Goal: Transaction & Acquisition: Purchase product/service

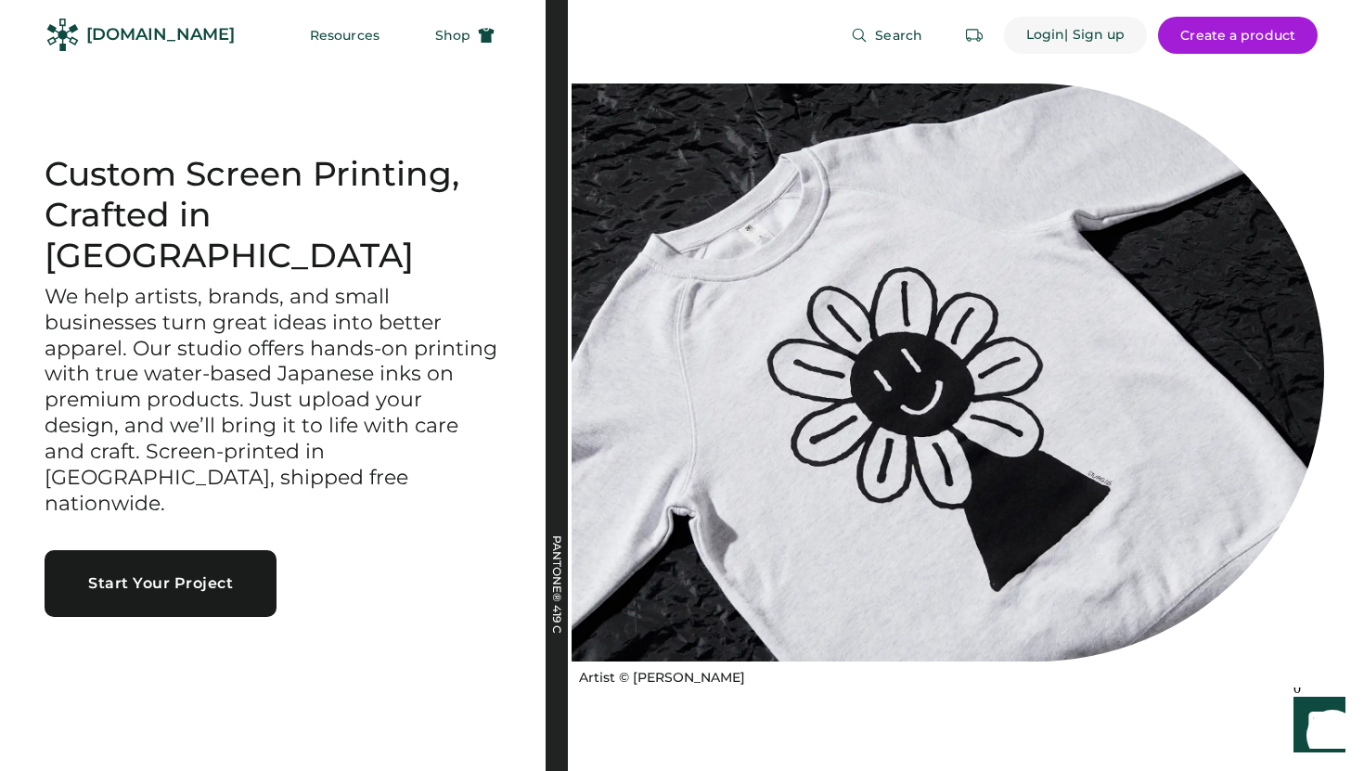
click at [1048, 37] on div "Login" at bounding box center [1045, 35] width 39 height 19
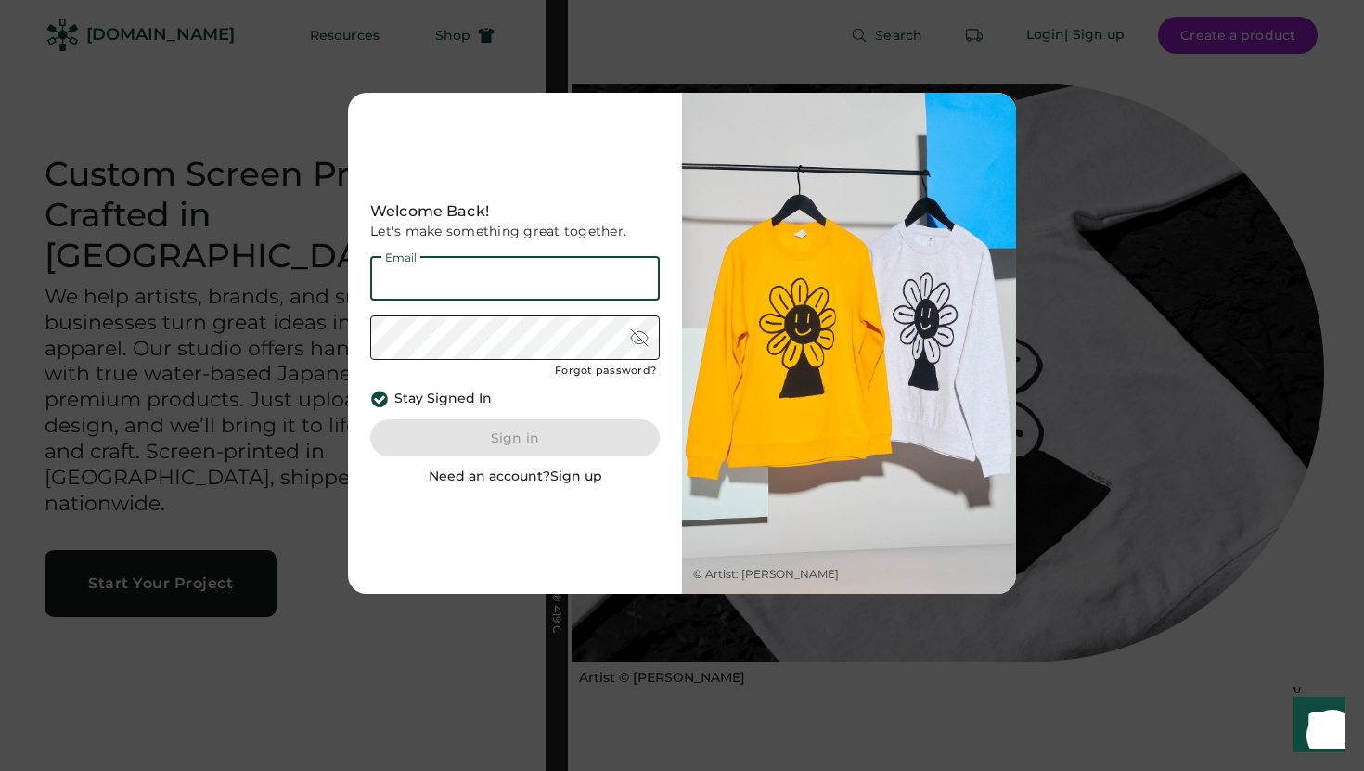
click at [607, 264] on input "email" at bounding box center [514, 278] width 289 height 45
type input "**********"
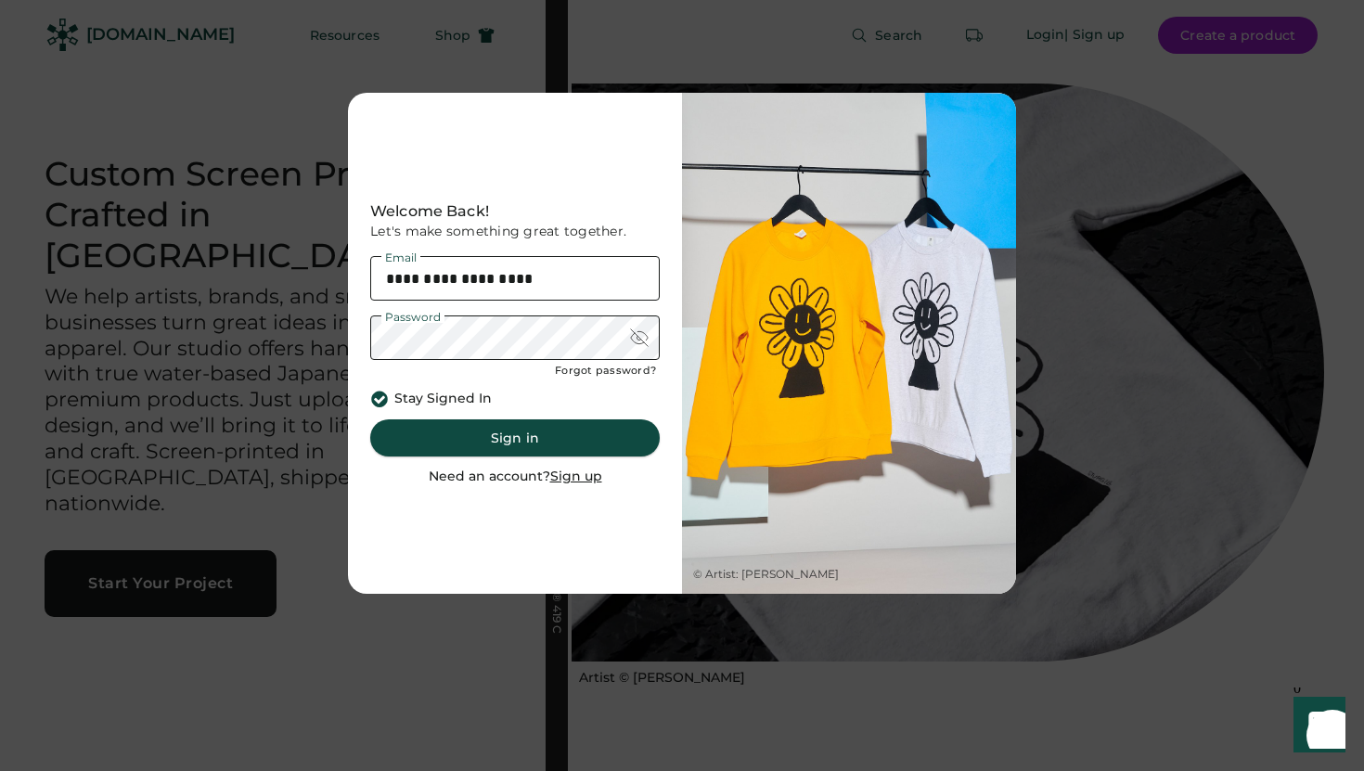
click at [564, 440] on button "Sign in" at bounding box center [514, 437] width 289 height 37
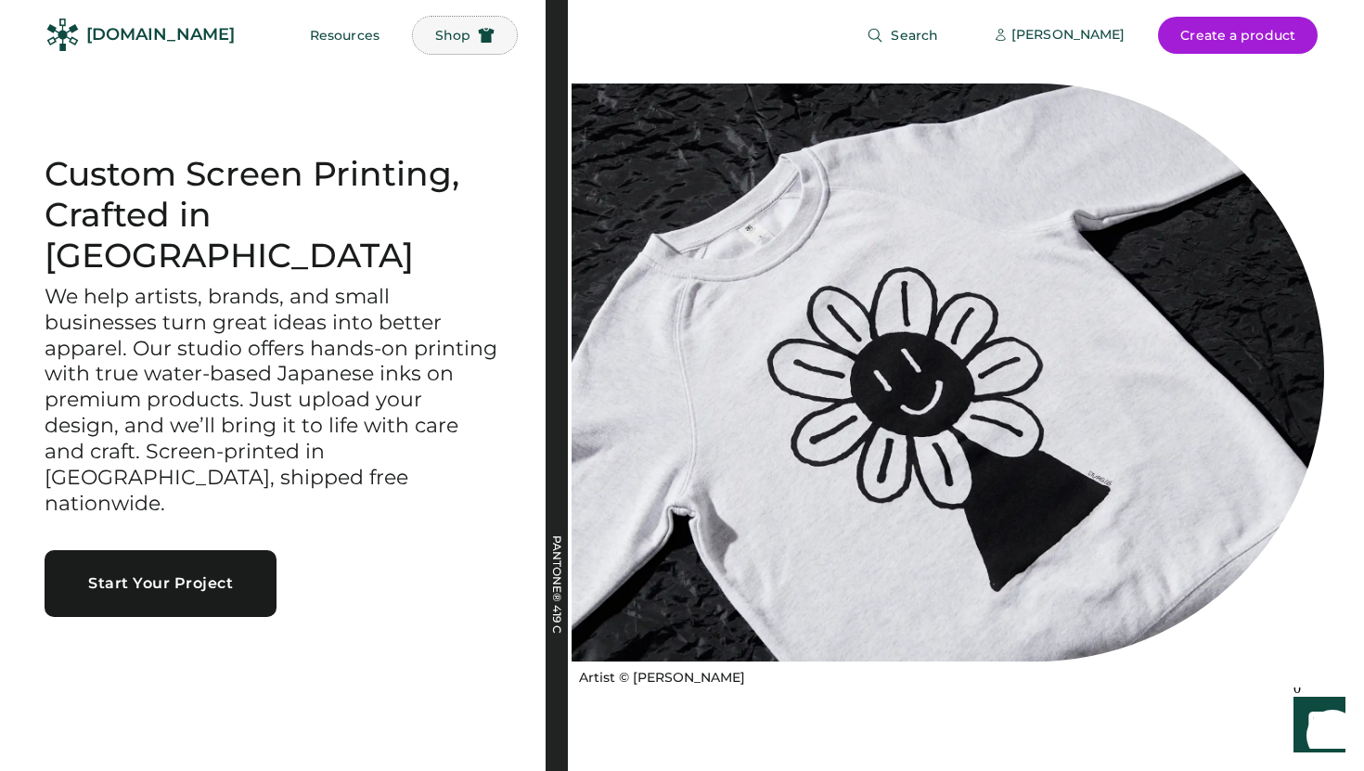
click at [424, 45] on button "Shop" at bounding box center [465, 35] width 104 height 37
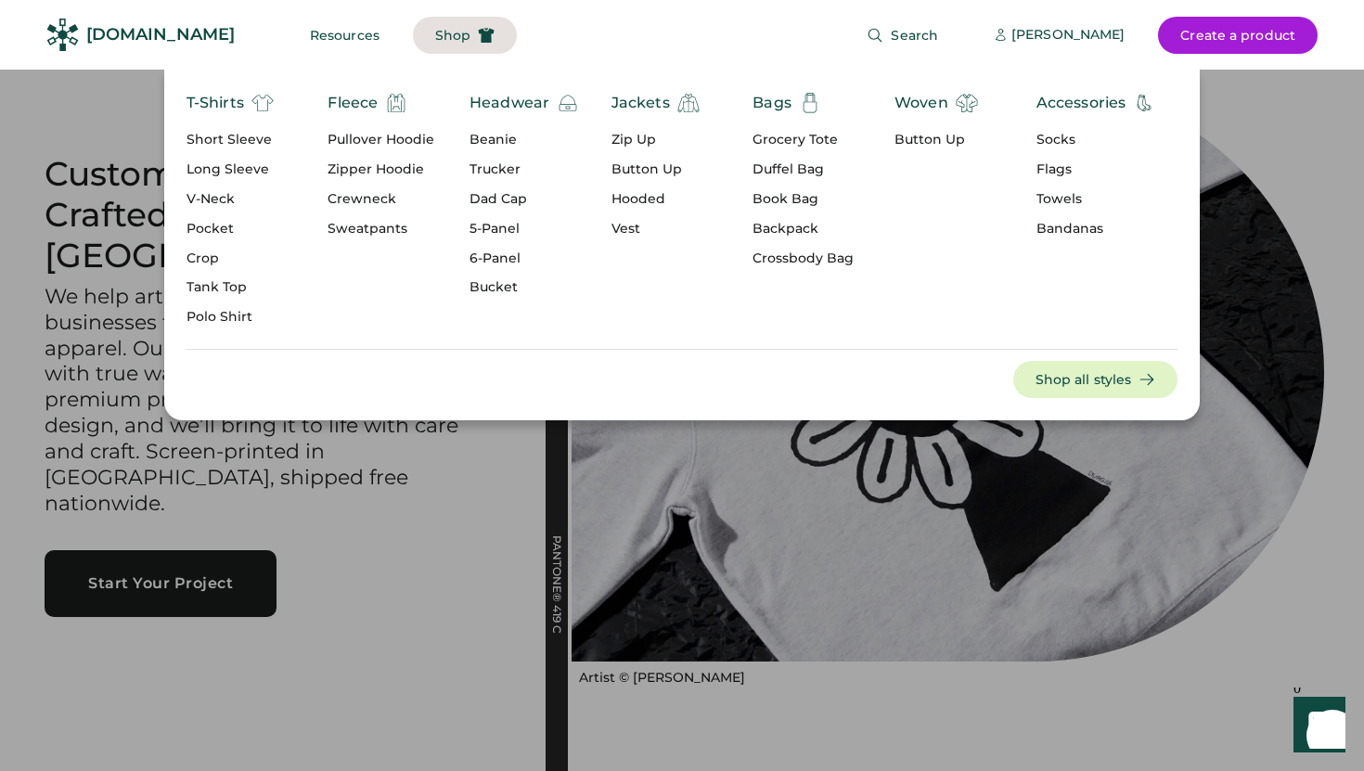
click at [229, 100] on div "T-Shirts" at bounding box center [215, 103] width 58 height 22
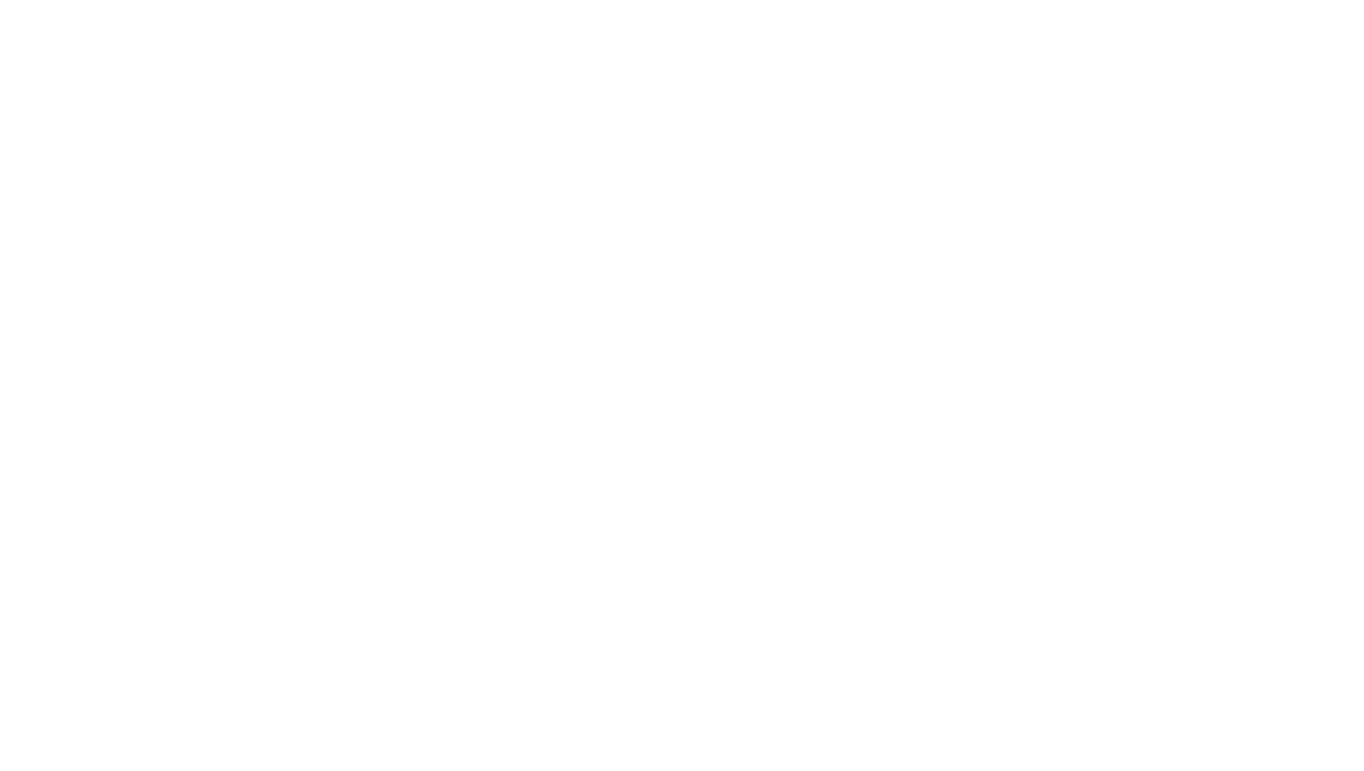
select select "*****"
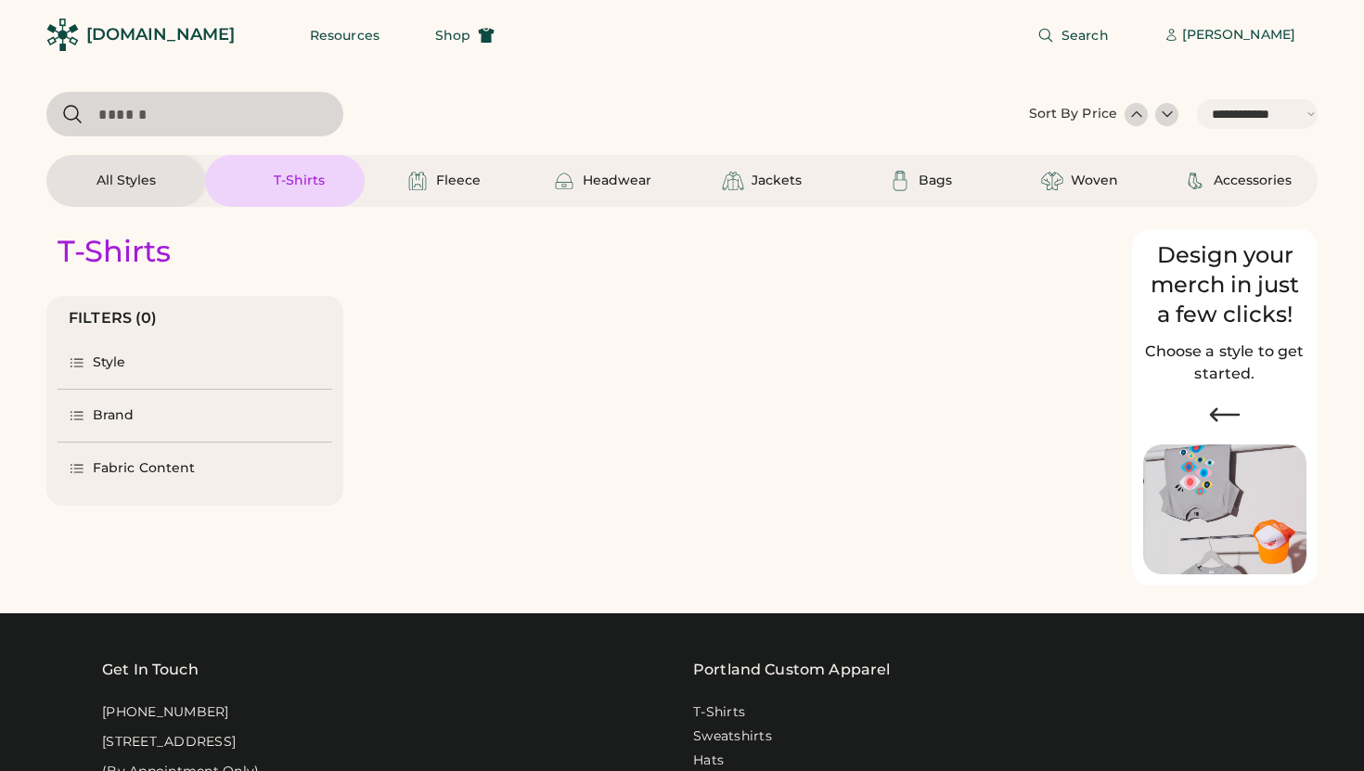
select select "*"
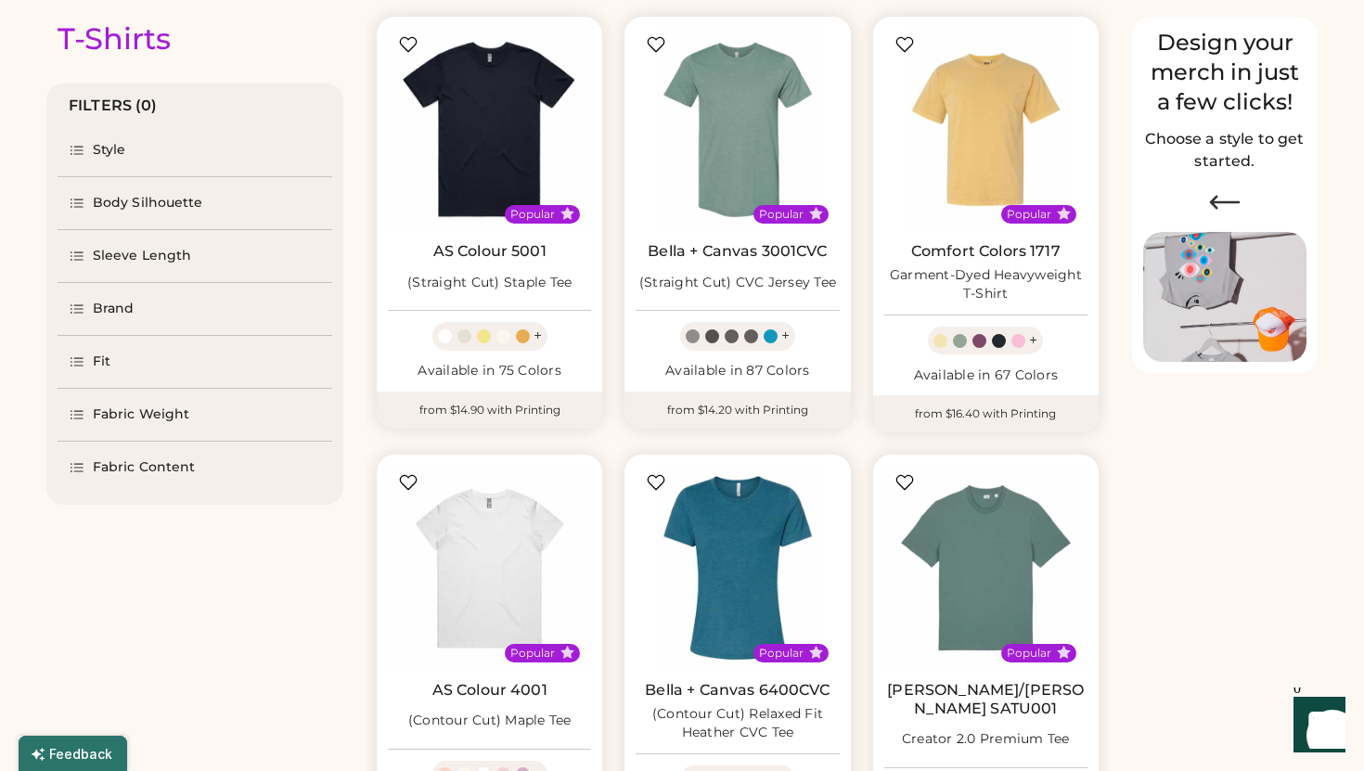
select select "*****"
select select "*"
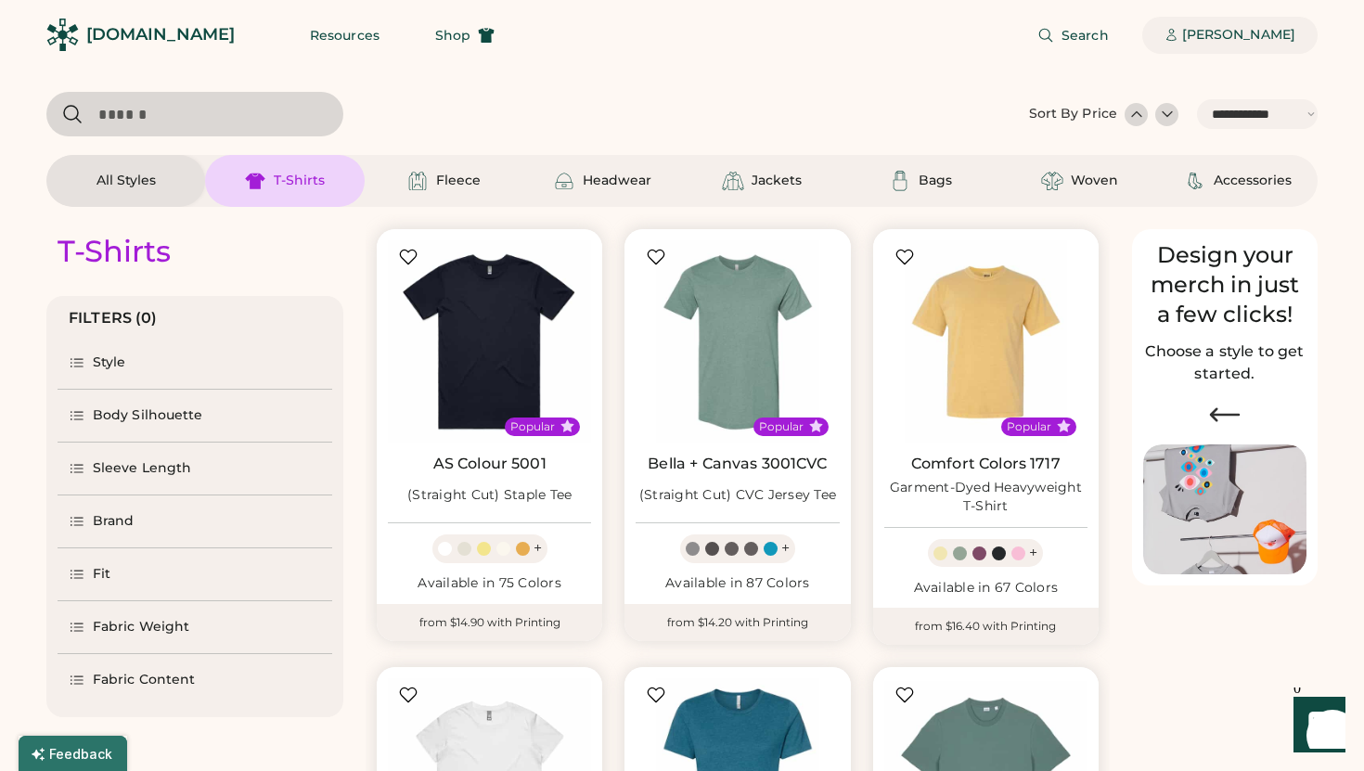
click at [1252, 36] on div "[PERSON_NAME]" at bounding box center [1238, 35] width 113 height 19
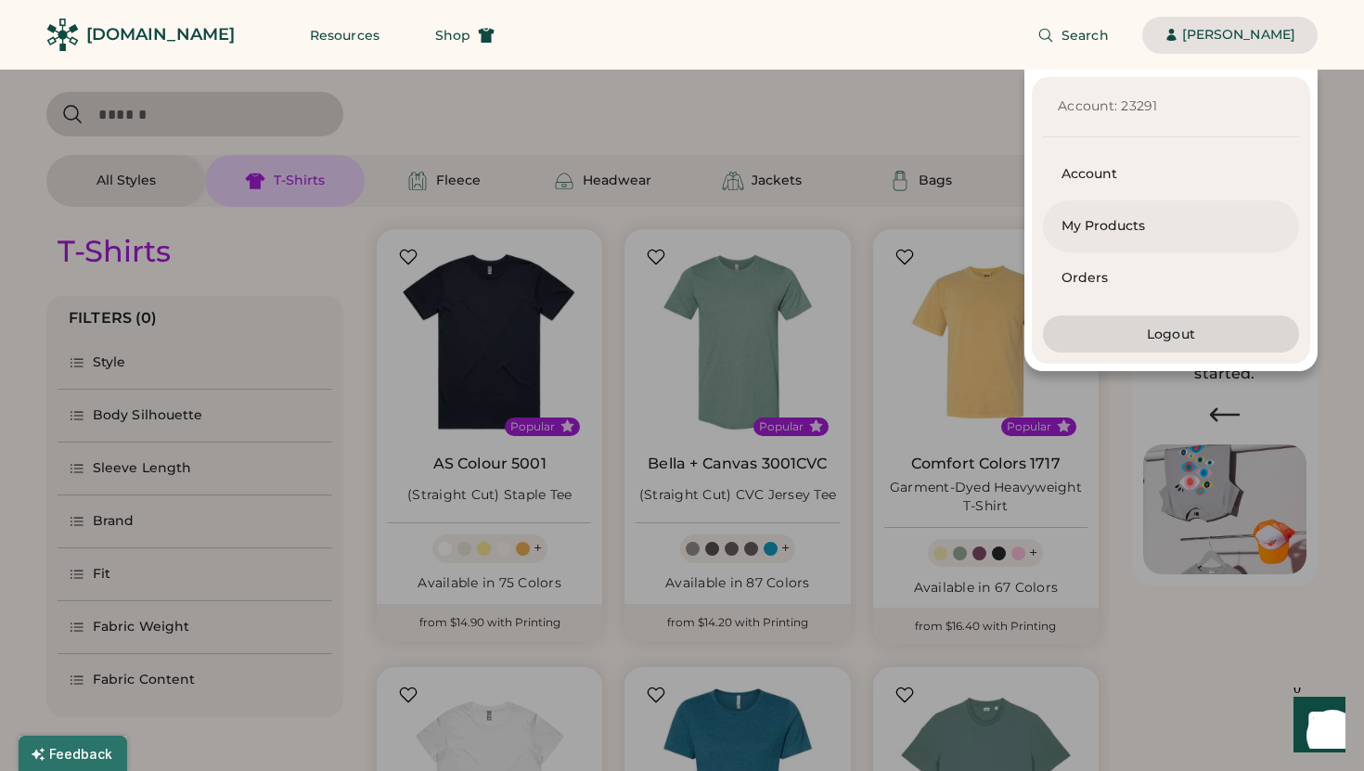
click at [1072, 222] on div "My Products" at bounding box center [1170, 226] width 219 height 19
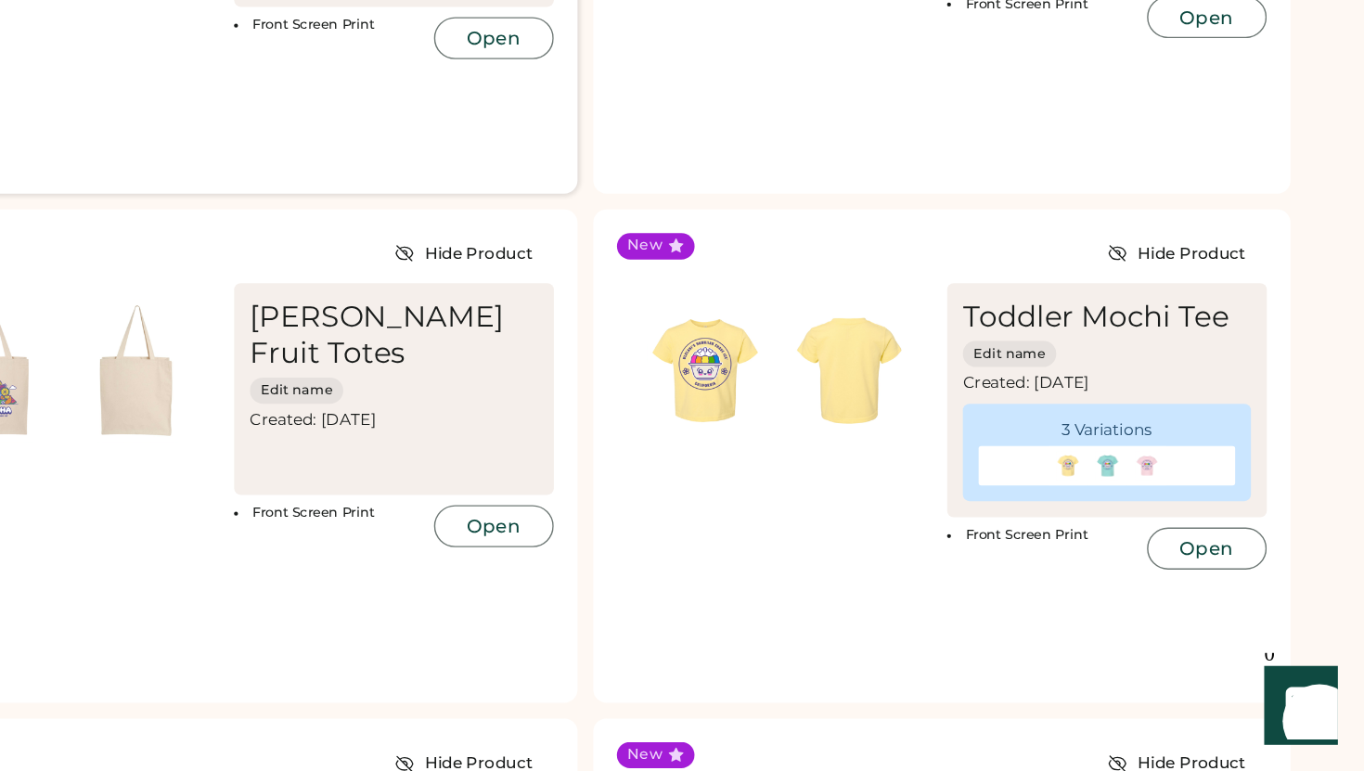
scroll to position [213, 0]
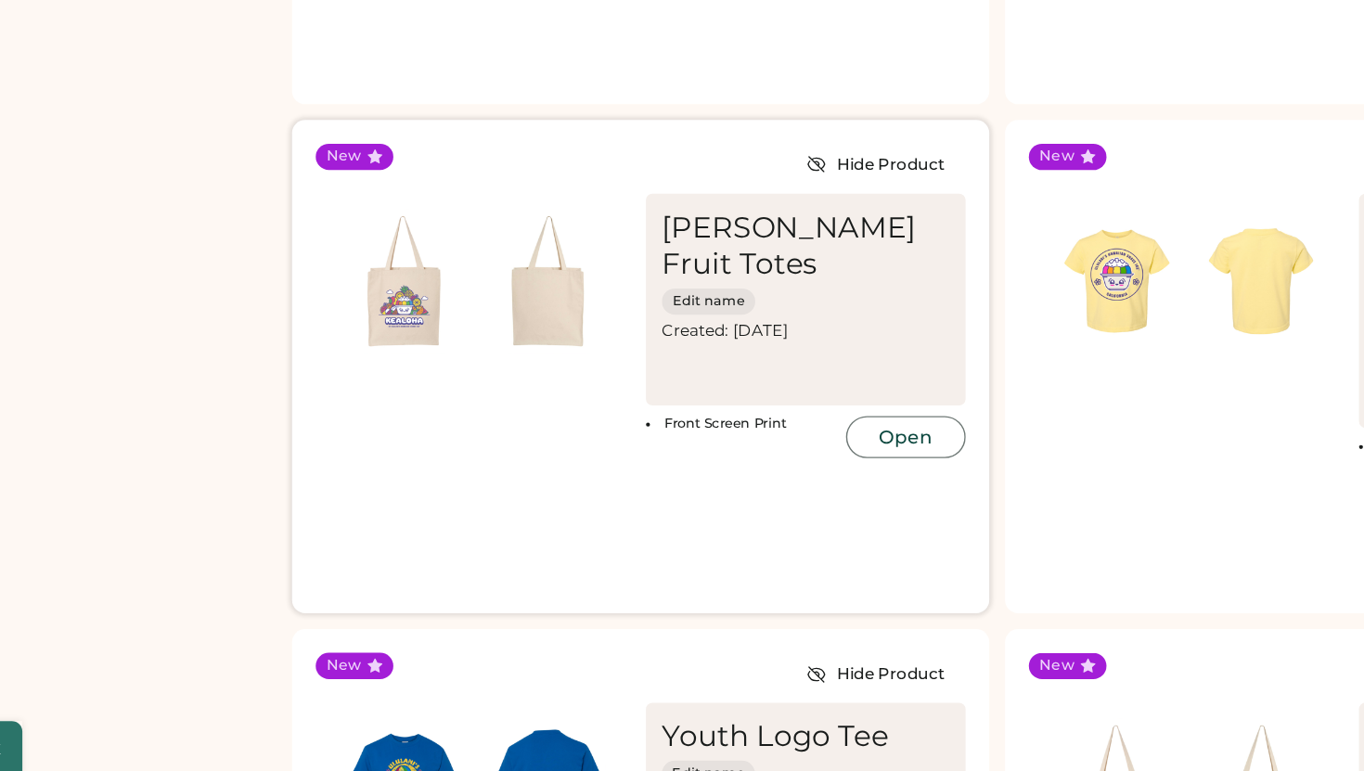
click at [388, 457] on img at bounding box center [396, 426] width 102 height 102
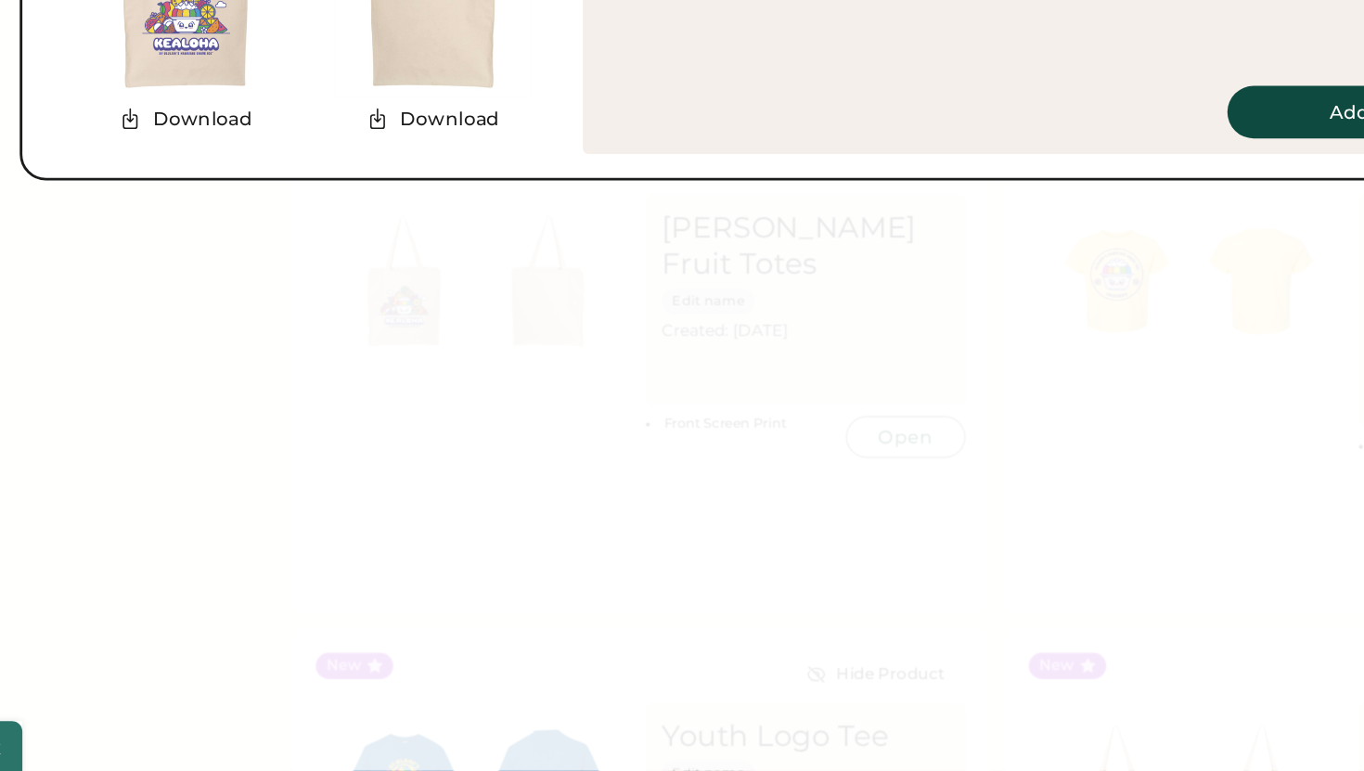
scroll to position [213, 0]
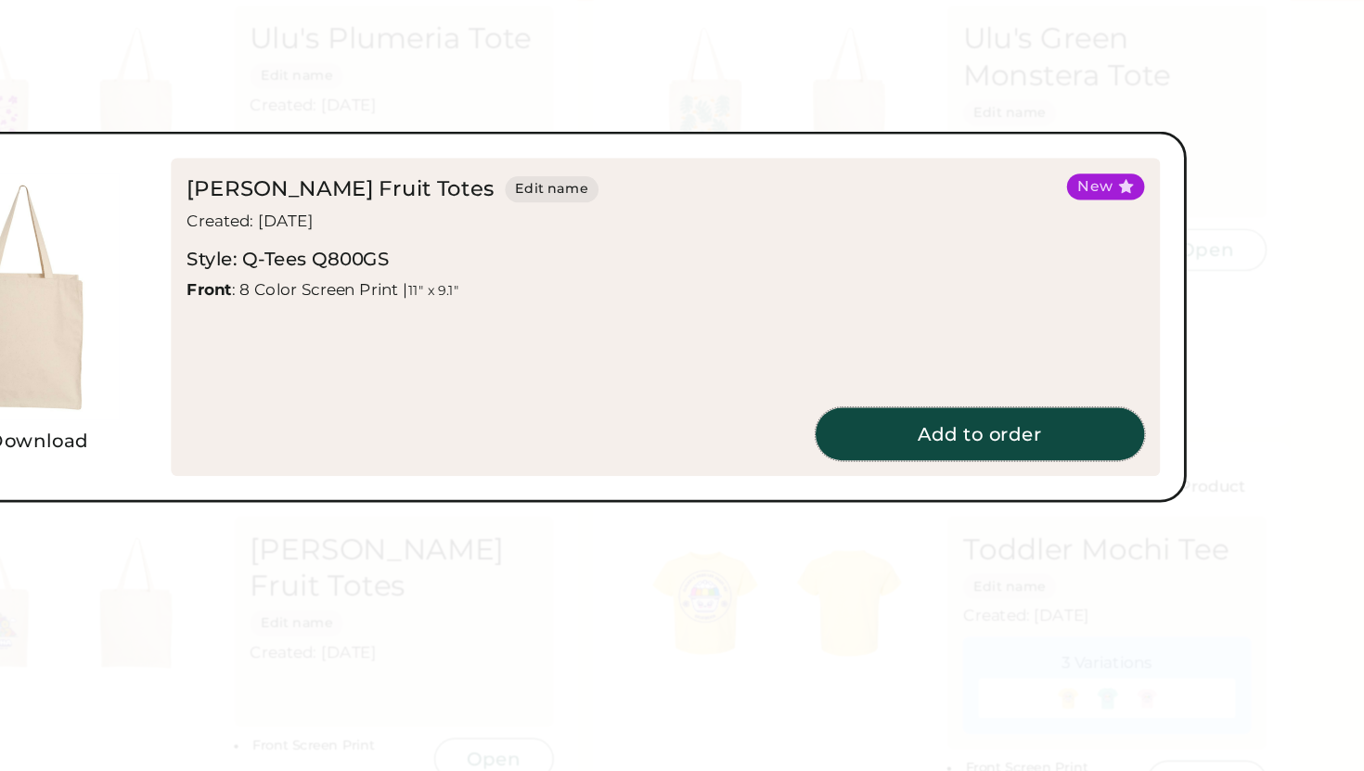
click at [1075, 295] on button "Add to order" at bounding box center [1093, 306] width 232 height 37
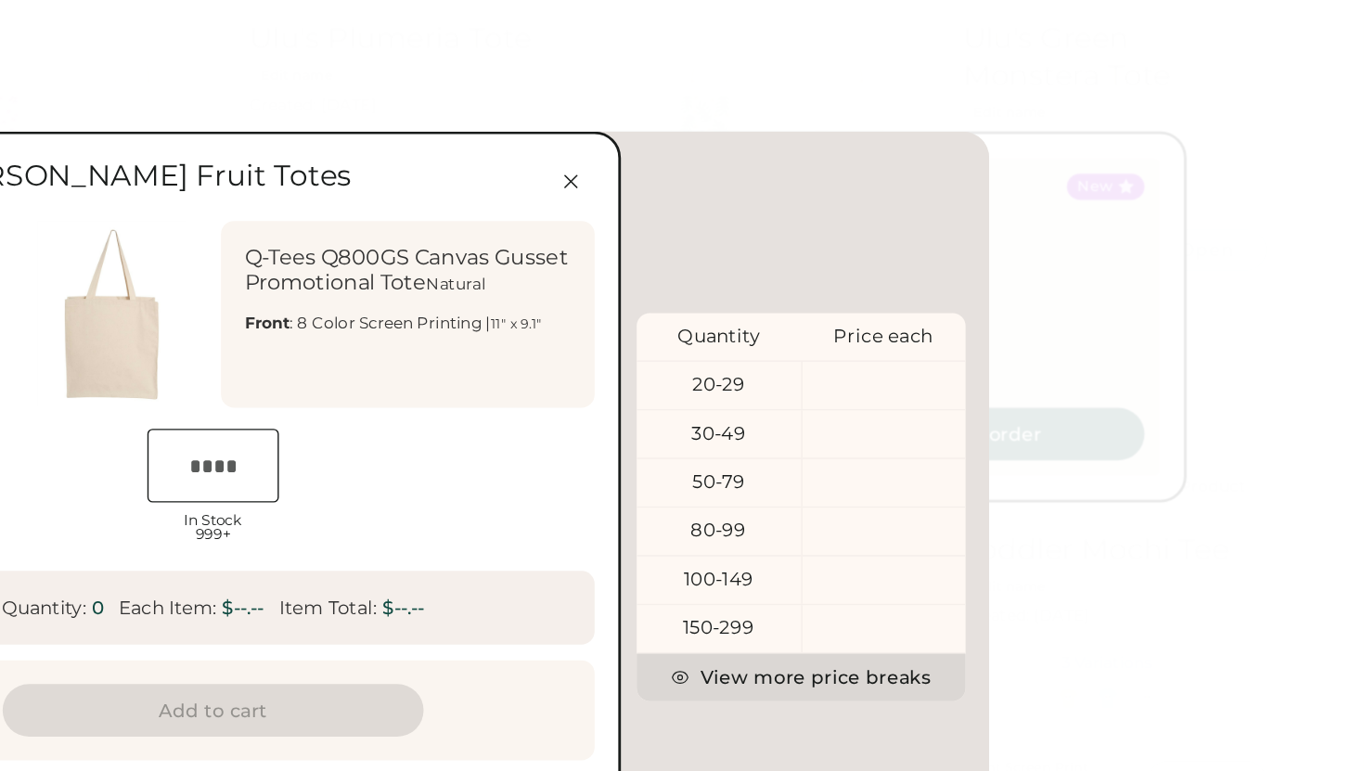
scroll to position [0, 31]
click at [797, 125] on icon at bounding box center [804, 128] width 17 height 17
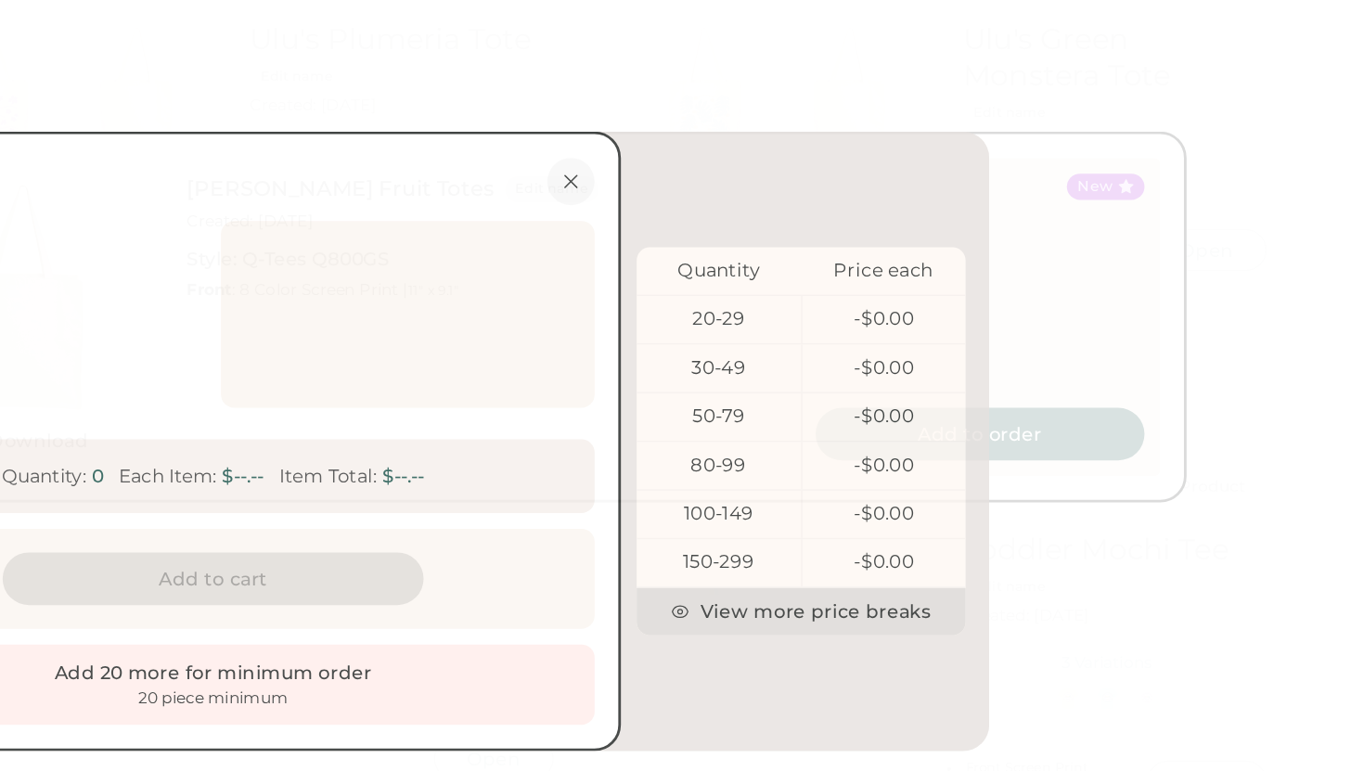
scroll to position [0, 36]
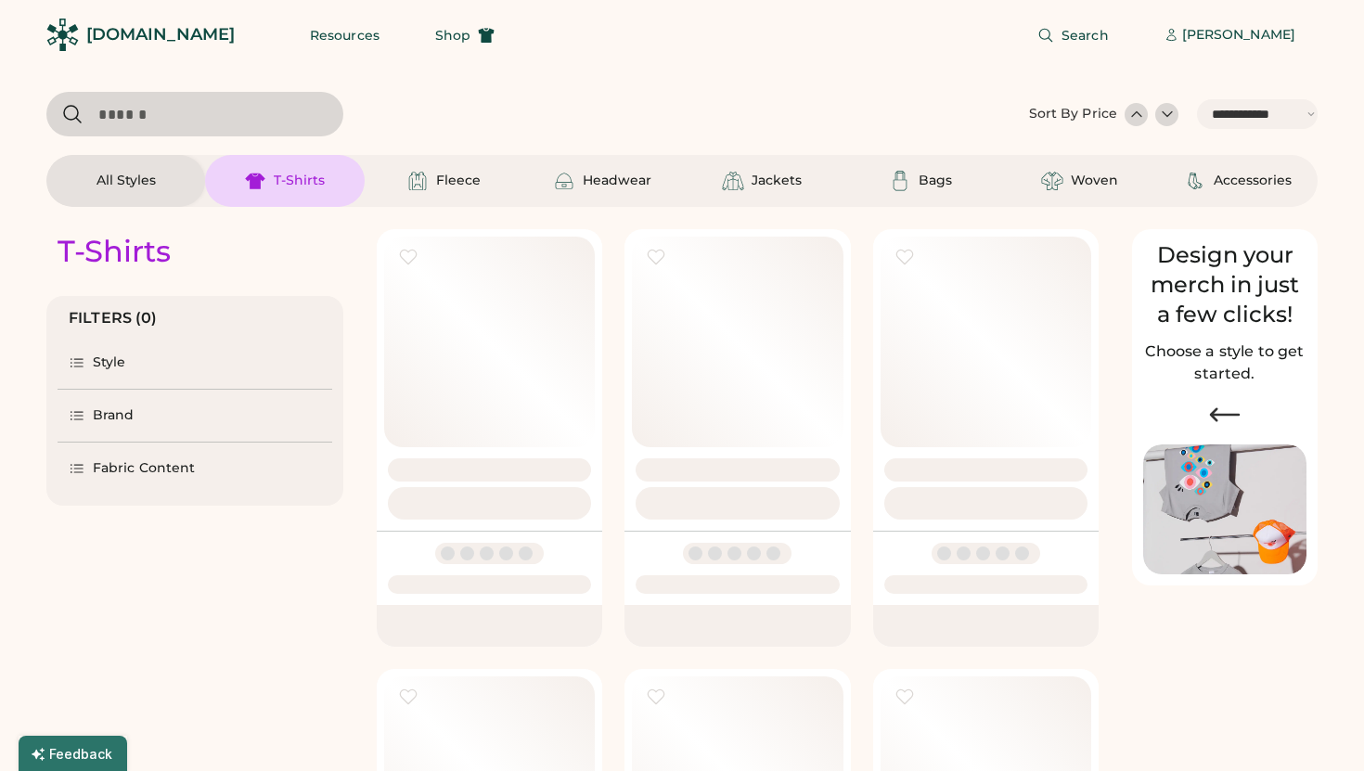
select select "*****"
select select "*"
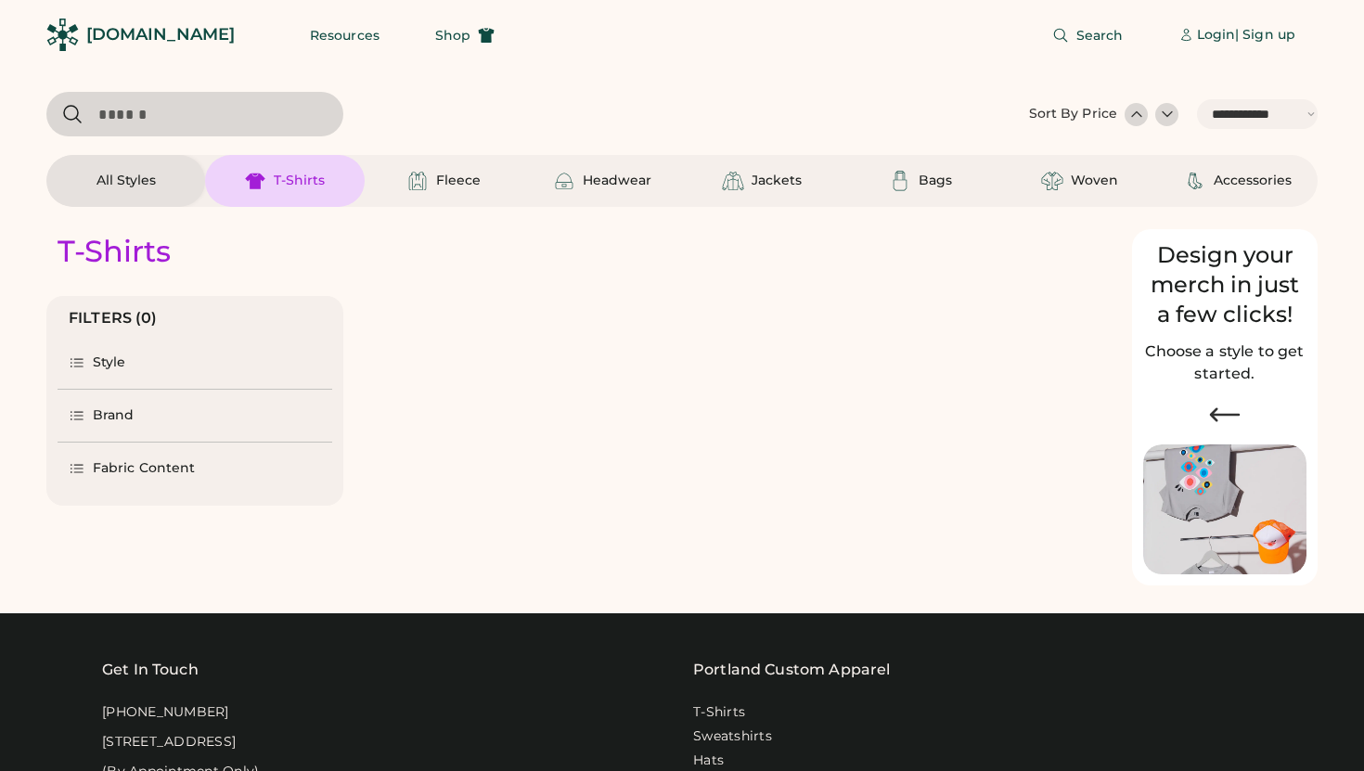
select select "*****"
select select "*"
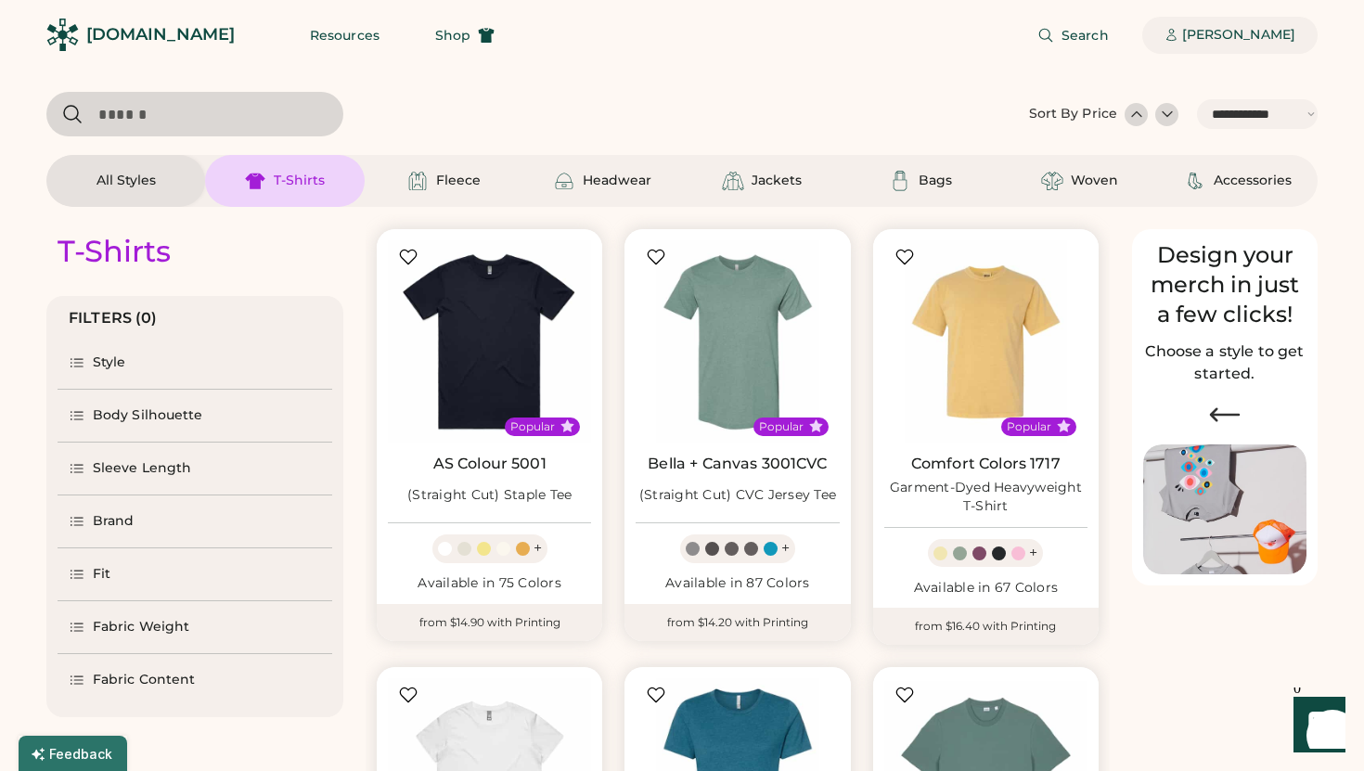
click at [1265, 32] on div "[PERSON_NAME]" at bounding box center [1238, 35] width 113 height 19
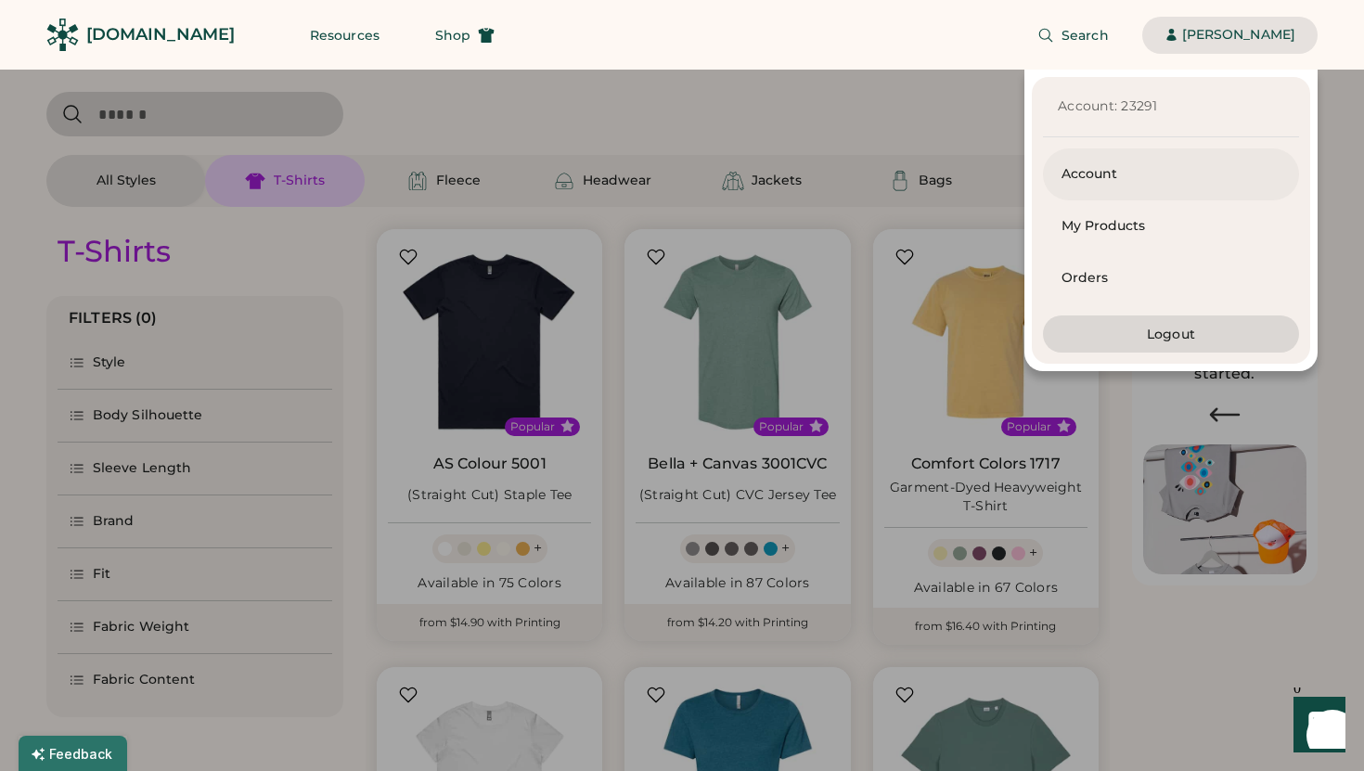
click at [1097, 171] on div "Account" at bounding box center [1170, 174] width 219 height 19
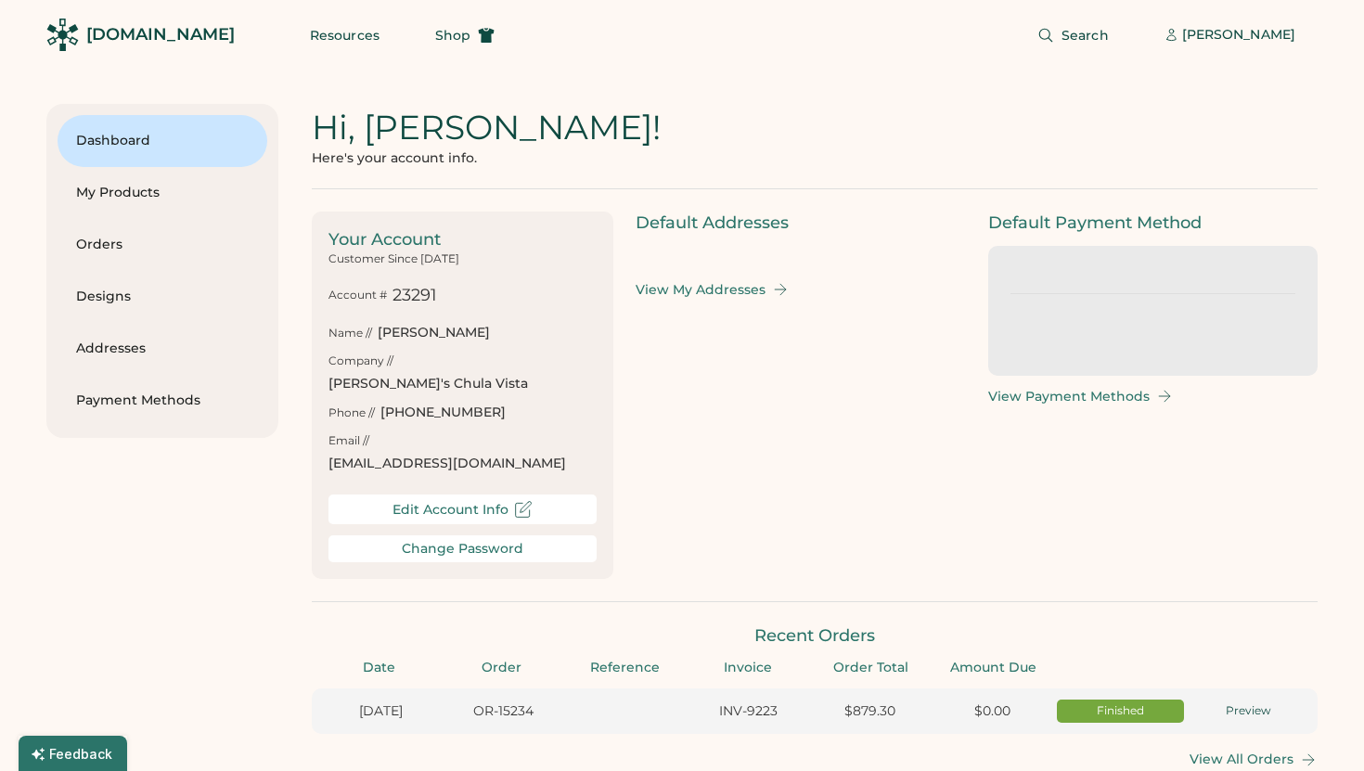
type input "******"
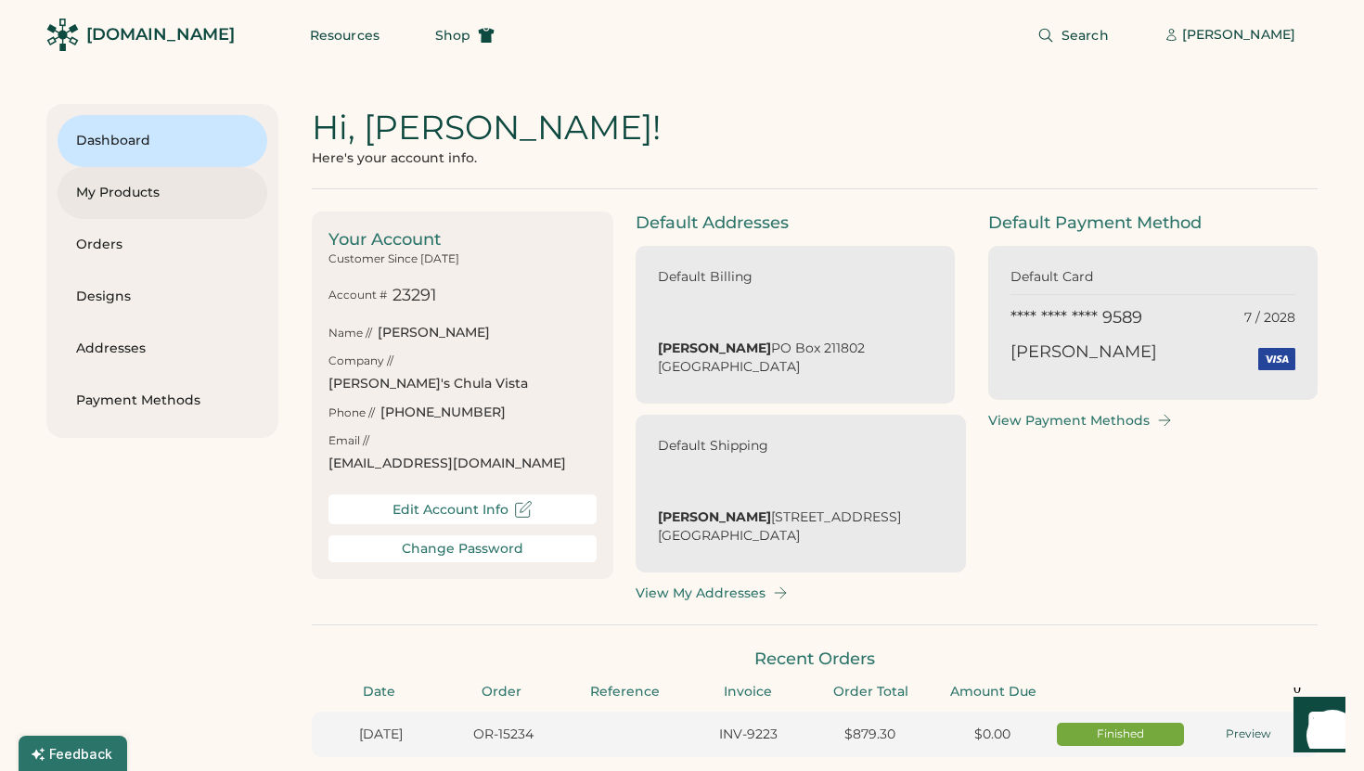
click at [188, 192] on div "My Products" at bounding box center [162, 193] width 173 height 19
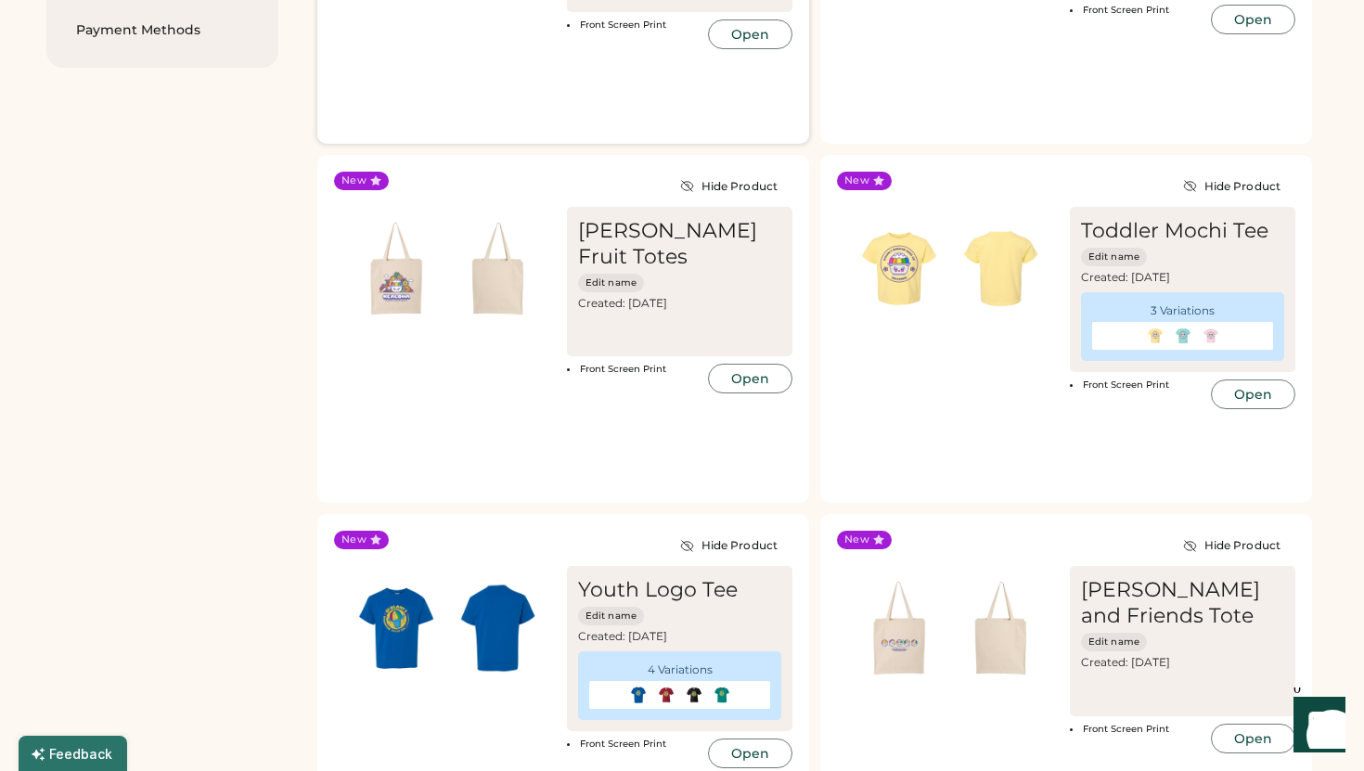
scroll to position [534, 0]
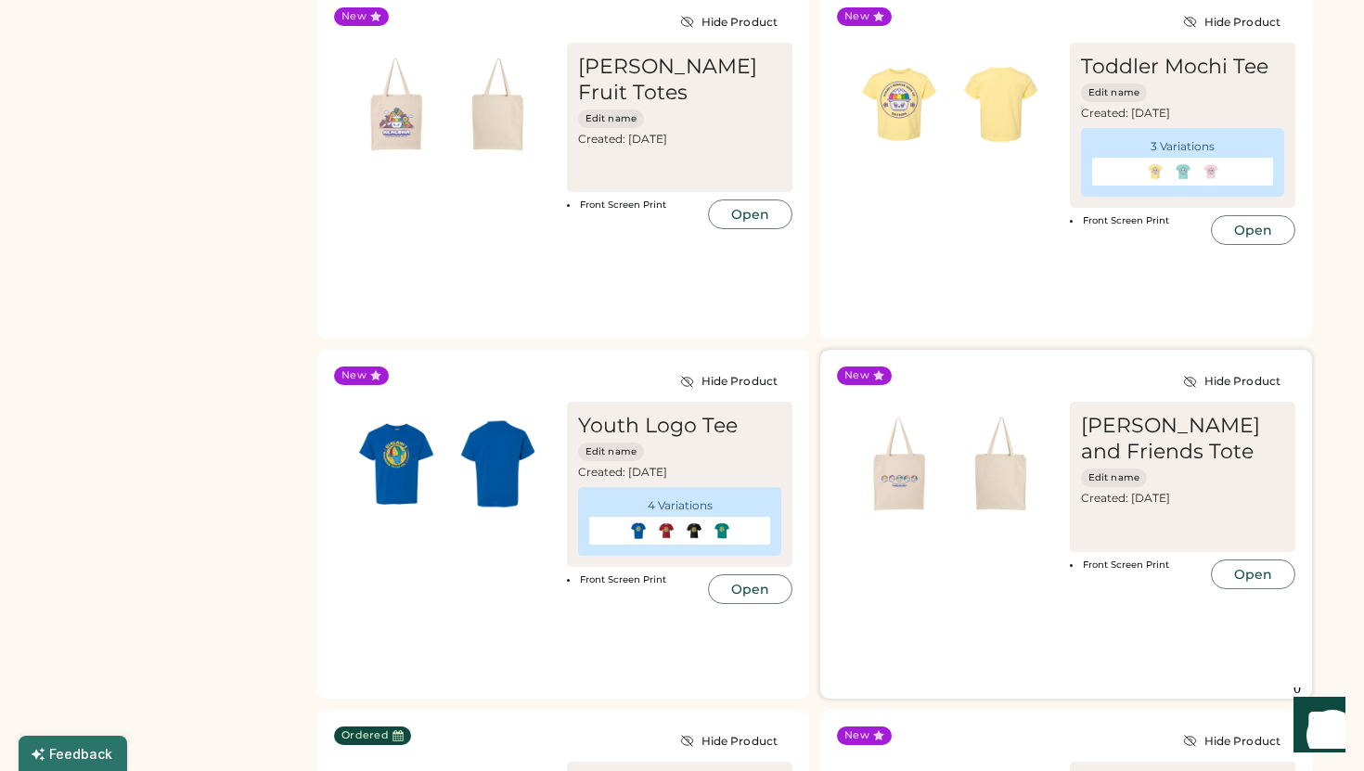
click at [973, 496] on img at bounding box center [1001, 464] width 102 height 102
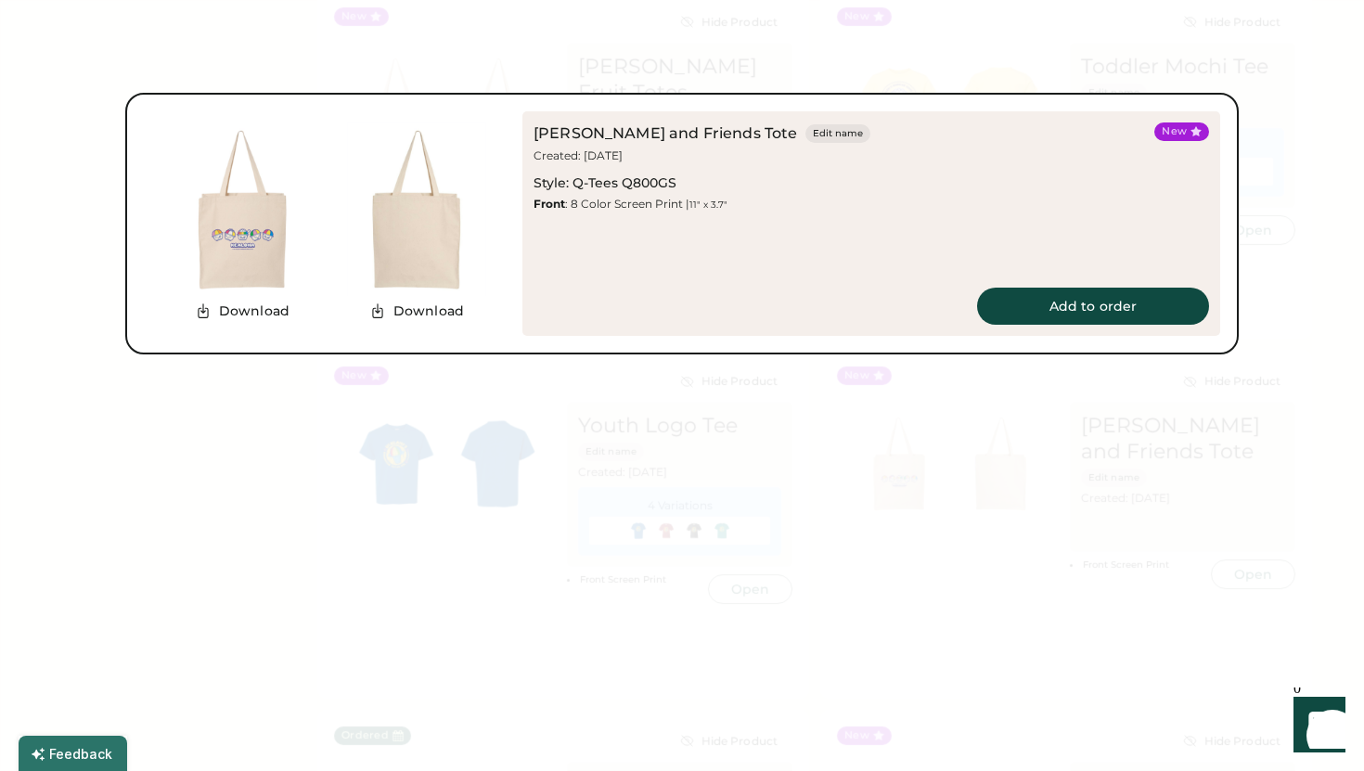
click at [243, 250] on img at bounding box center [242, 209] width 174 height 174
click at [1065, 296] on button "Add to order" at bounding box center [1093, 306] width 232 height 37
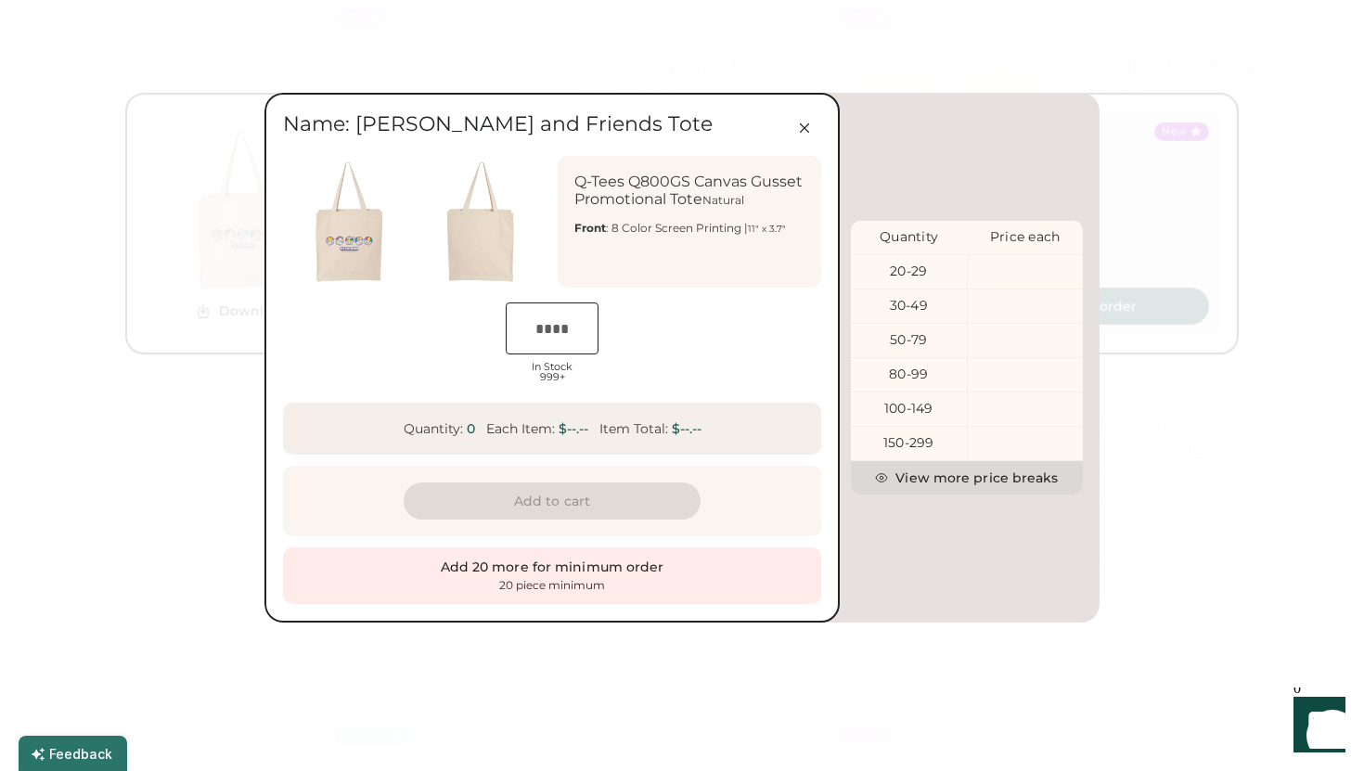
scroll to position [0, 31]
click at [547, 336] on input "input" at bounding box center [552, 328] width 93 height 52
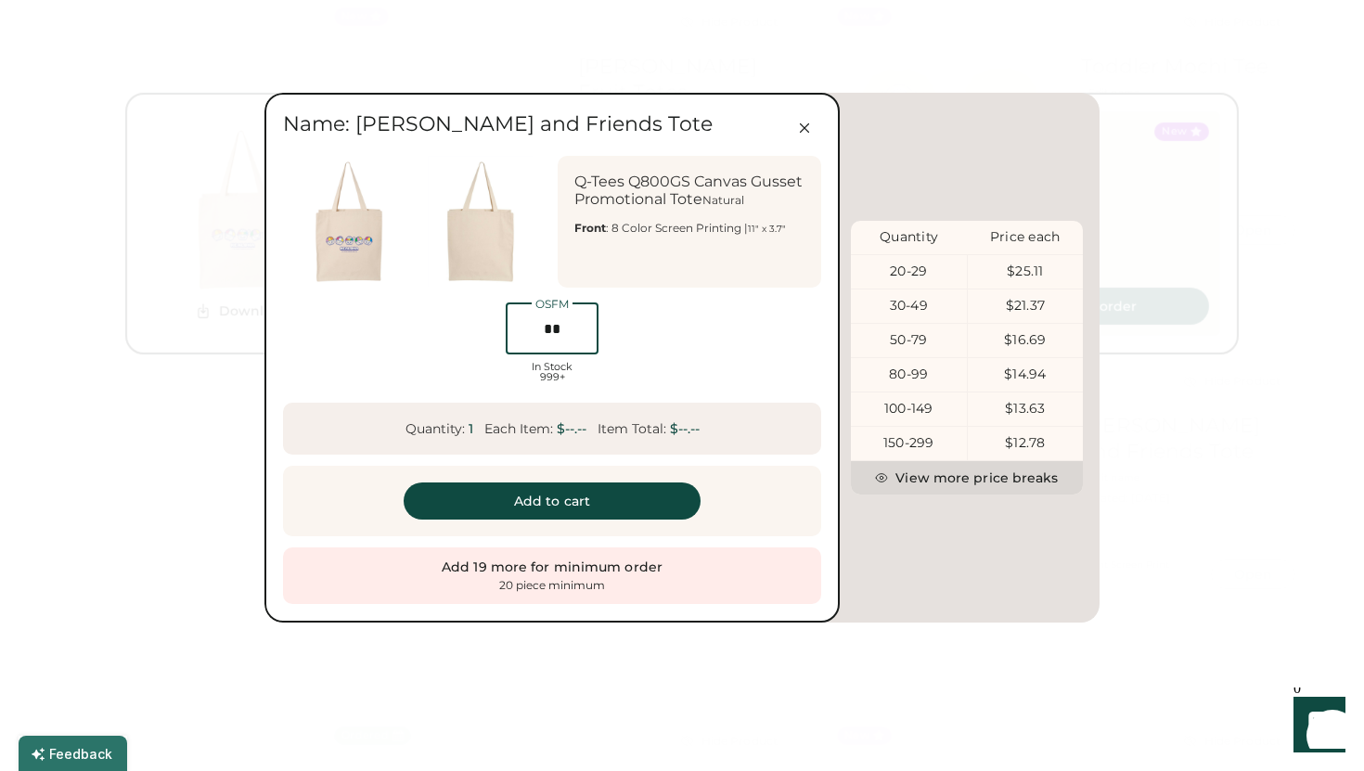
type input "**"
click at [524, 494] on button "Add to cart" at bounding box center [552, 500] width 297 height 37
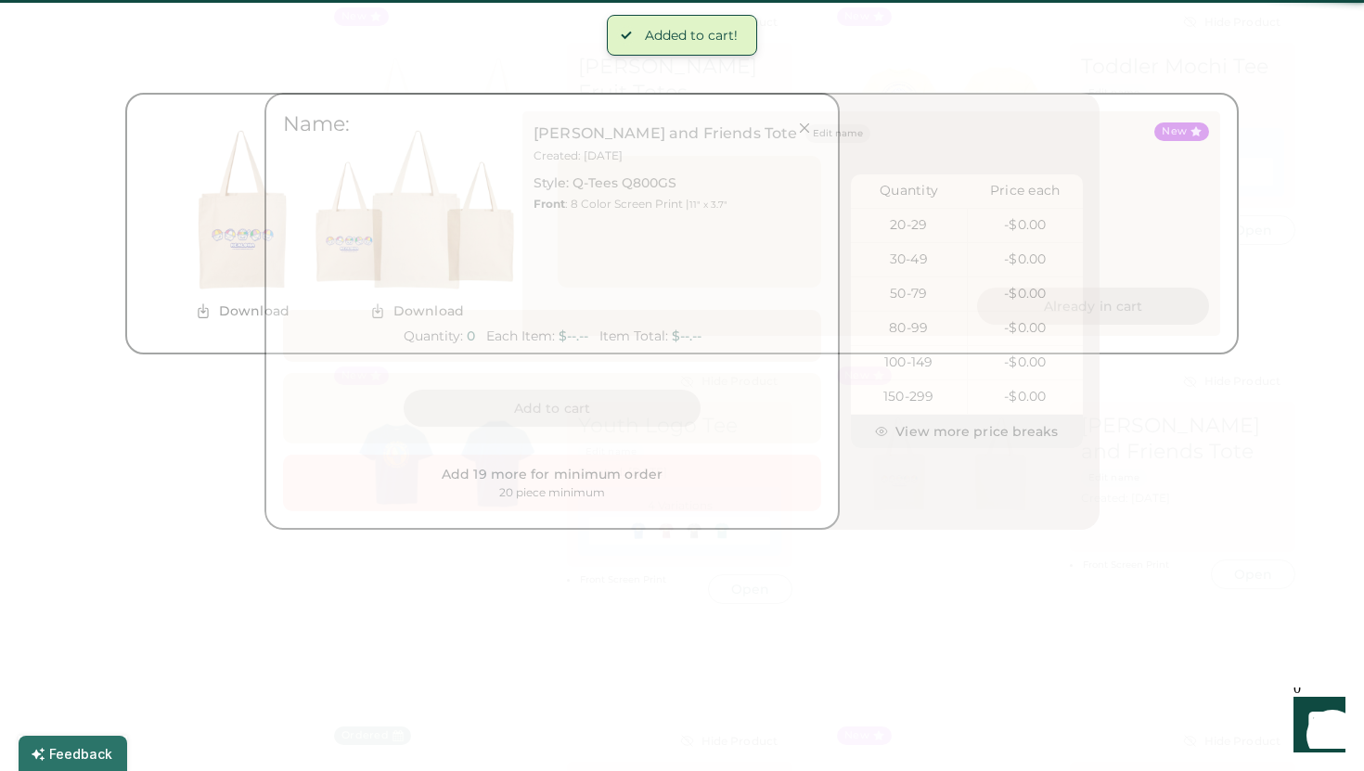
scroll to position [0, 36]
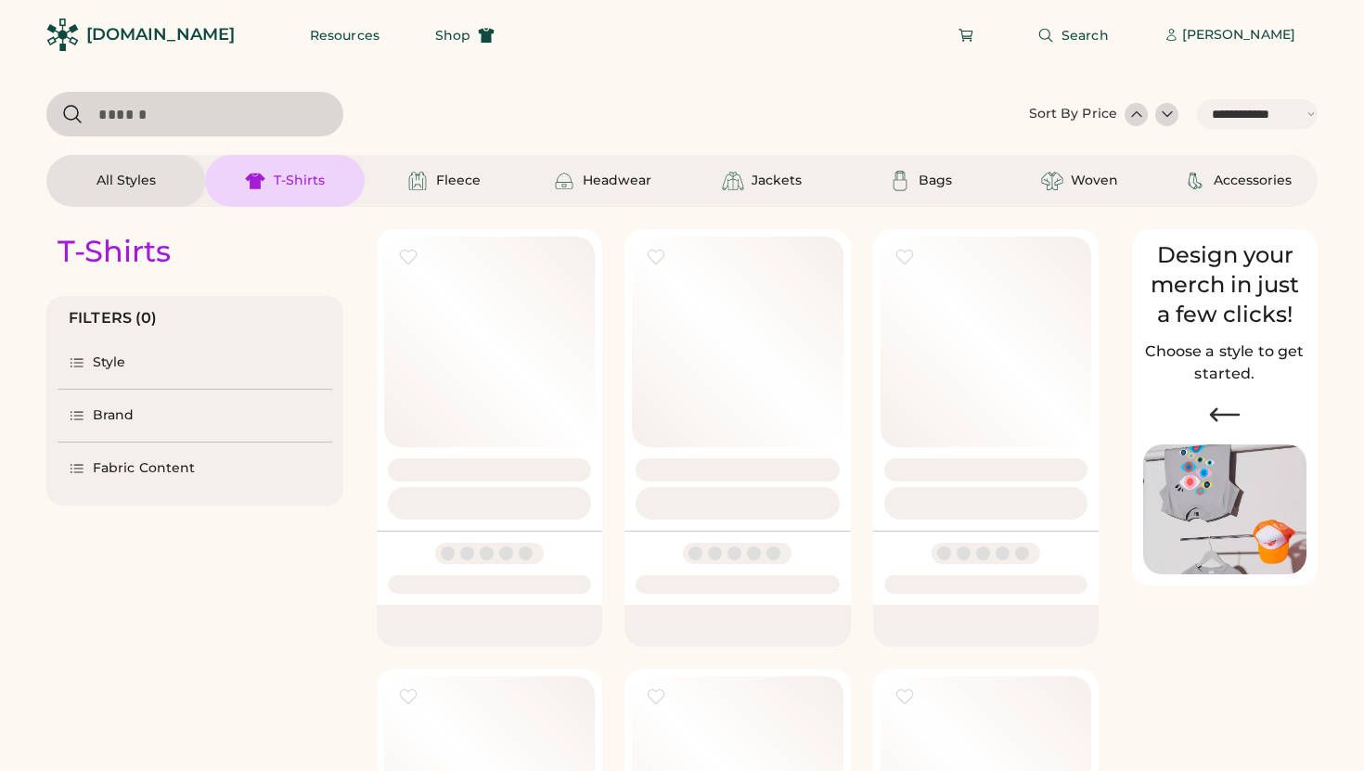
select select "*****"
select select "*"
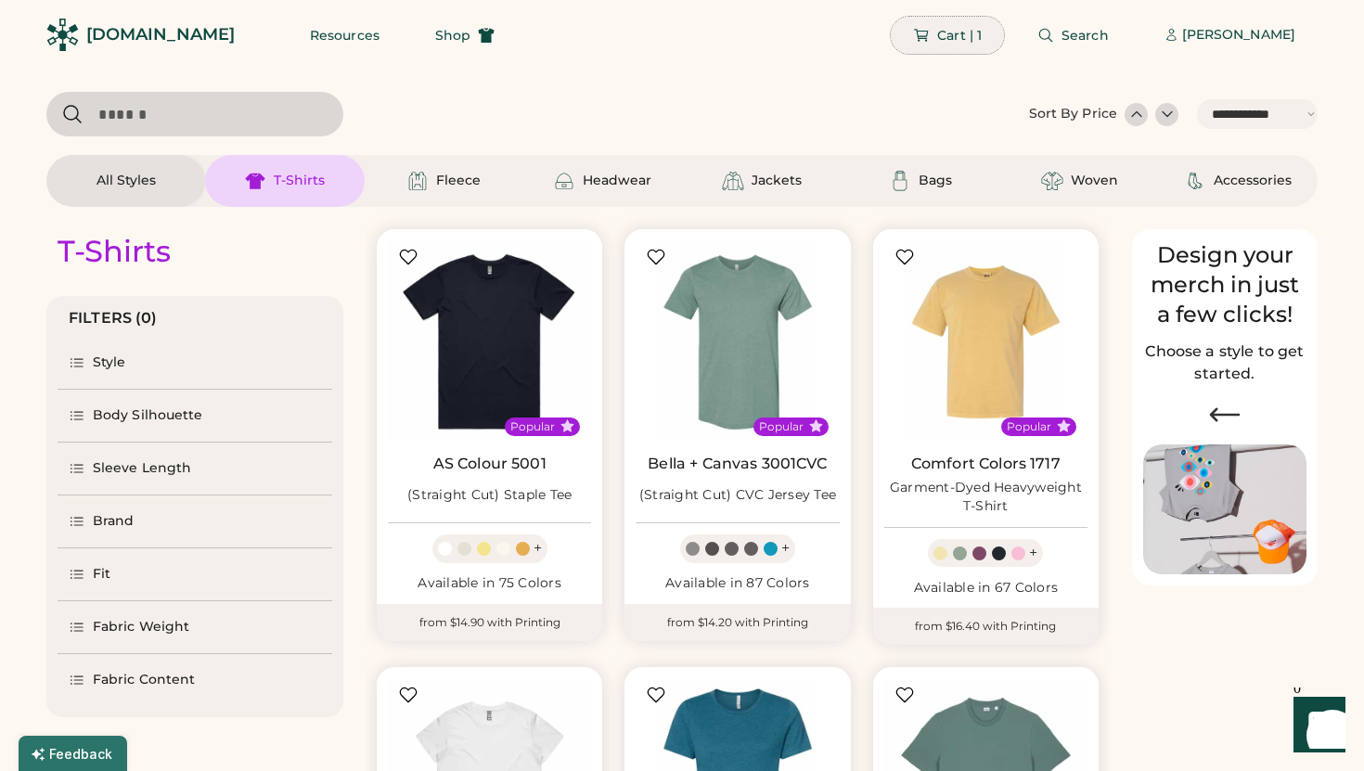
click at [975, 34] on span "Cart | 1" at bounding box center [959, 35] width 45 height 13
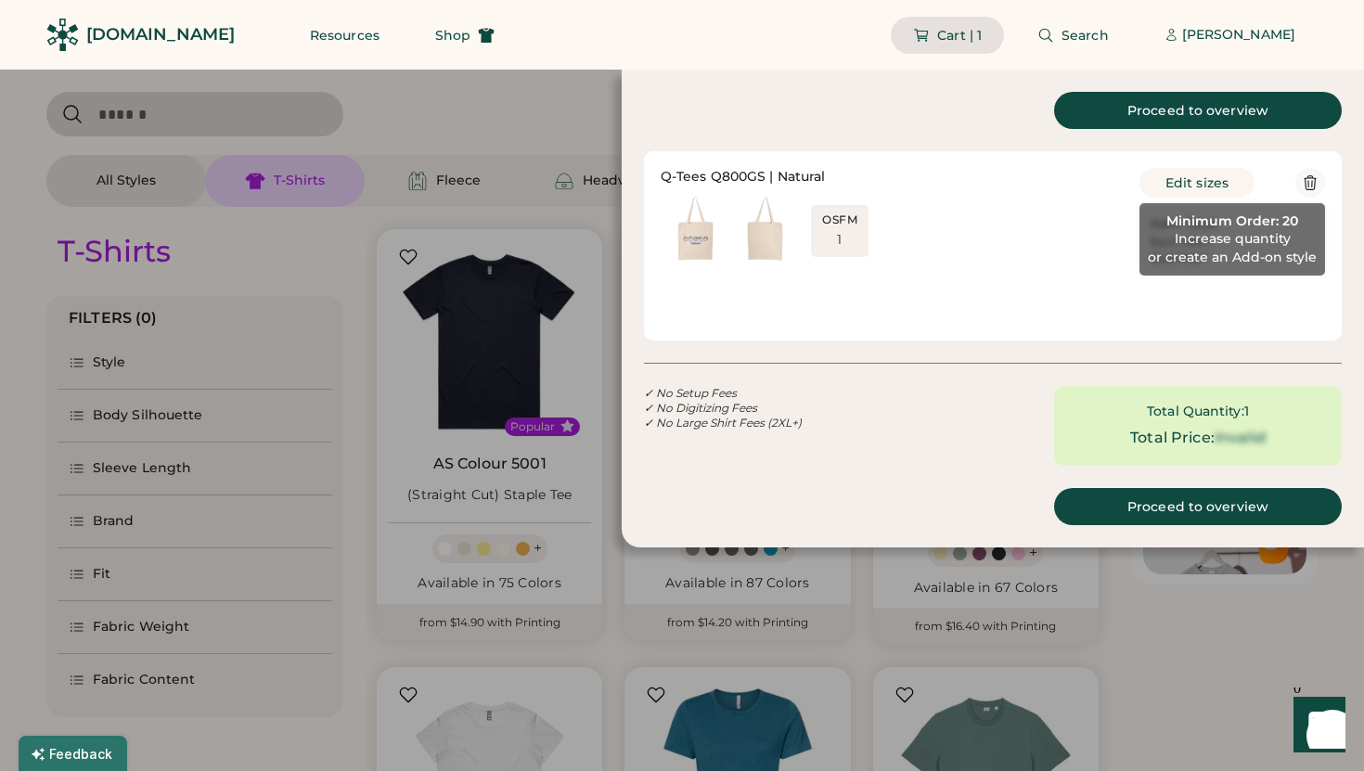
click at [1311, 181] on icon at bounding box center [1309, 183] width 11 height 14
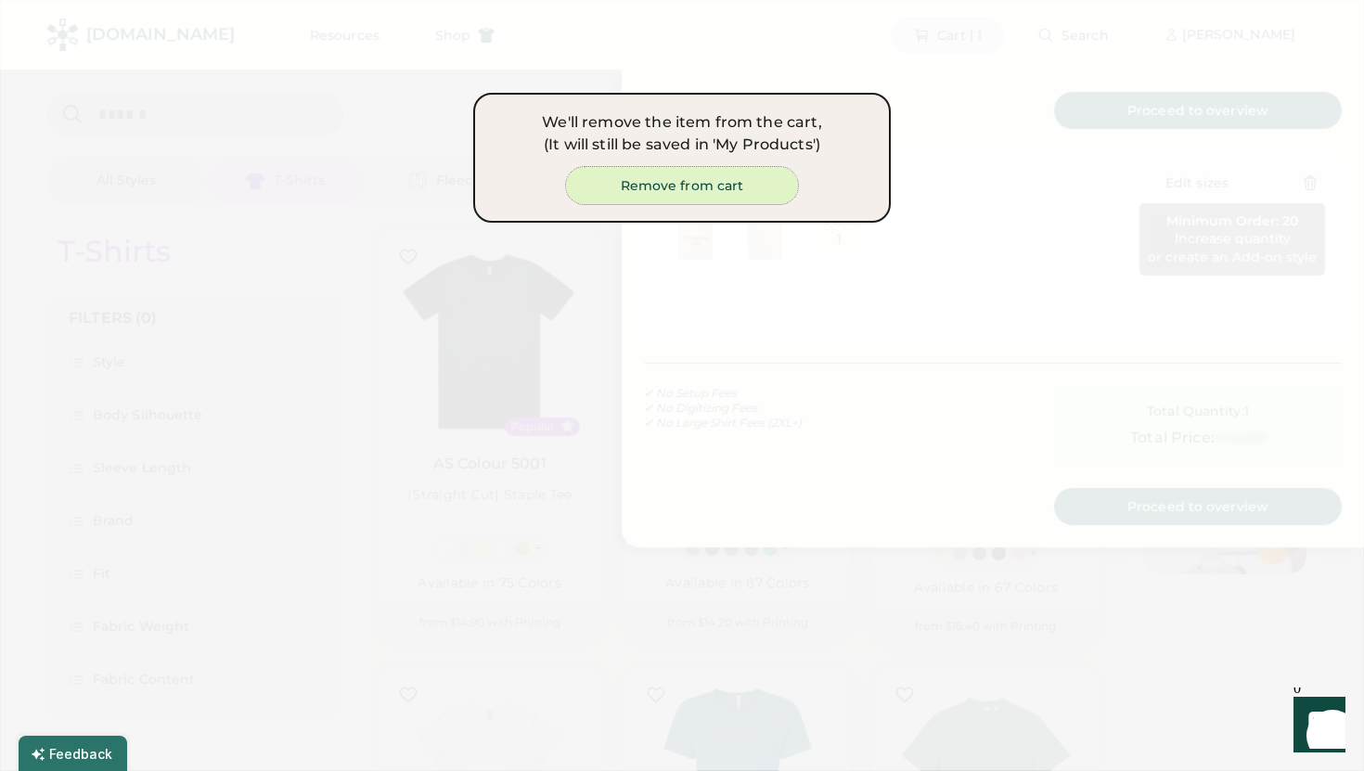
click at [746, 186] on button "Remove from cart" at bounding box center [682, 185] width 232 height 37
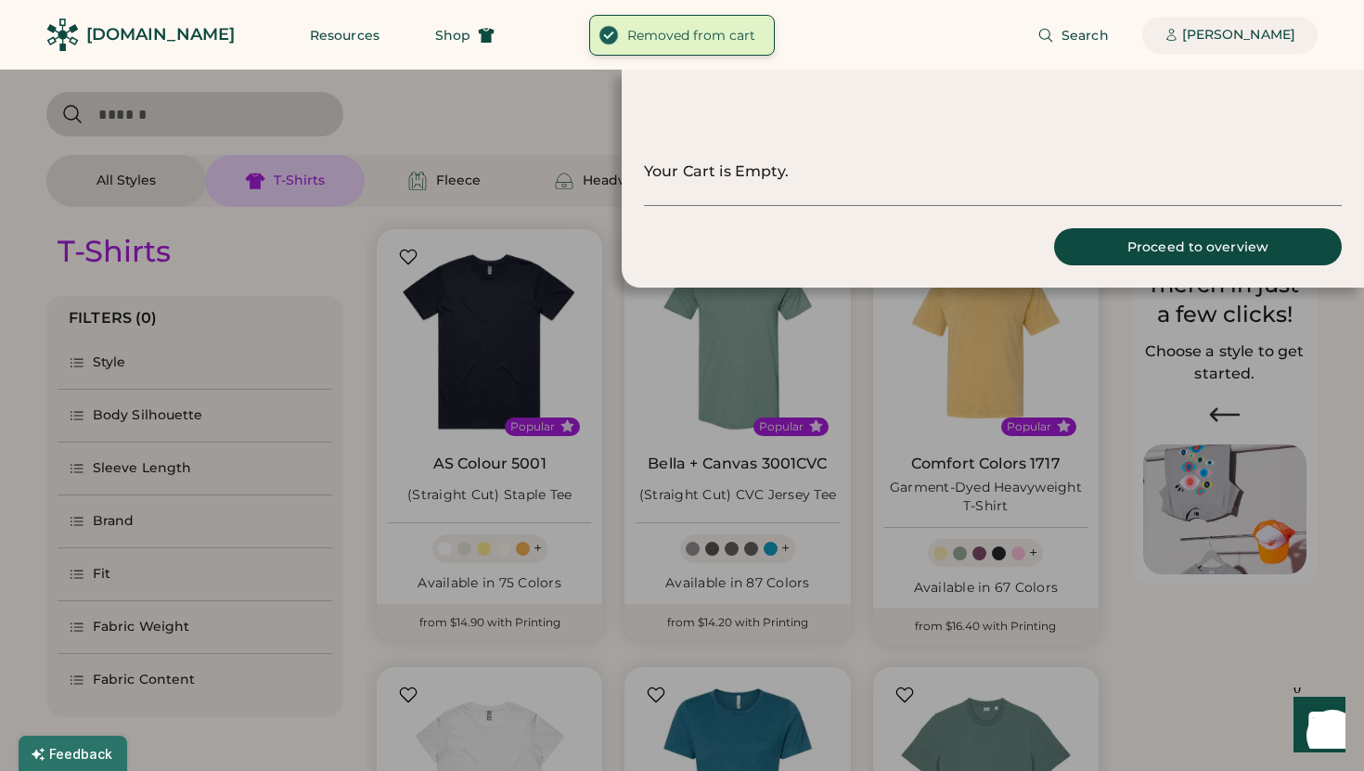
click at [1282, 34] on div "[PERSON_NAME]" at bounding box center [1238, 35] width 113 height 19
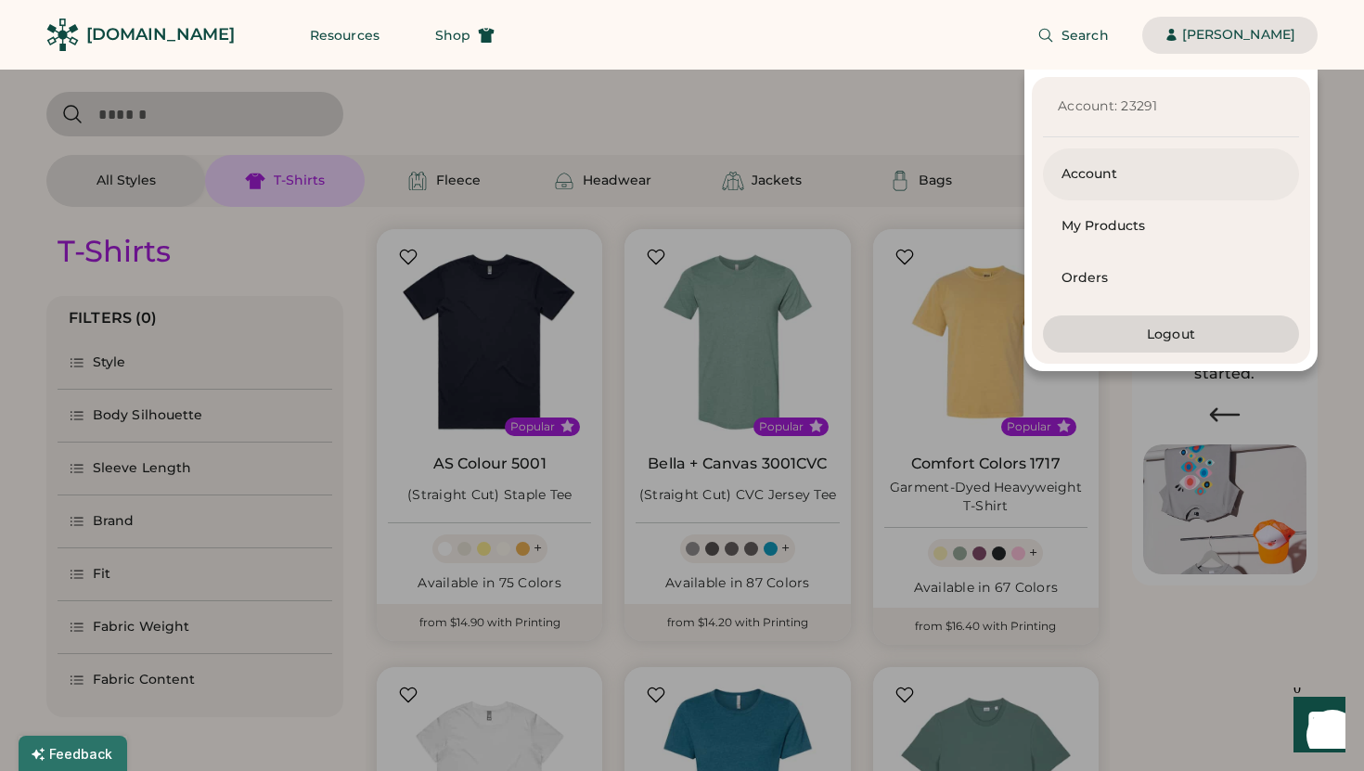
click at [1109, 168] on div "Account" at bounding box center [1170, 174] width 219 height 19
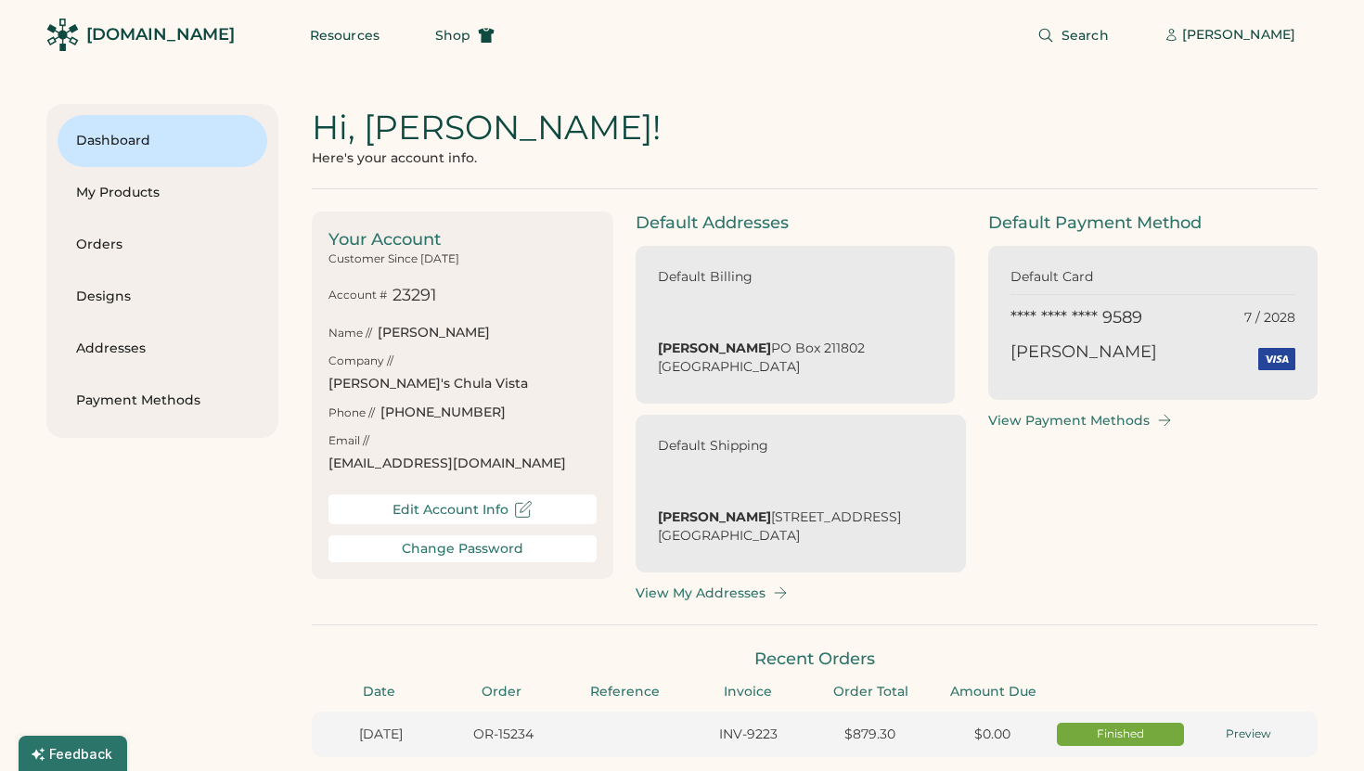
type input "******"
click at [131, 239] on div "Orders" at bounding box center [162, 245] width 173 height 19
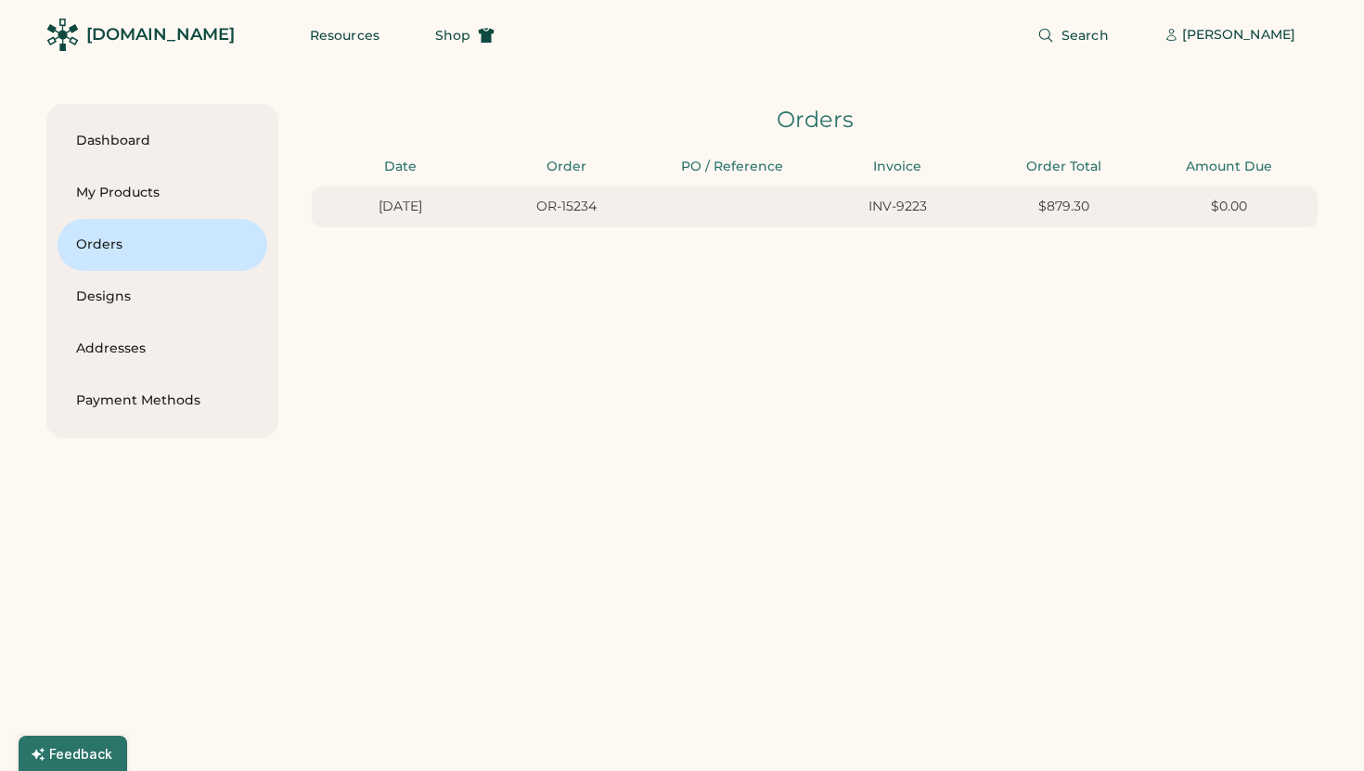
scroll to position [0, 17]
click at [124, 183] on div "My Products" at bounding box center [162, 193] width 173 height 52
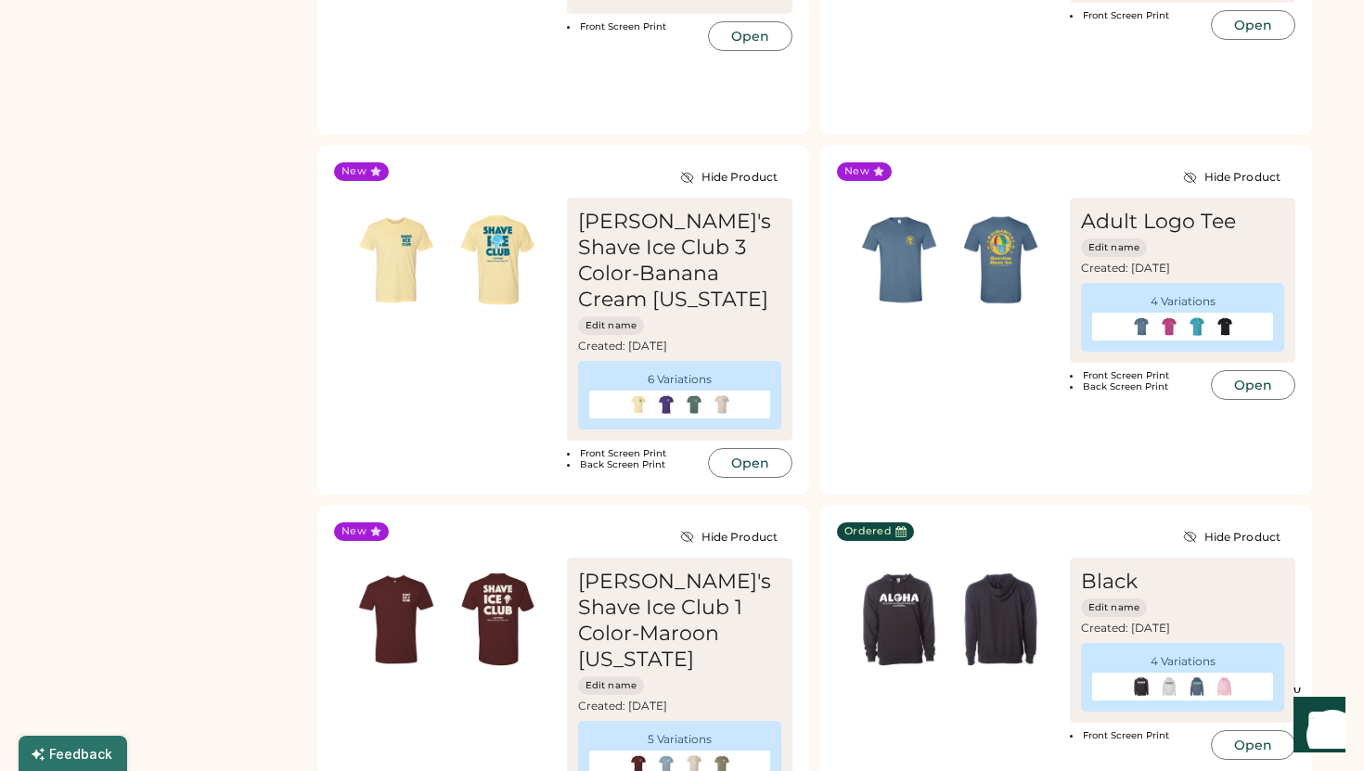
scroll to position [1600, 0]
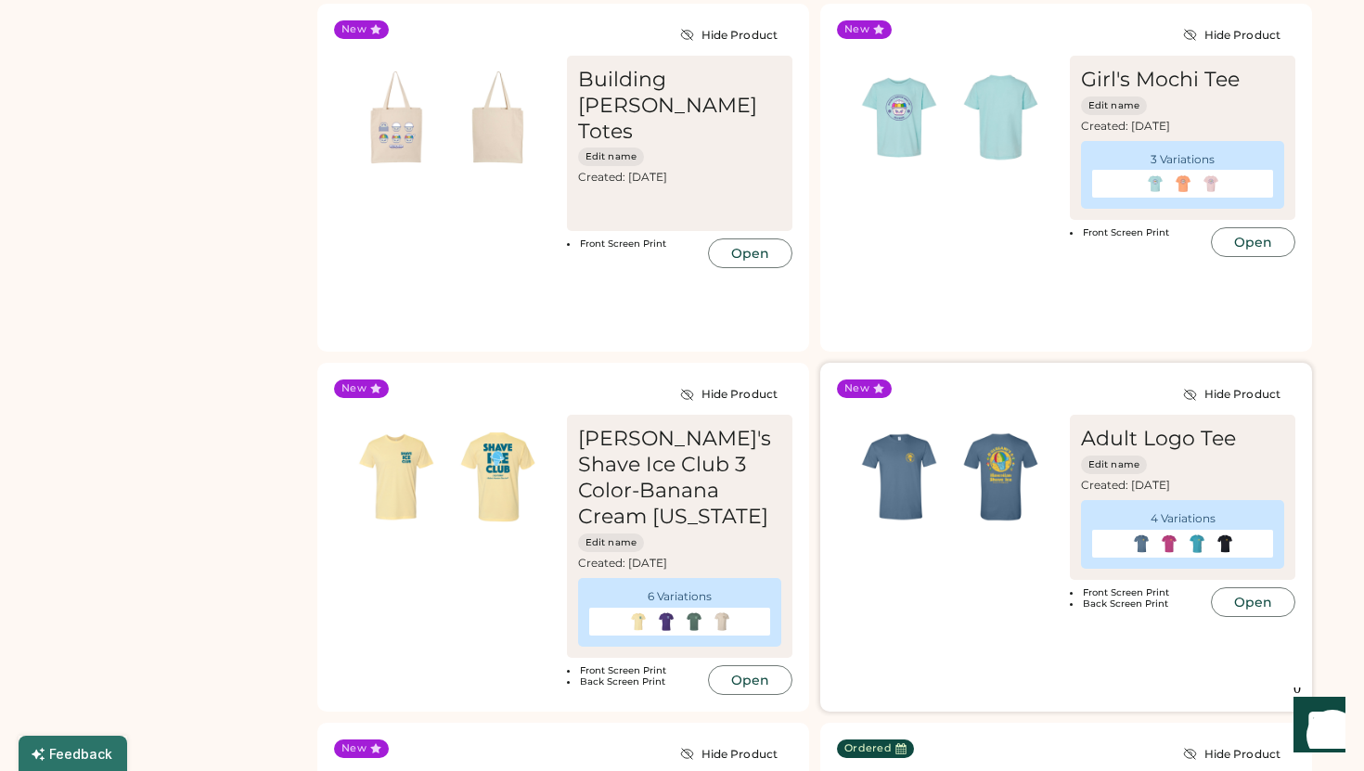
click at [963, 466] on img at bounding box center [1001, 477] width 102 height 102
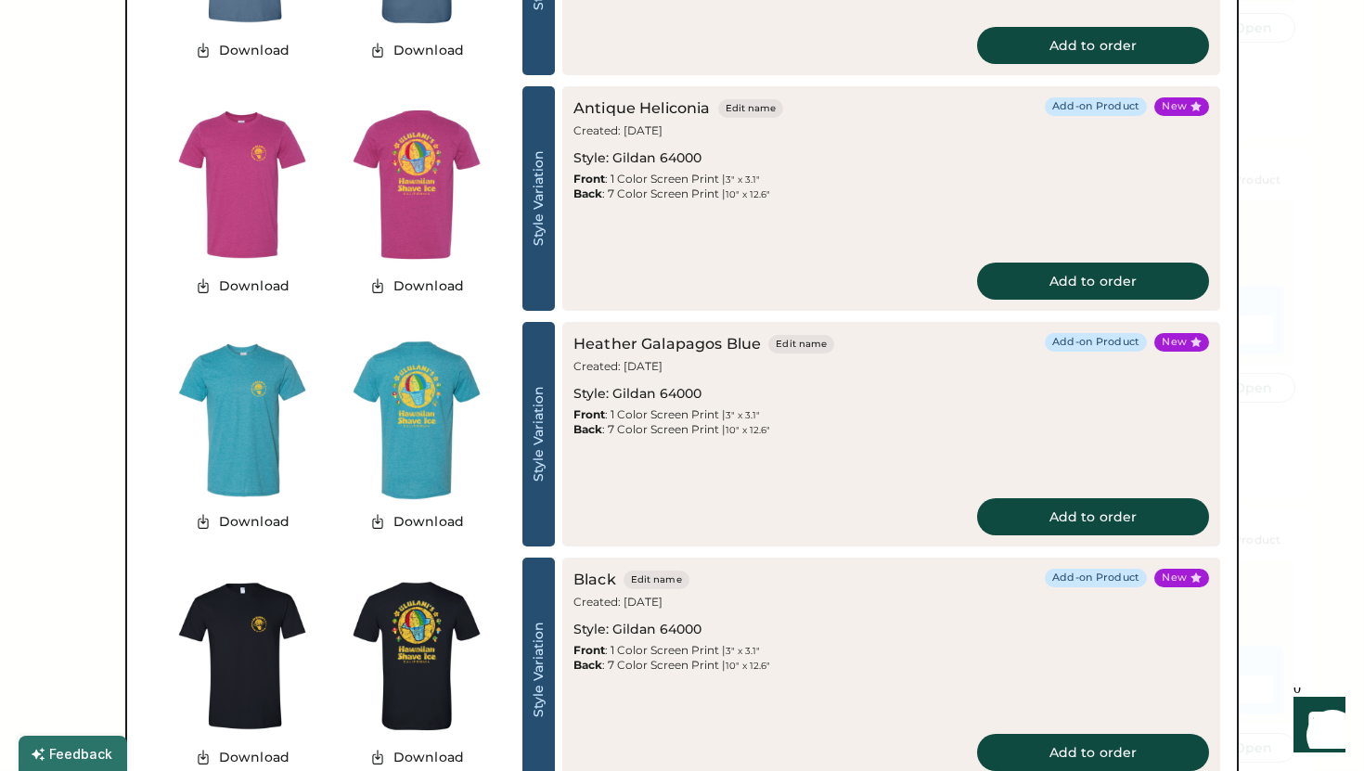
scroll to position [1900, 0]
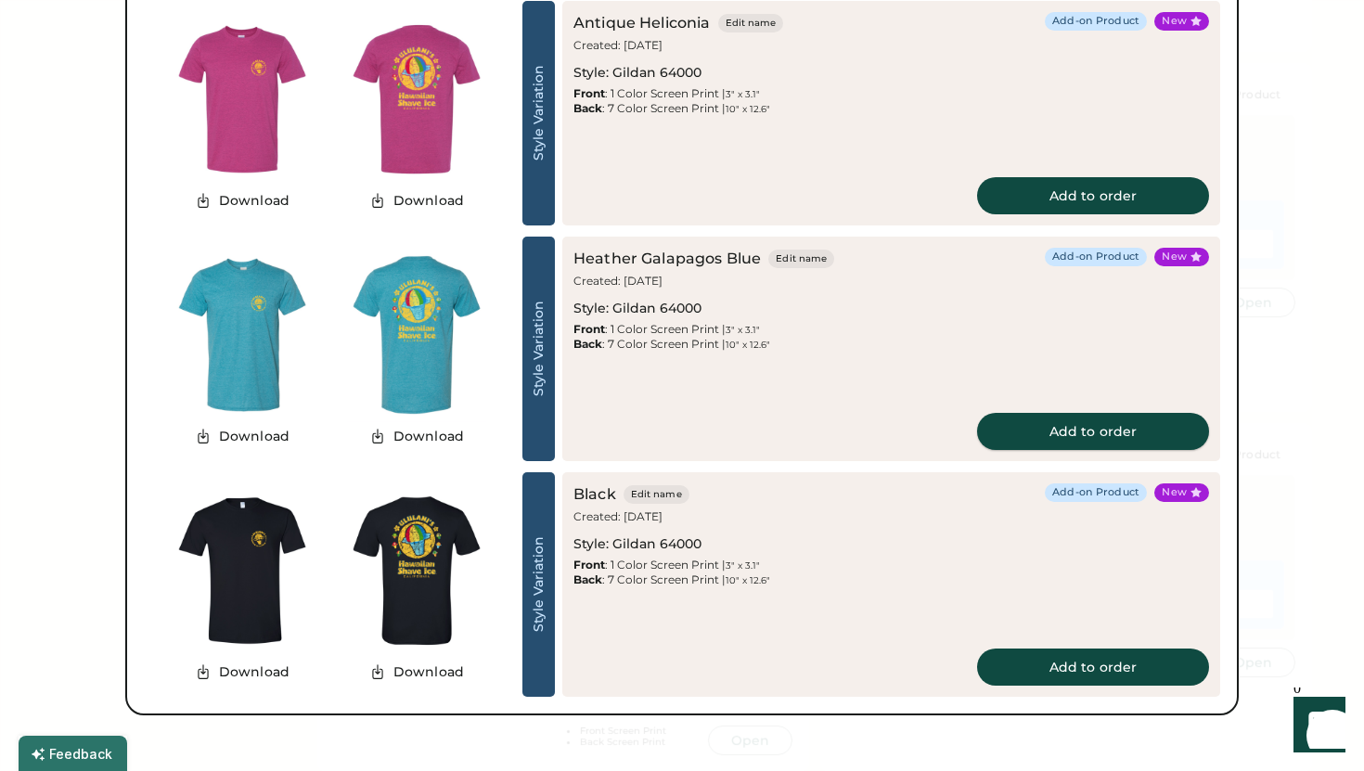
click at [1135, 427] on button "Add to order" at bounding box center [1093, 431] width 232 height 37
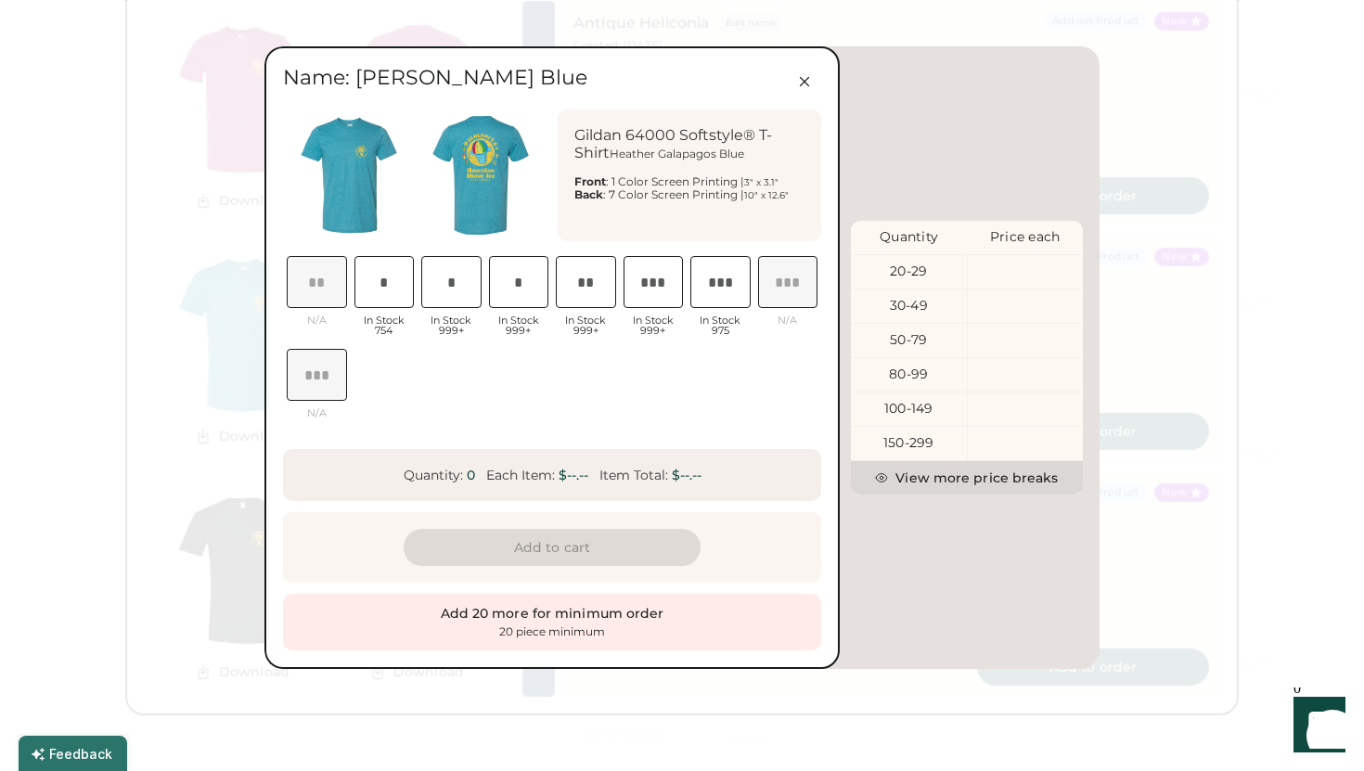
scroll to position [0, 0]
click at [391, 281] on input "input" at bounding box center [384, 282] width 60 height 52
type input "*"
click at [453, 284] on input "input" at bounding box center [451, 282] width 60 height 52
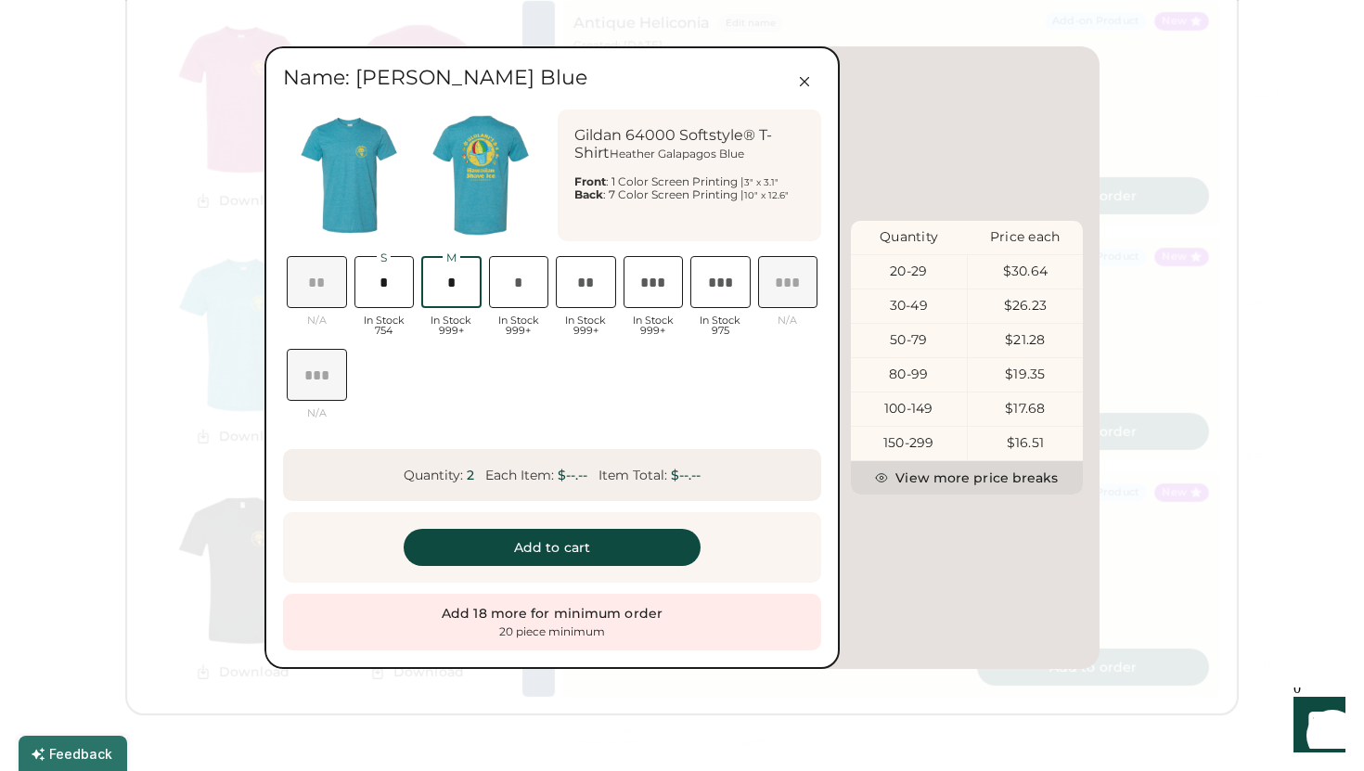
type input "*"
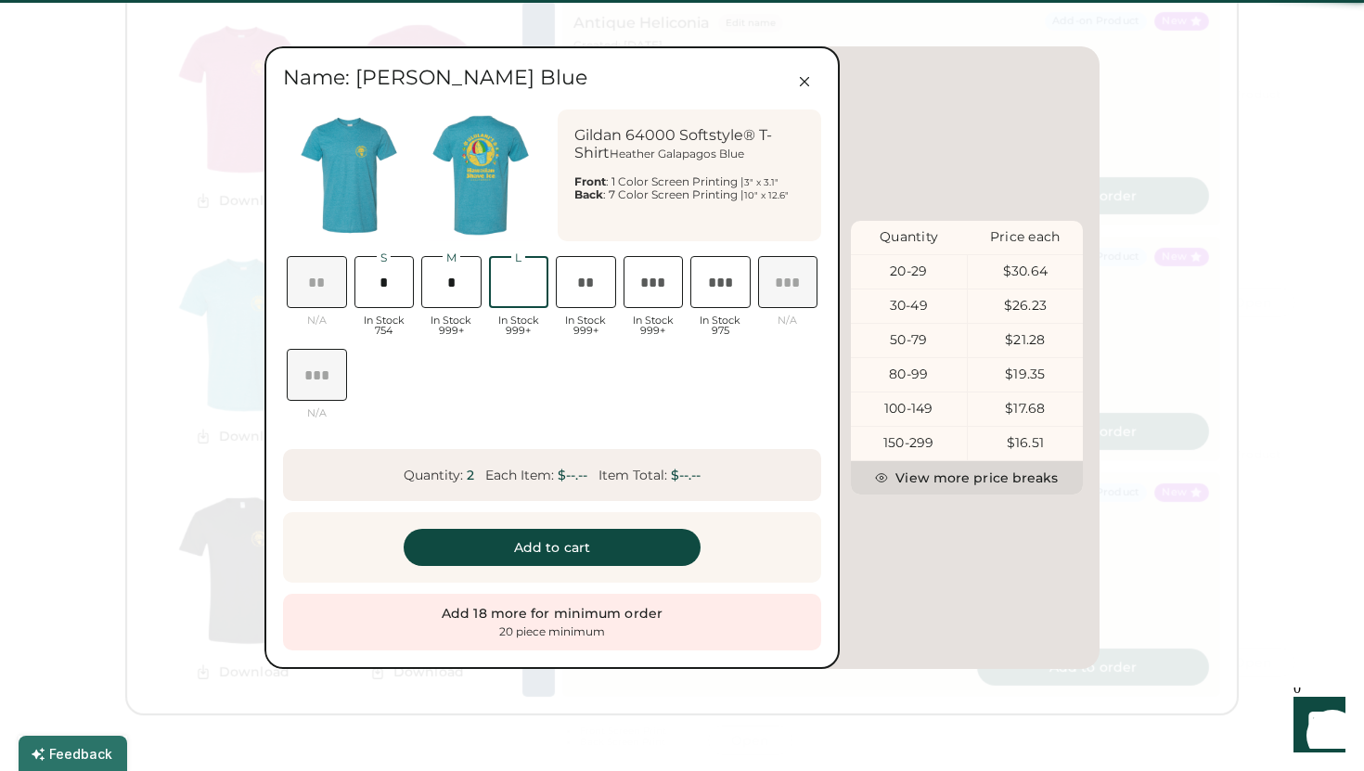
click at [507, 289] on input "input" at bounding box center [519, 282] width 60 height 52
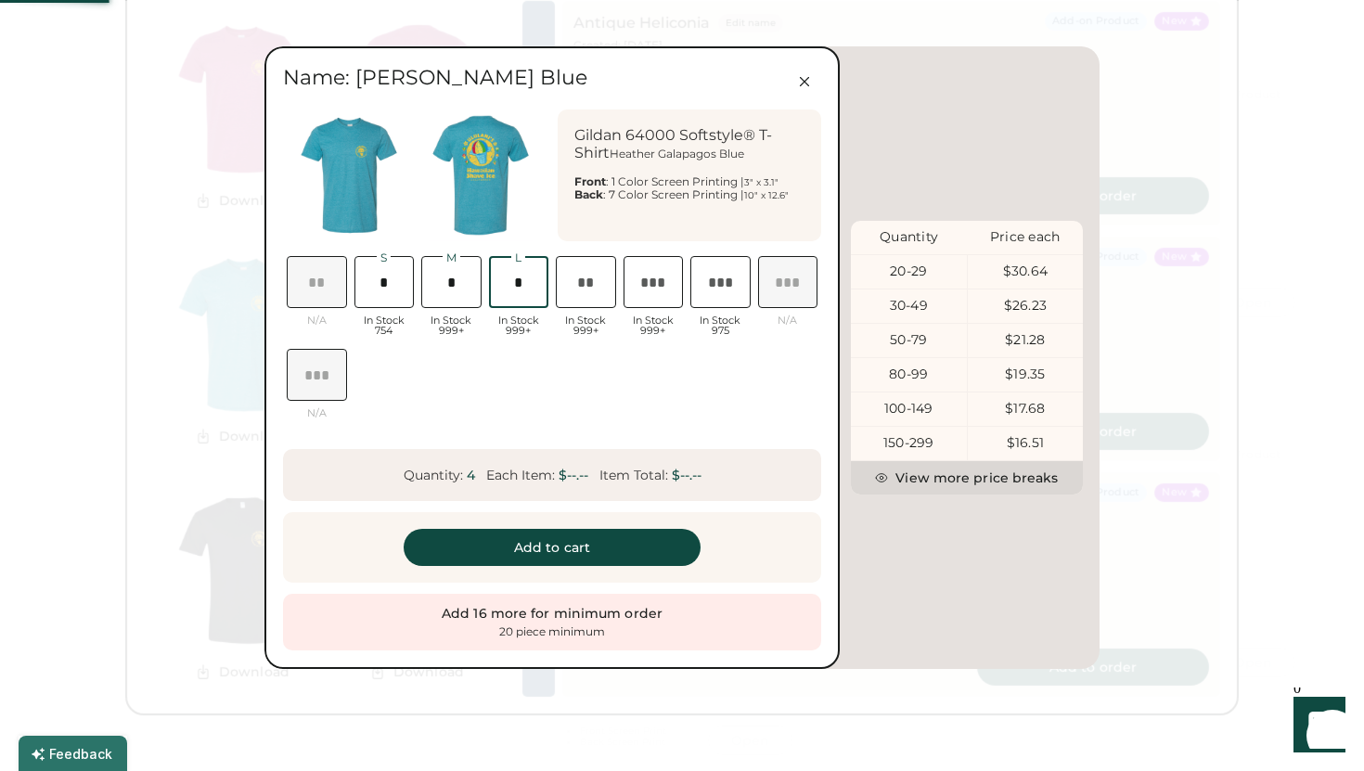
type input "*"
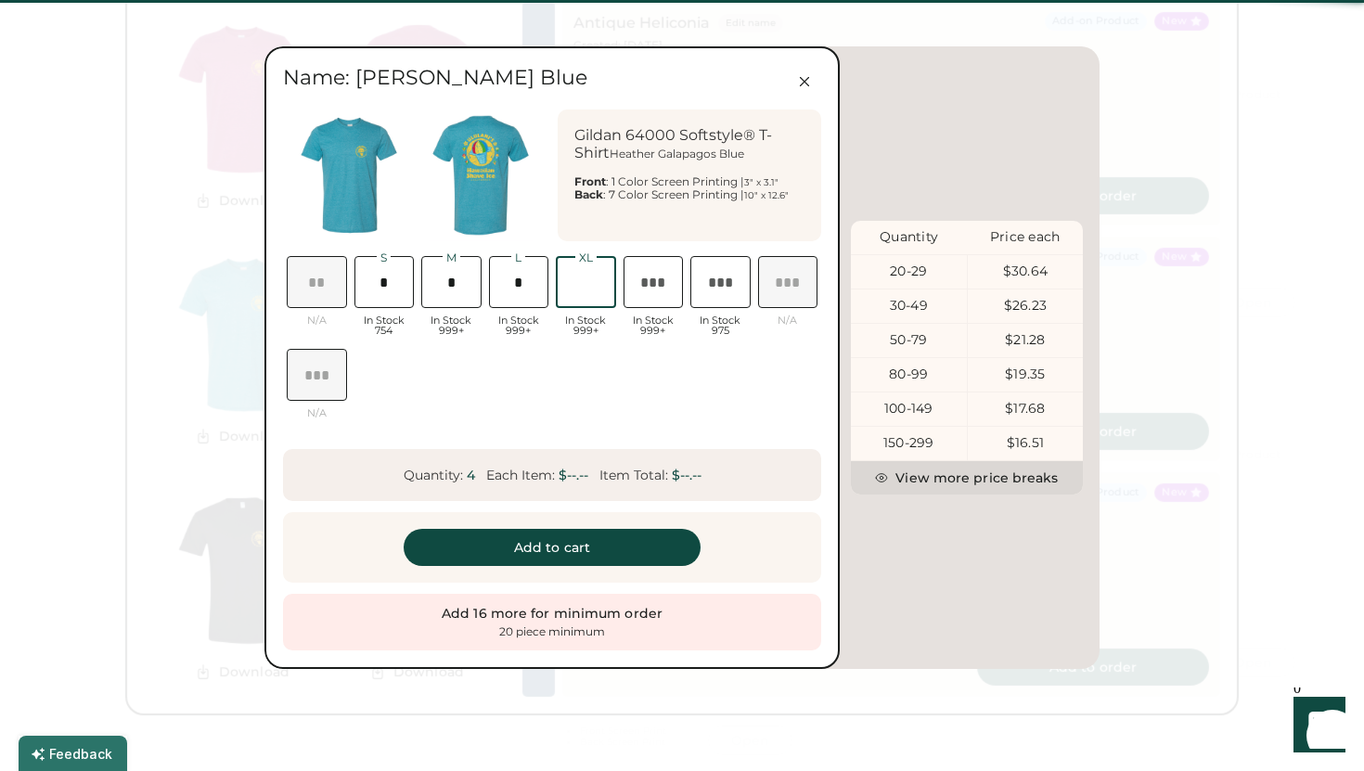
click at [600, 297] on input "input" at bounding box center [586, 282] width 60 height 52
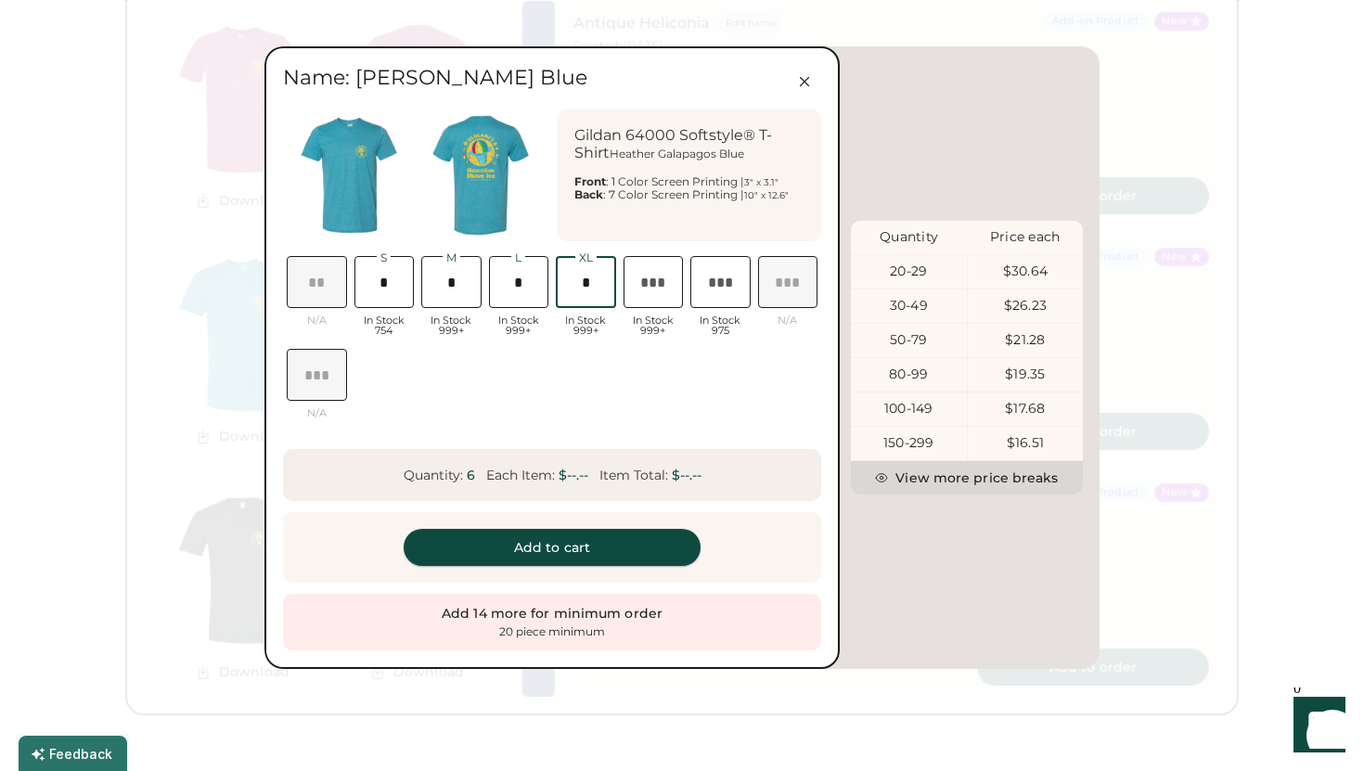
type input "*"
click at [559, 553] on button "Add to cart" at bounding box center [552, 547] width 297 height 37
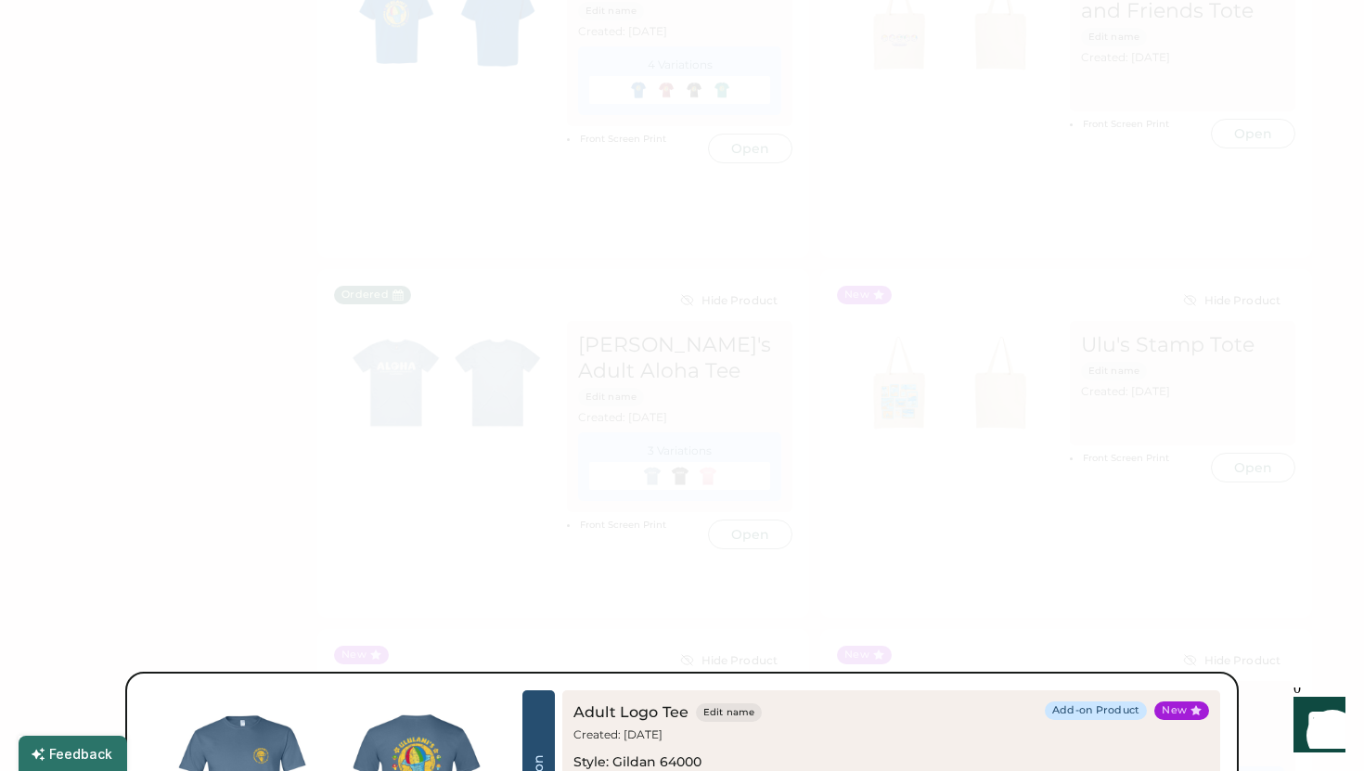
scroll to position [303, 0]
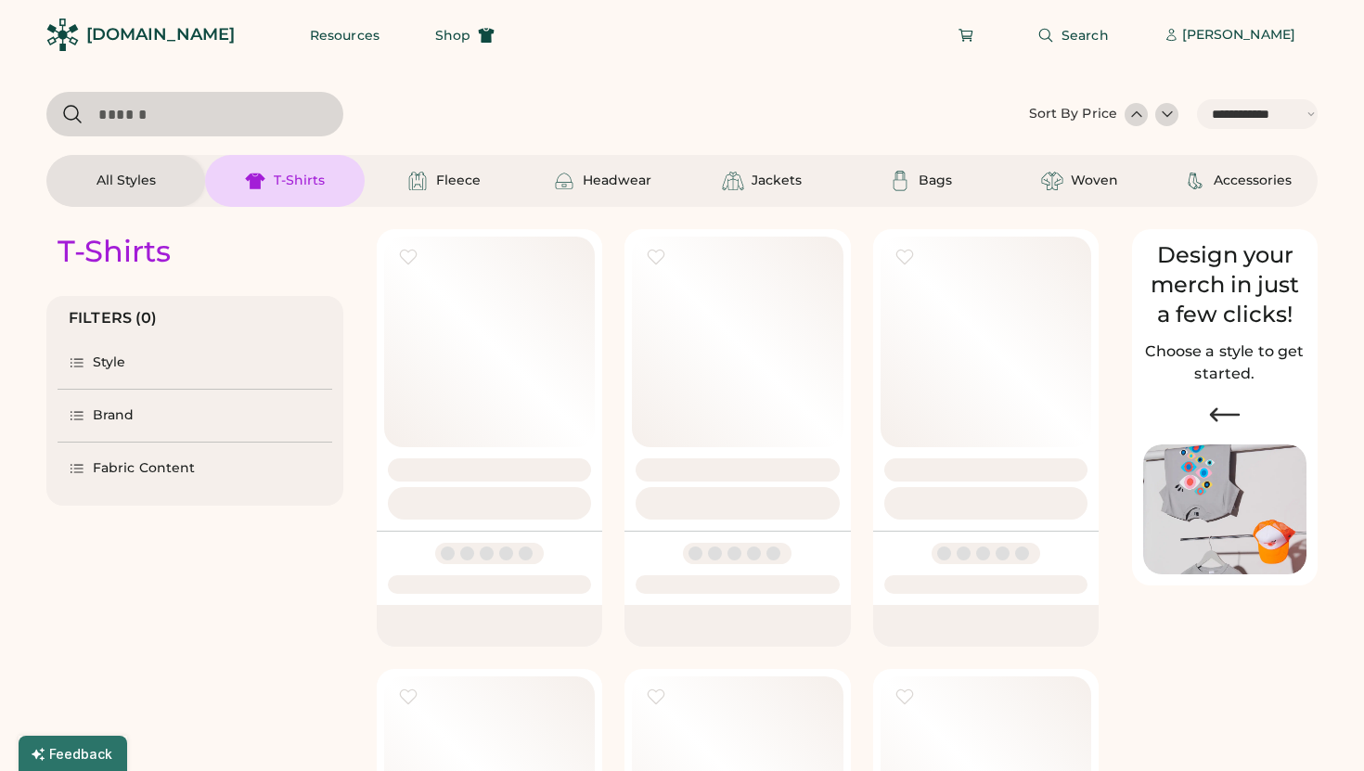
select select "*****"
select select "*"
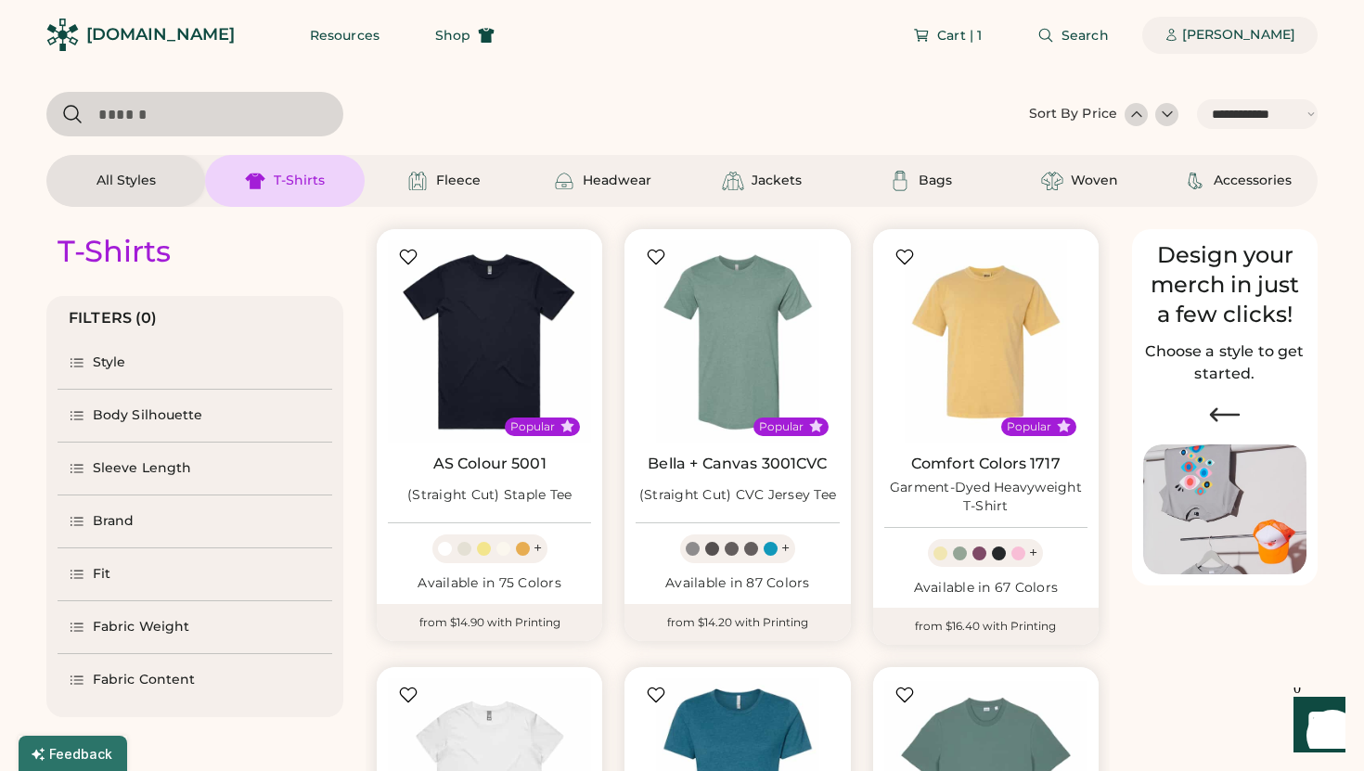
click at [1265, 46] on div "[PERSON_NAME]" at bounding box center [1238, 35] width 113 height 37
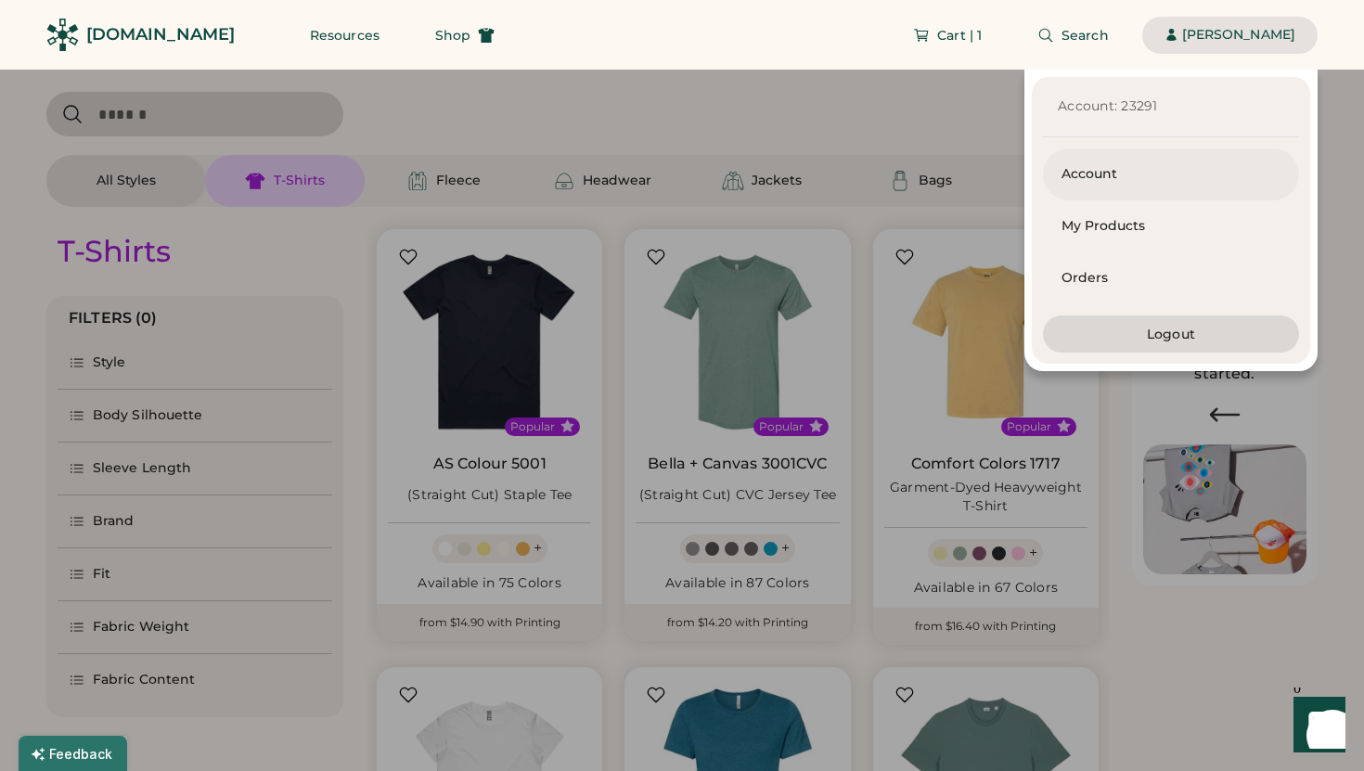
click at [1153, 176] on div "Account" at bounding box center [1170, 174] width 219 height 19
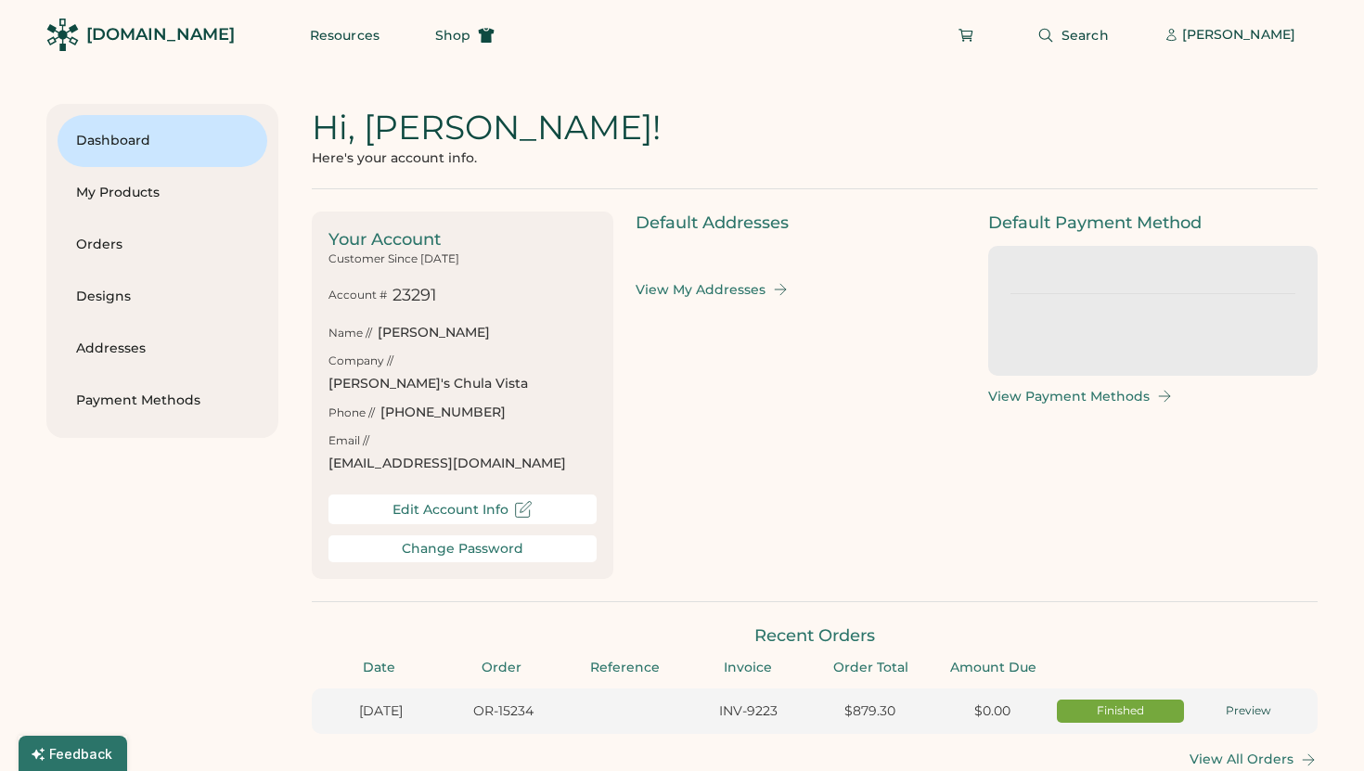
type input "******"
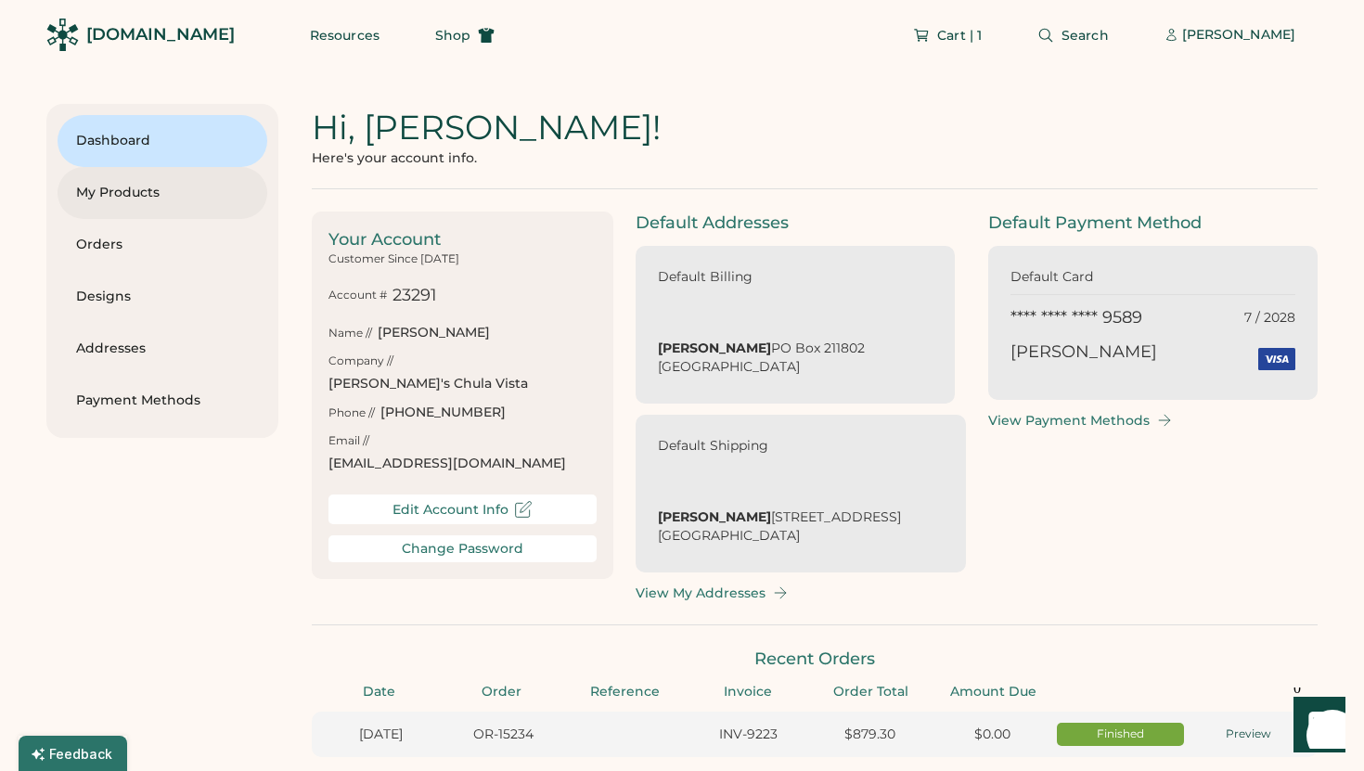
click at [161, 182] on div "My Products" at bounding box center [162, 193] width 173 height 52
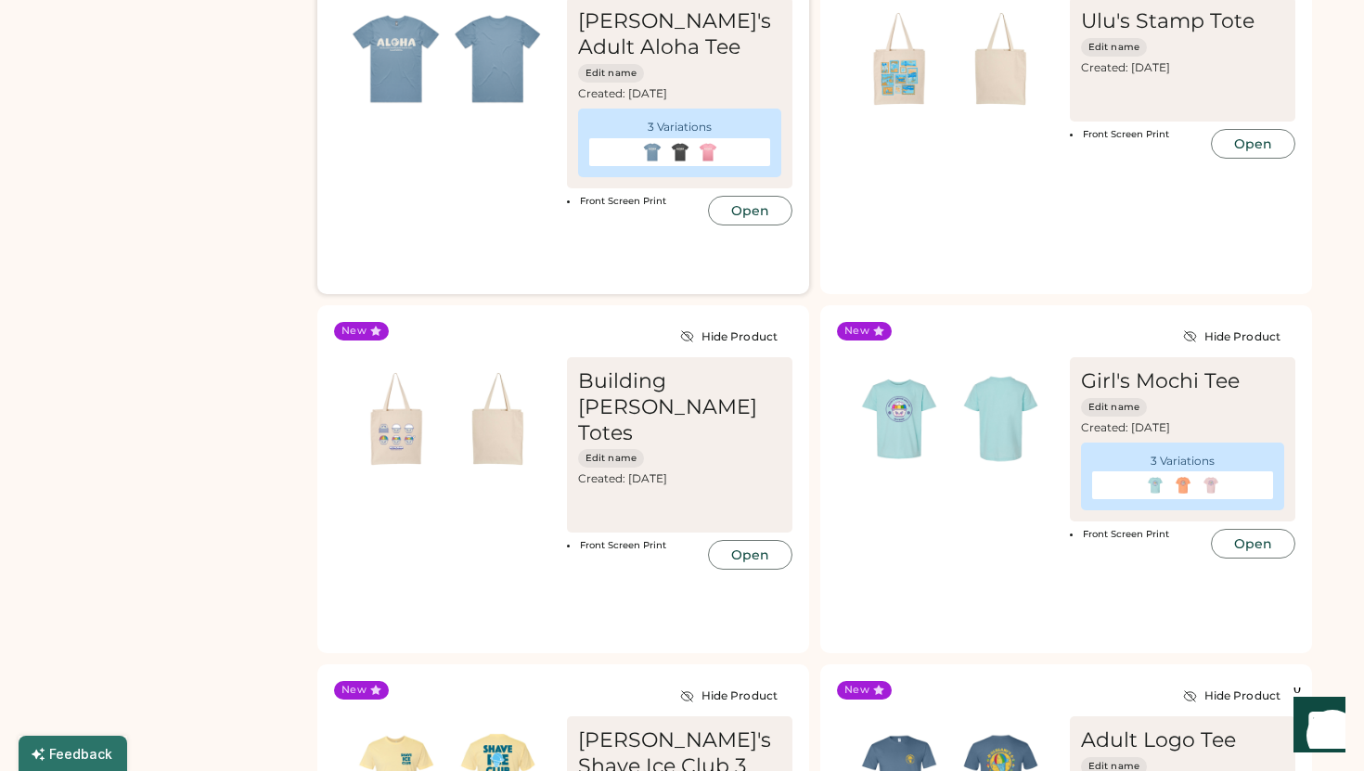
scroll to position [1342, 0]
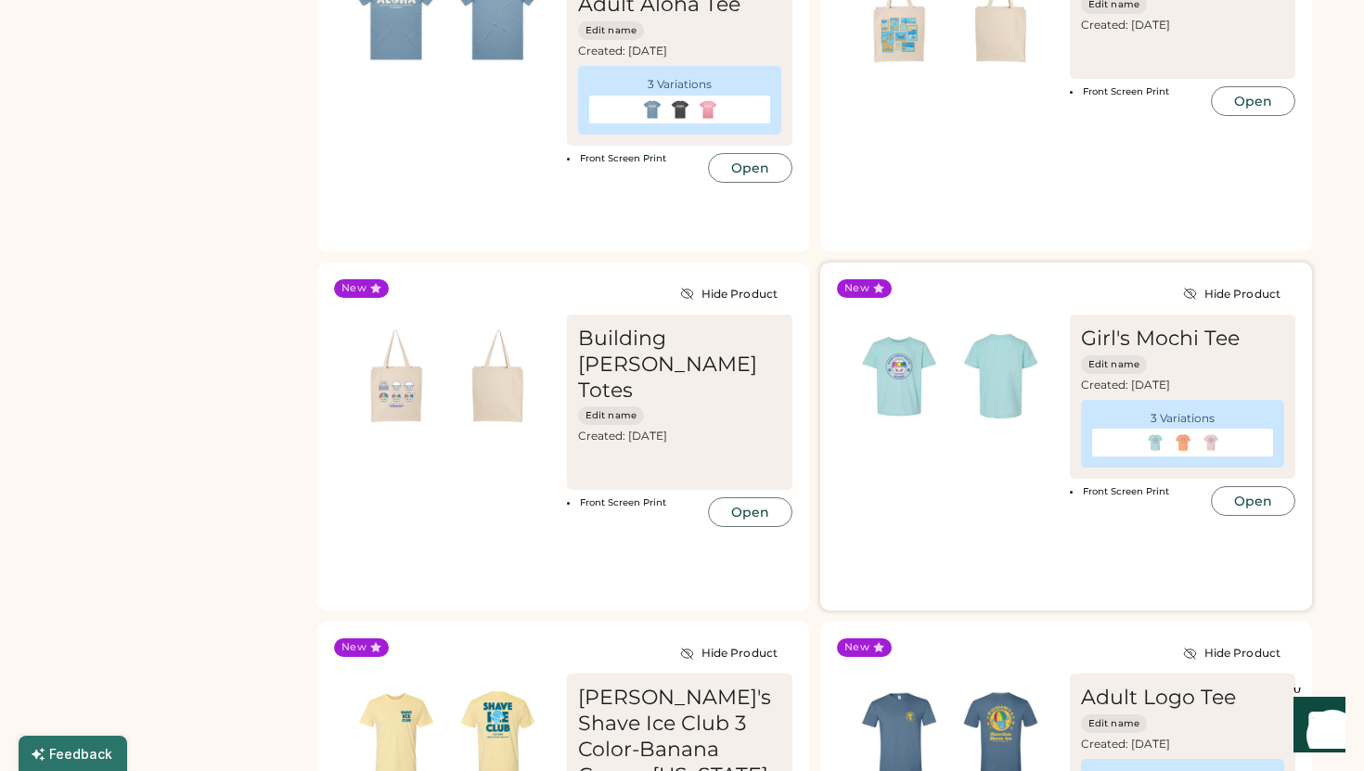
click at [977, 375] on img at bounding box center [1001, 377] width 102 height 102
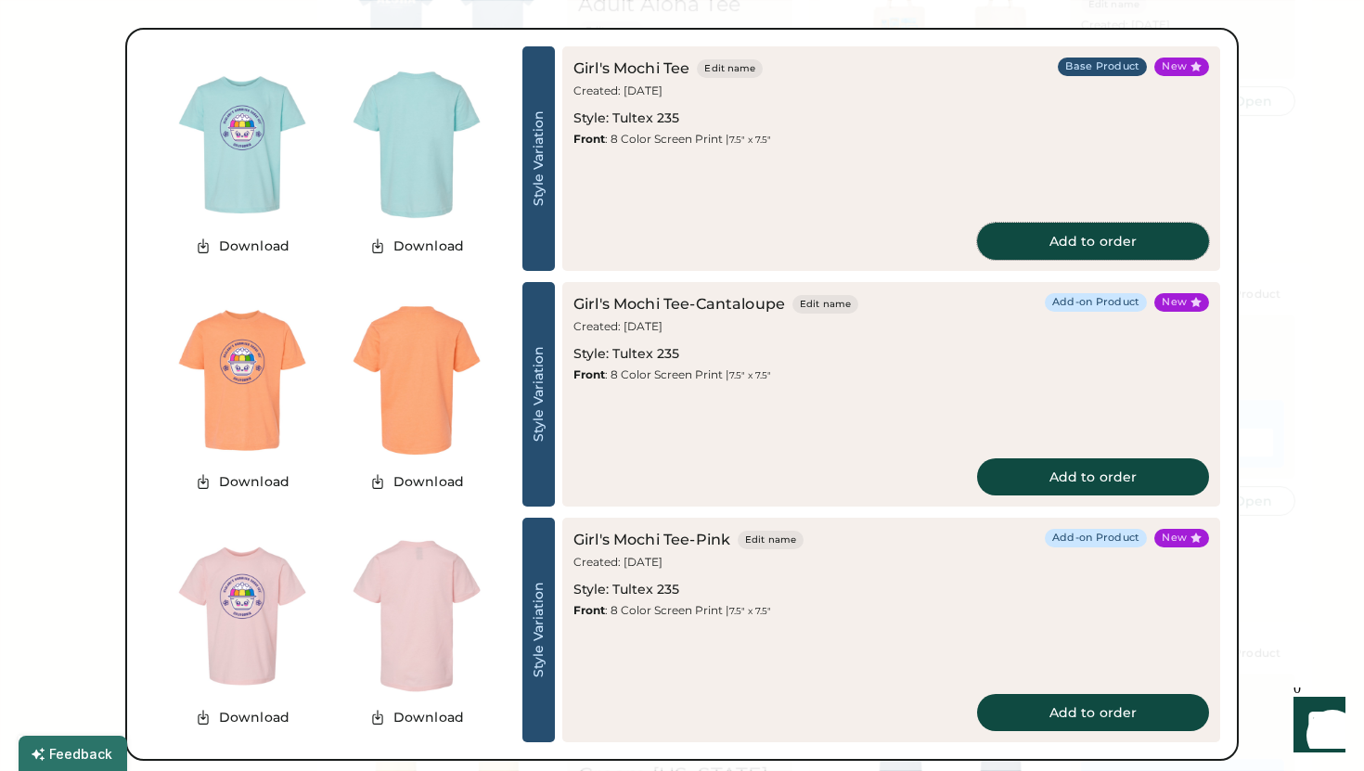
click at [1047, 225] on button "Add to order" at bounding box center [1093, 241] width 232 height 37
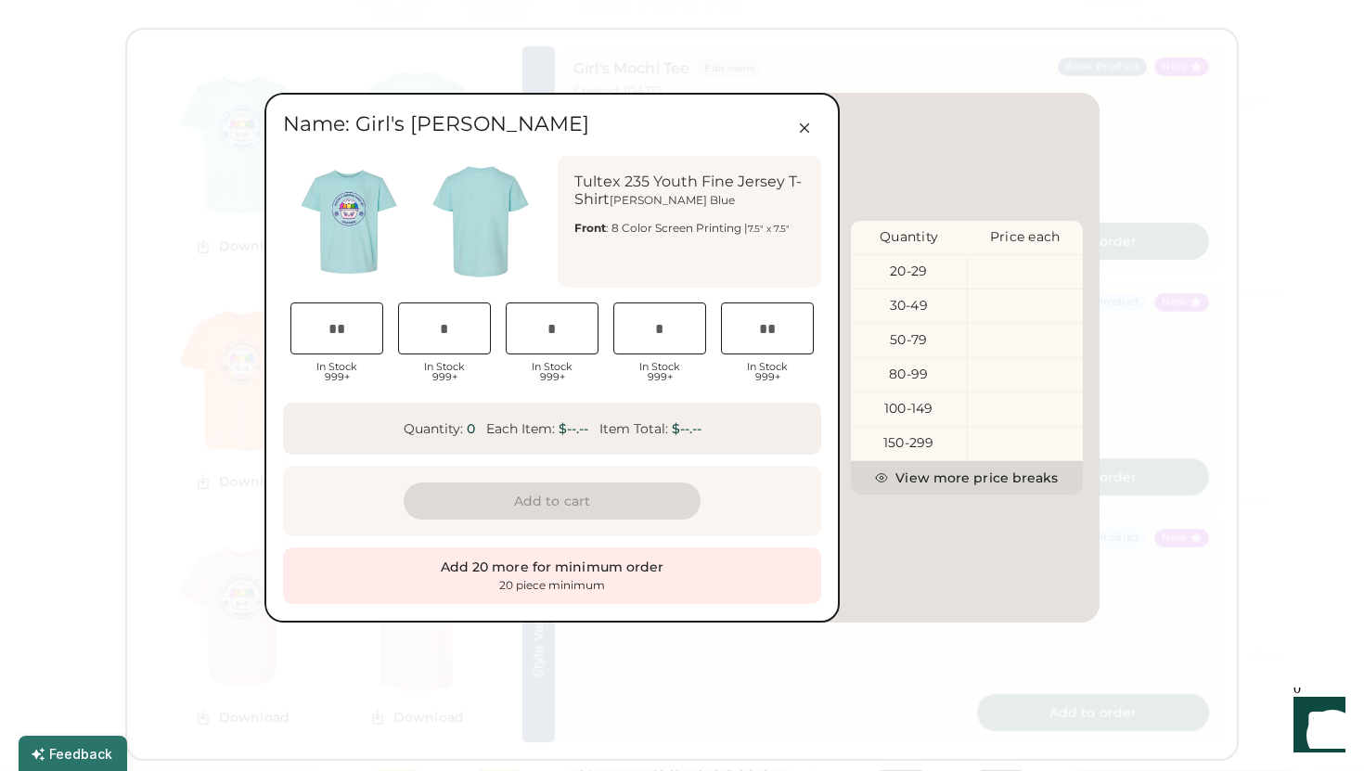
scroll to position [0, 36]
click at [360, 313] on input "input" at bounding box center [336, 328] width 93 height 52
type input "*"
click at [439, 329] on input "input" at bounding box center [444, 328] width 93 height 52
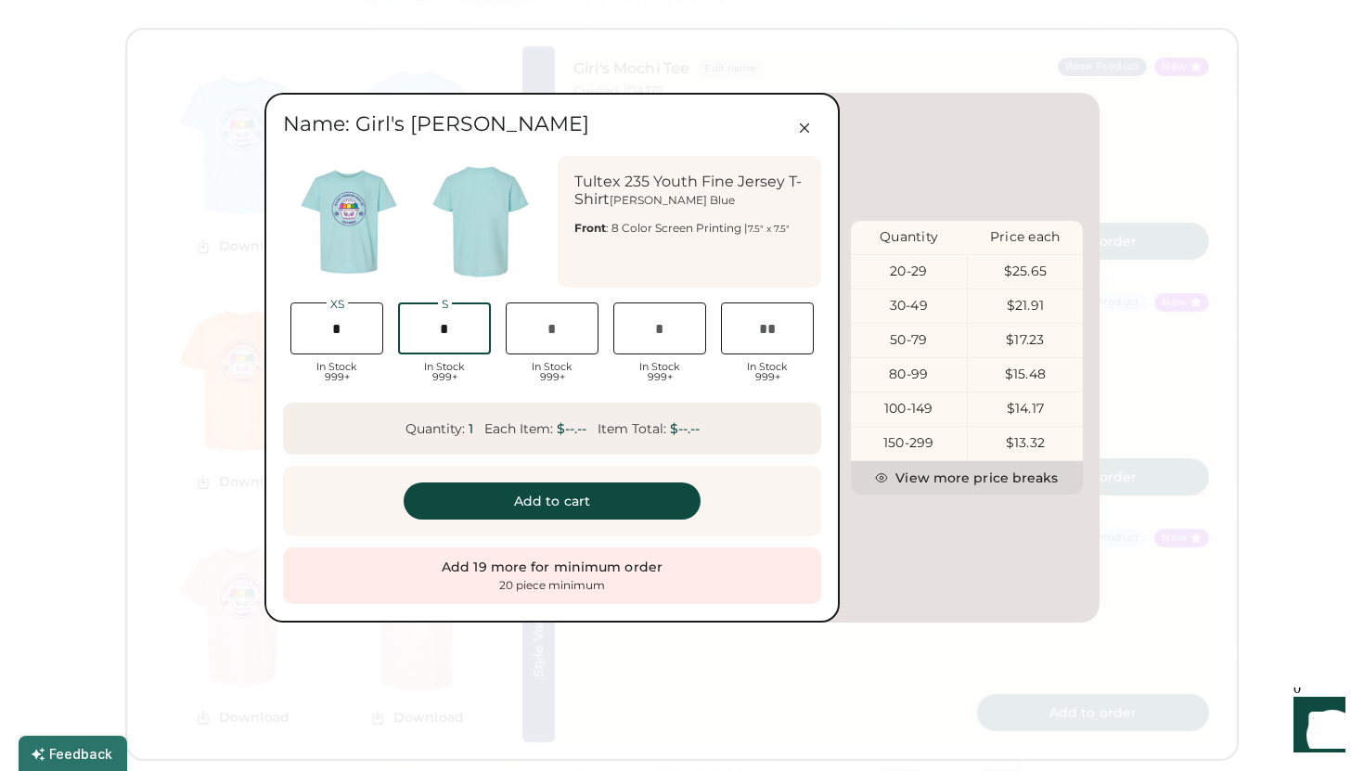
type input "*"
click at [558, 342] on input "input" at bounding box center [552, 328] width 93 height 52
type input "*"
click at [671, 344] on input "input" at bounding box center [659, 328] width 93 height 52
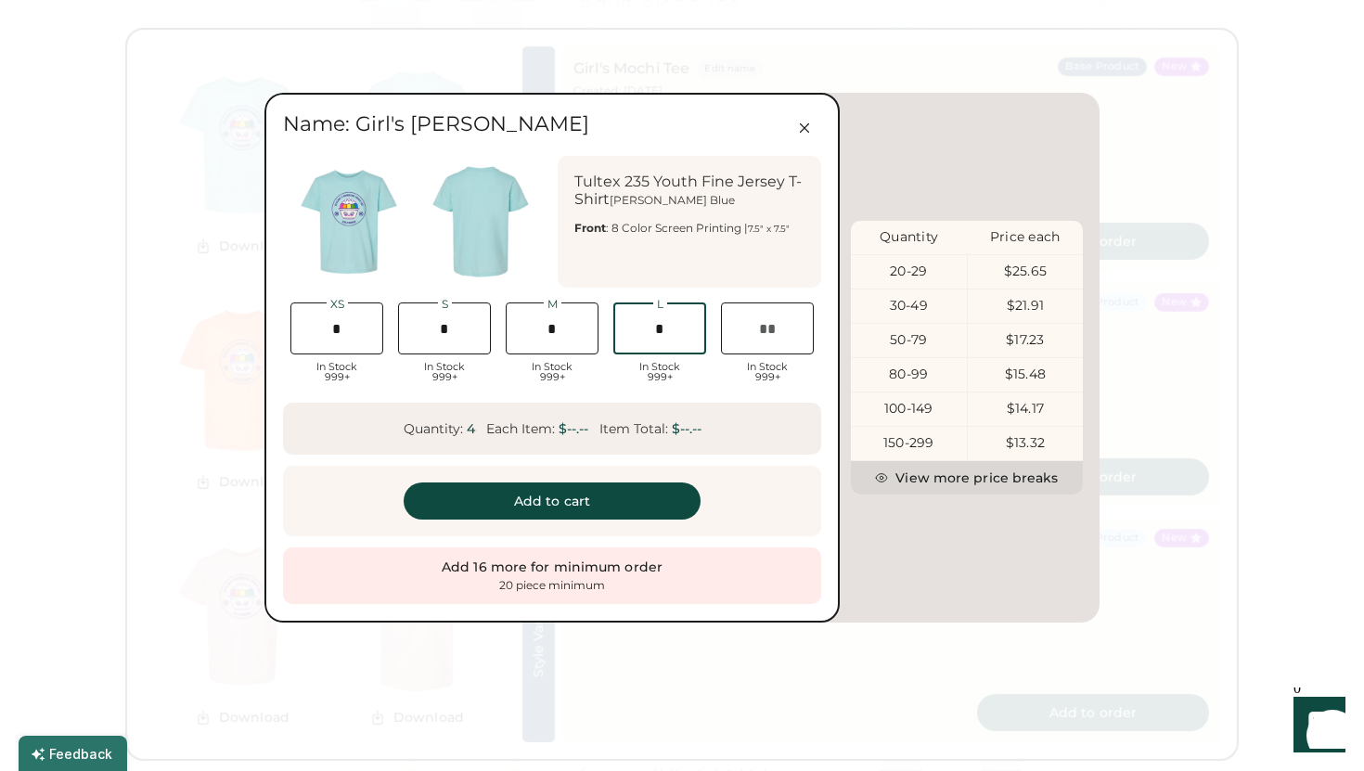
type input "*"
click at [759, 324] on input "input" at bounding box center [767, 328] width 93 height 52
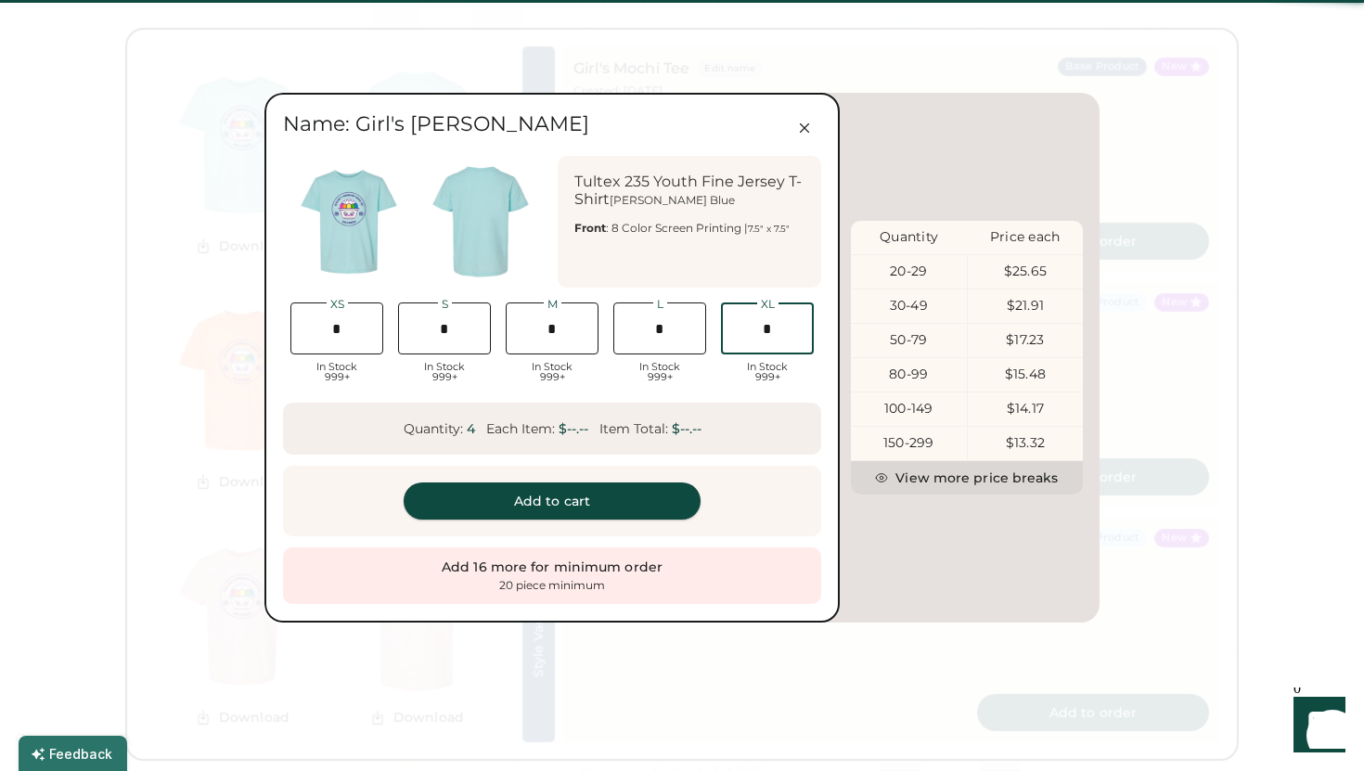
type input "*"
click at [611, 493] on button "Add to cart" at bounding box center [552, 500] width 297 height 37
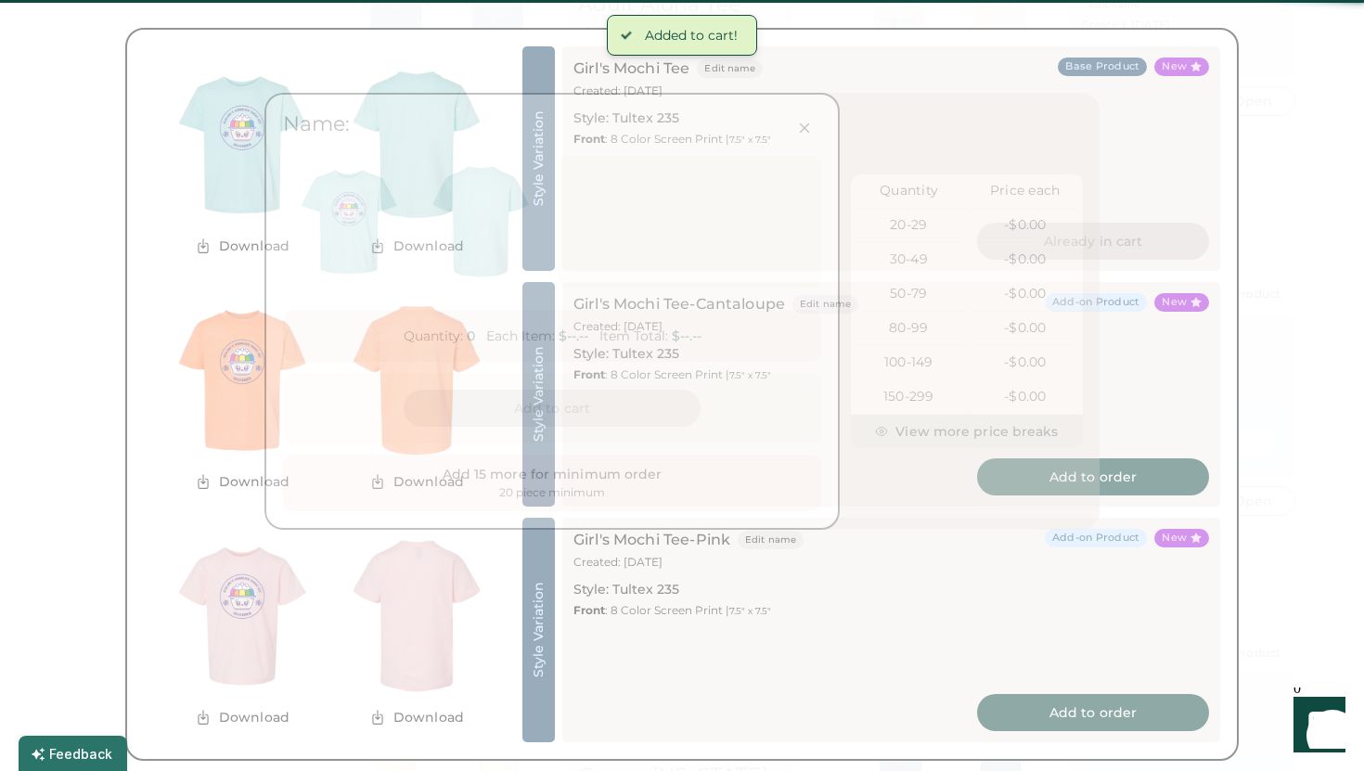
scroll to position [0, 36]
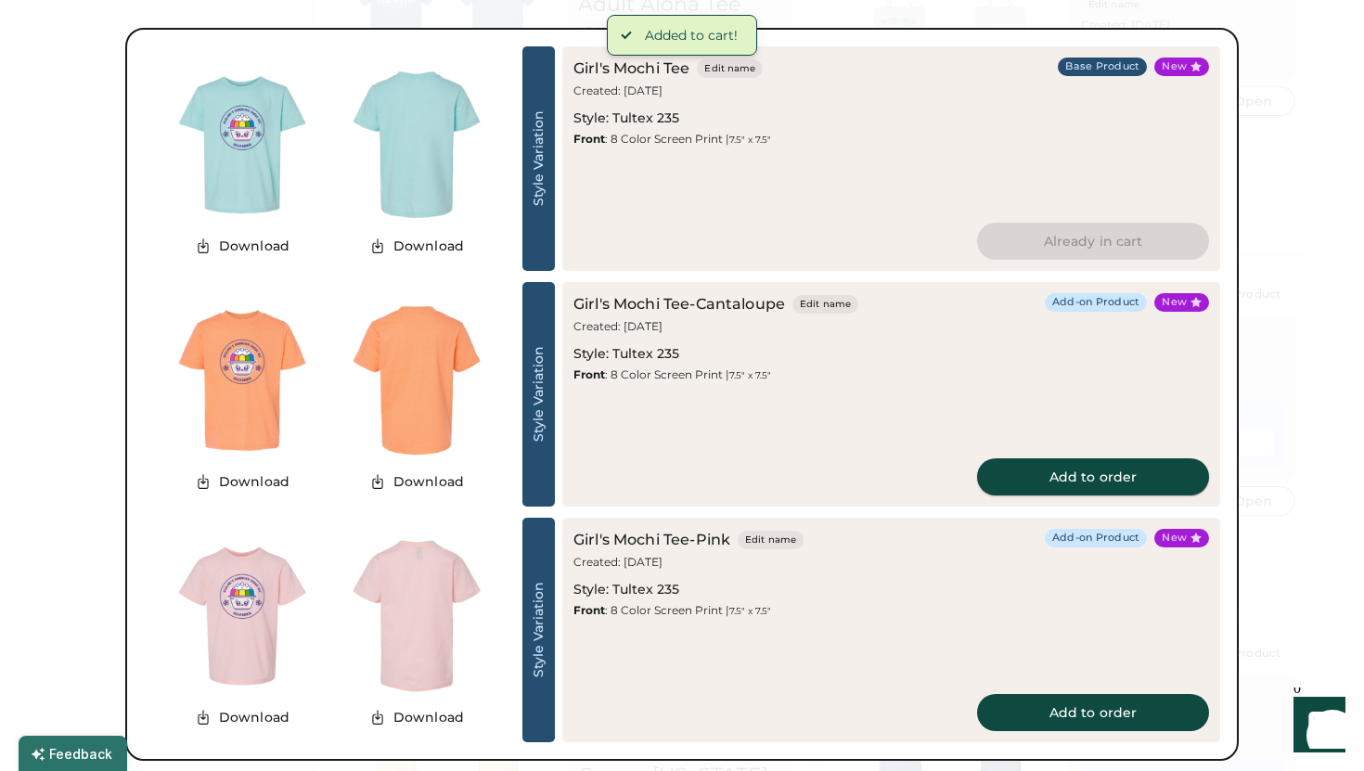
click at [1089, 464] on button "Add to order" at bounding box center [1093, 476] width 232 height 37
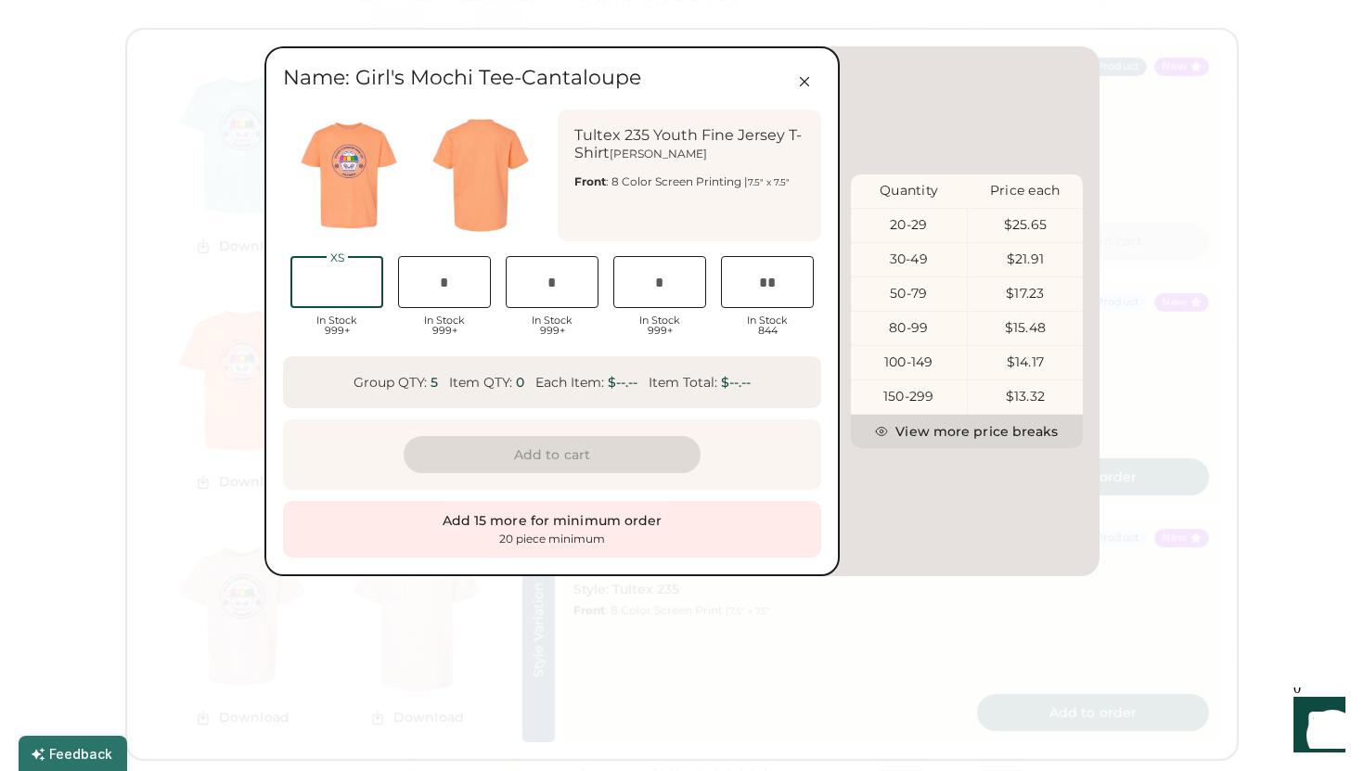
click at [365, 286] on input "input" at bounding box center [336, 282] width 93 height 52
type input "*"
click at [419, 284] on input "input" at bounding box center [444, 282] width 93 height 52
type input "*"
click at [520, 293] on input "input" at bounding box center [552, 282] width 93 height 52
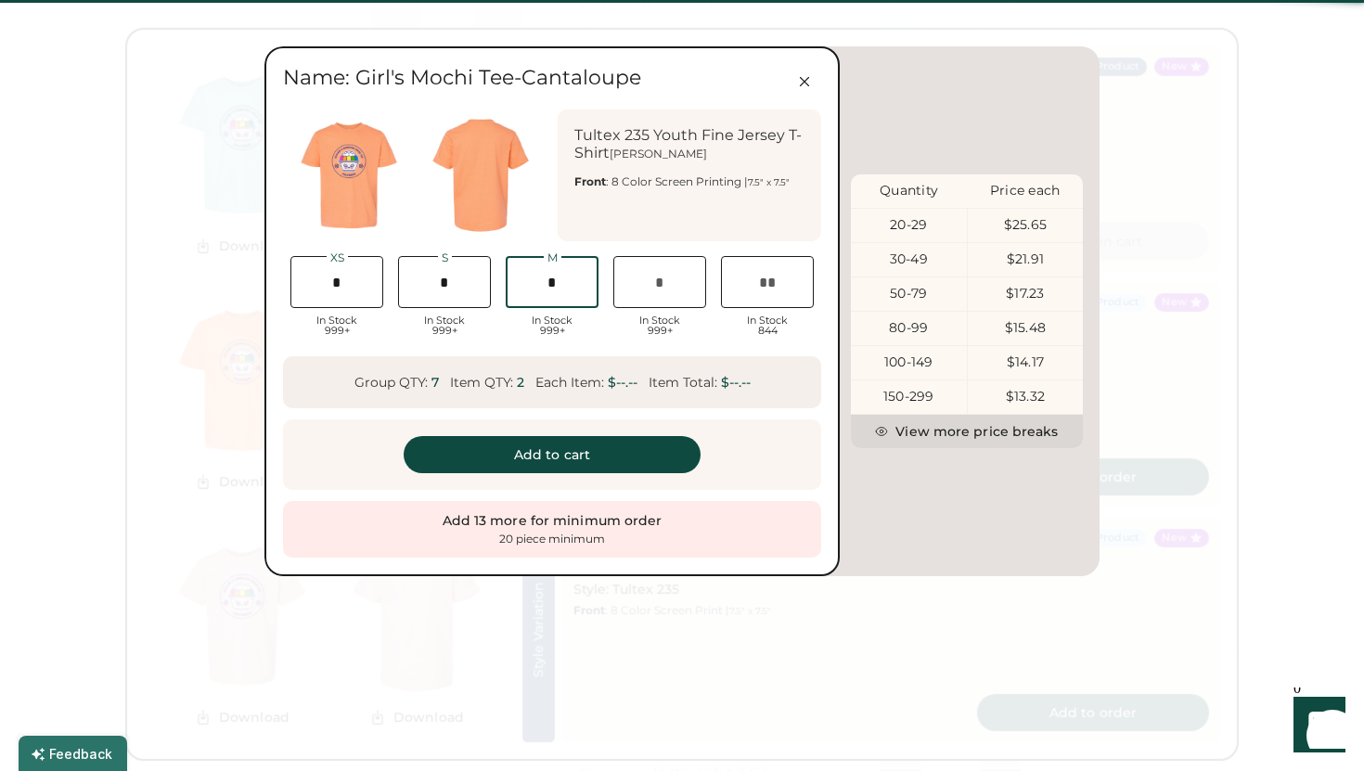
scroll to position [0, 32]
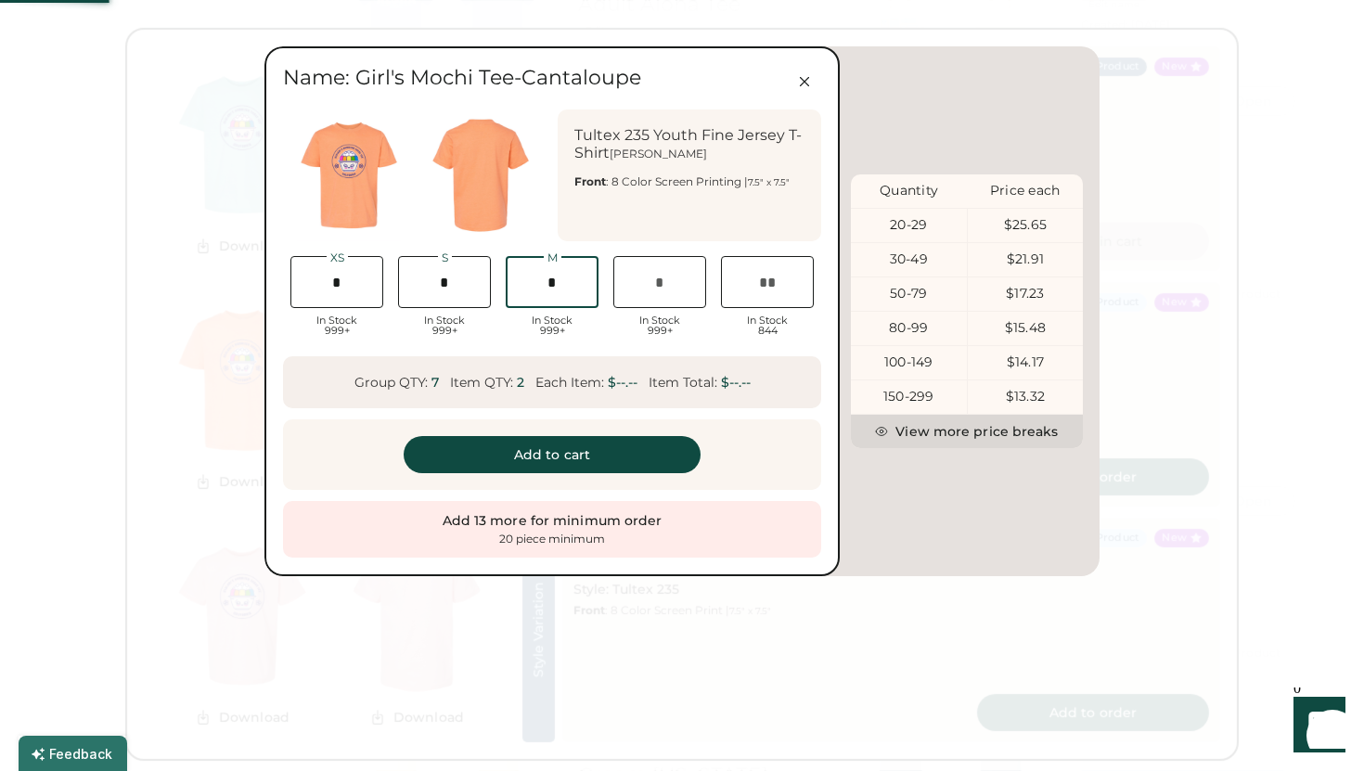
type input "*"
click at [656, 286] on input "input" at bounding box center [659, 282] width 93 height 52
type input "*"
click at [768, 289] on input "input" at bounding box center [767, 282] width 93 height 52
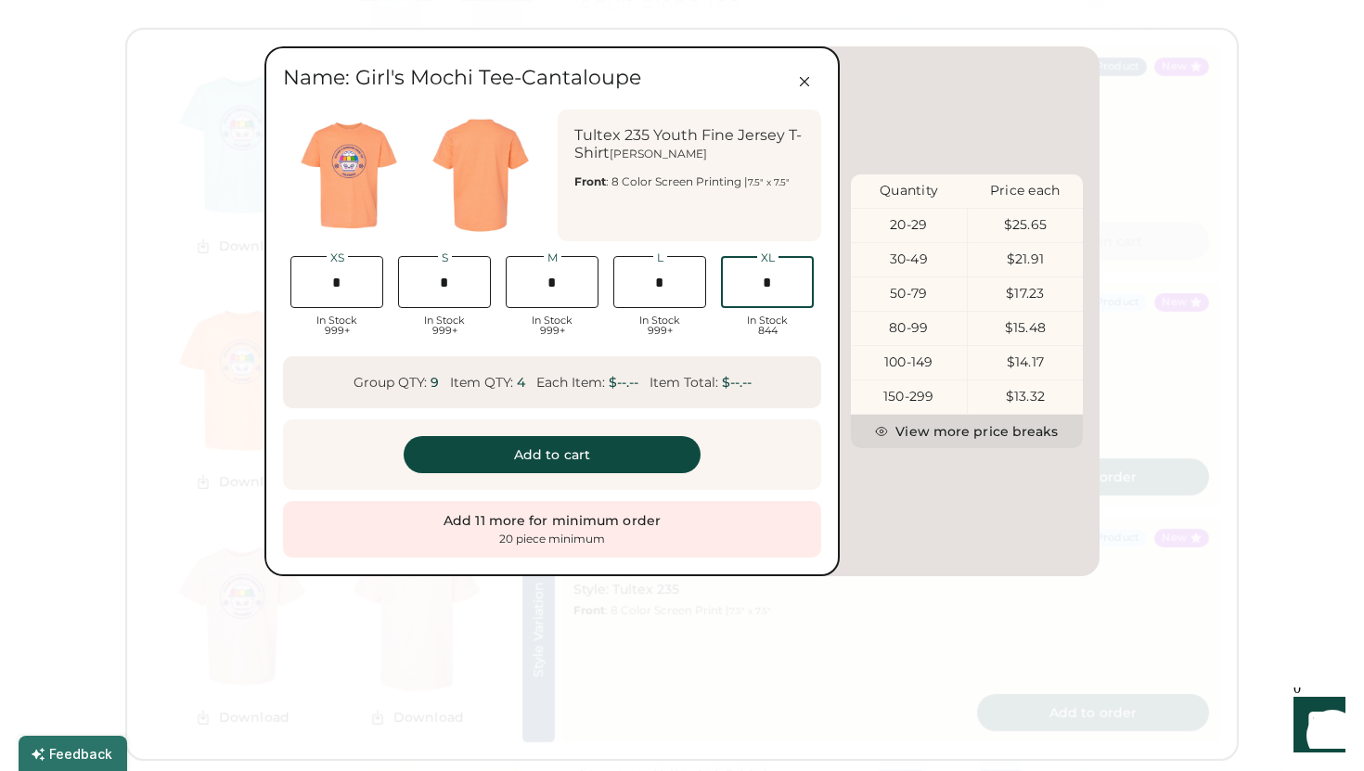
scroll to position [0, 40]
type input "*"
click at [605, 449] on button "Add to cart" at bounding box center [552, 454] width 297 height 37
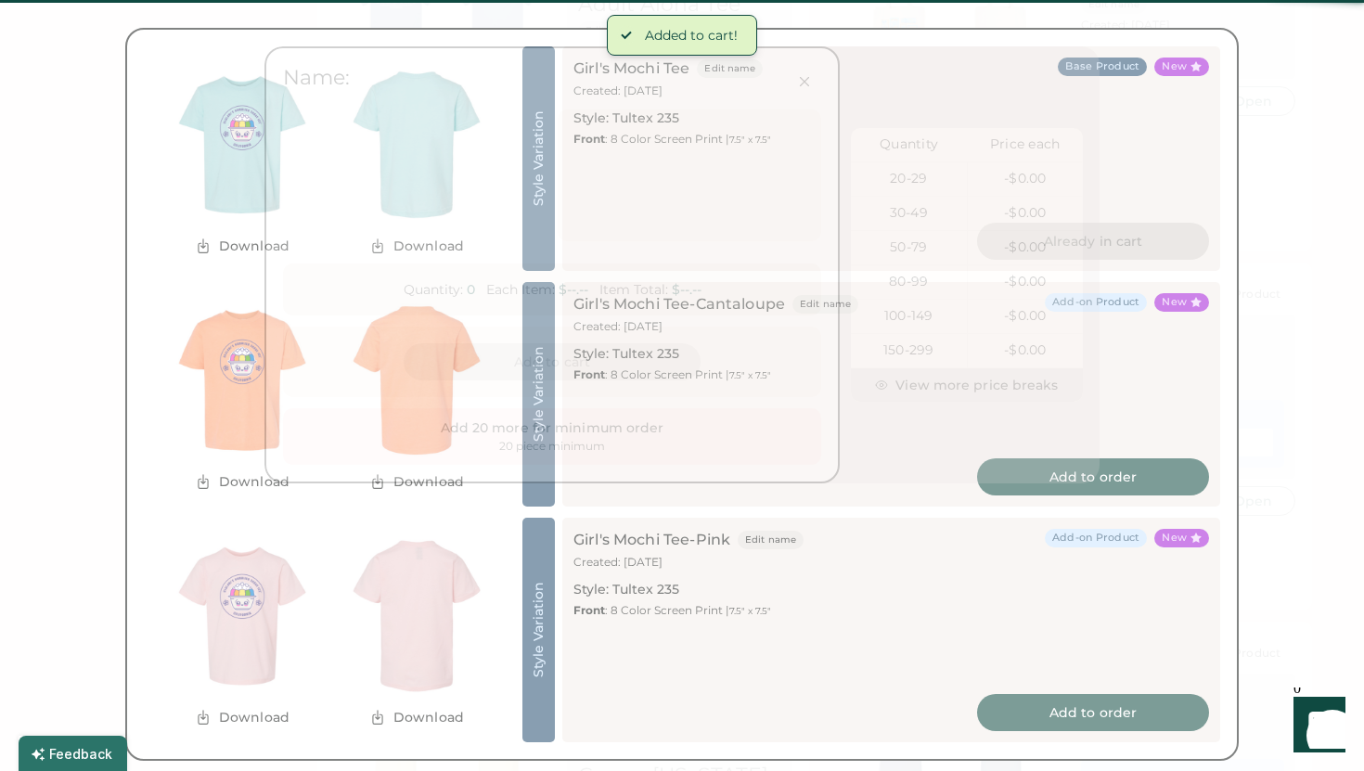
scroll to position [0, 36]
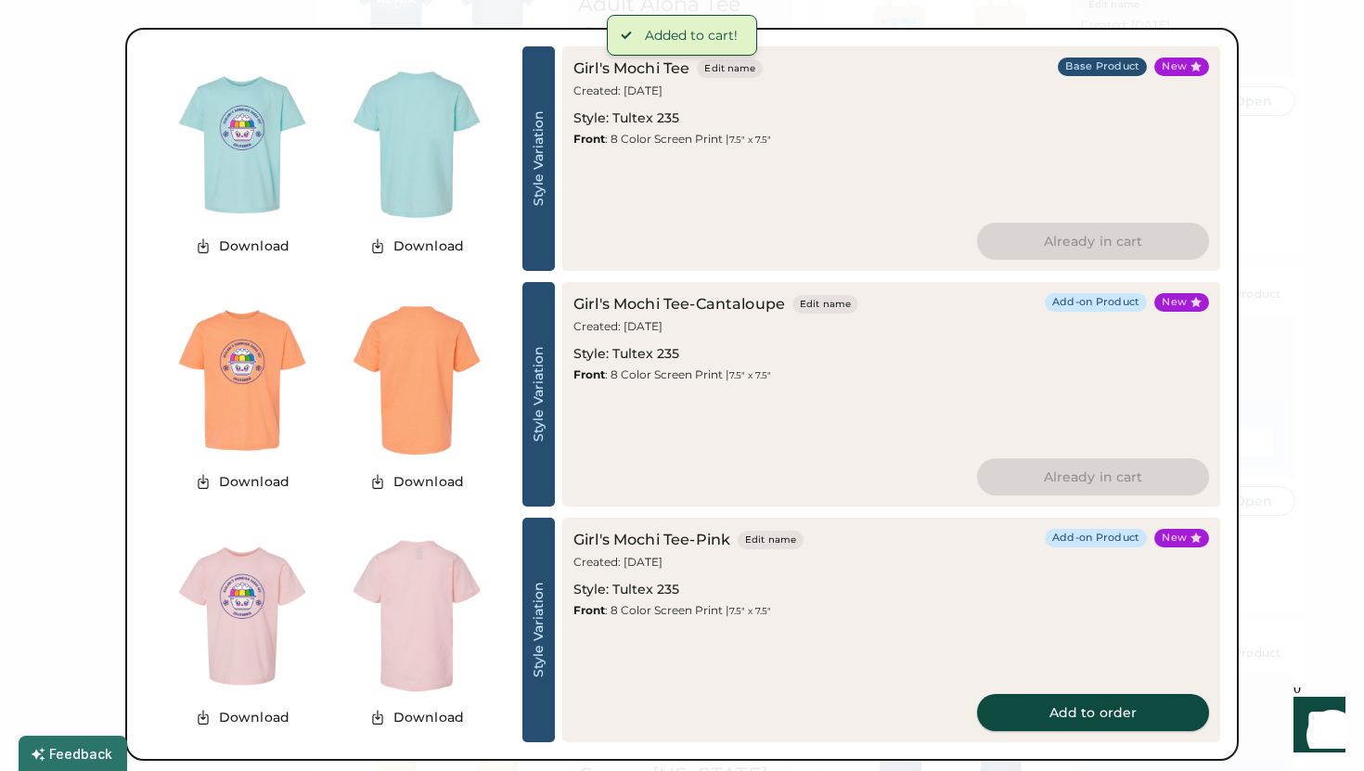
click at [1061, 700] on button "Add to order" at bounding box center [1093, 712] width 232 height 37
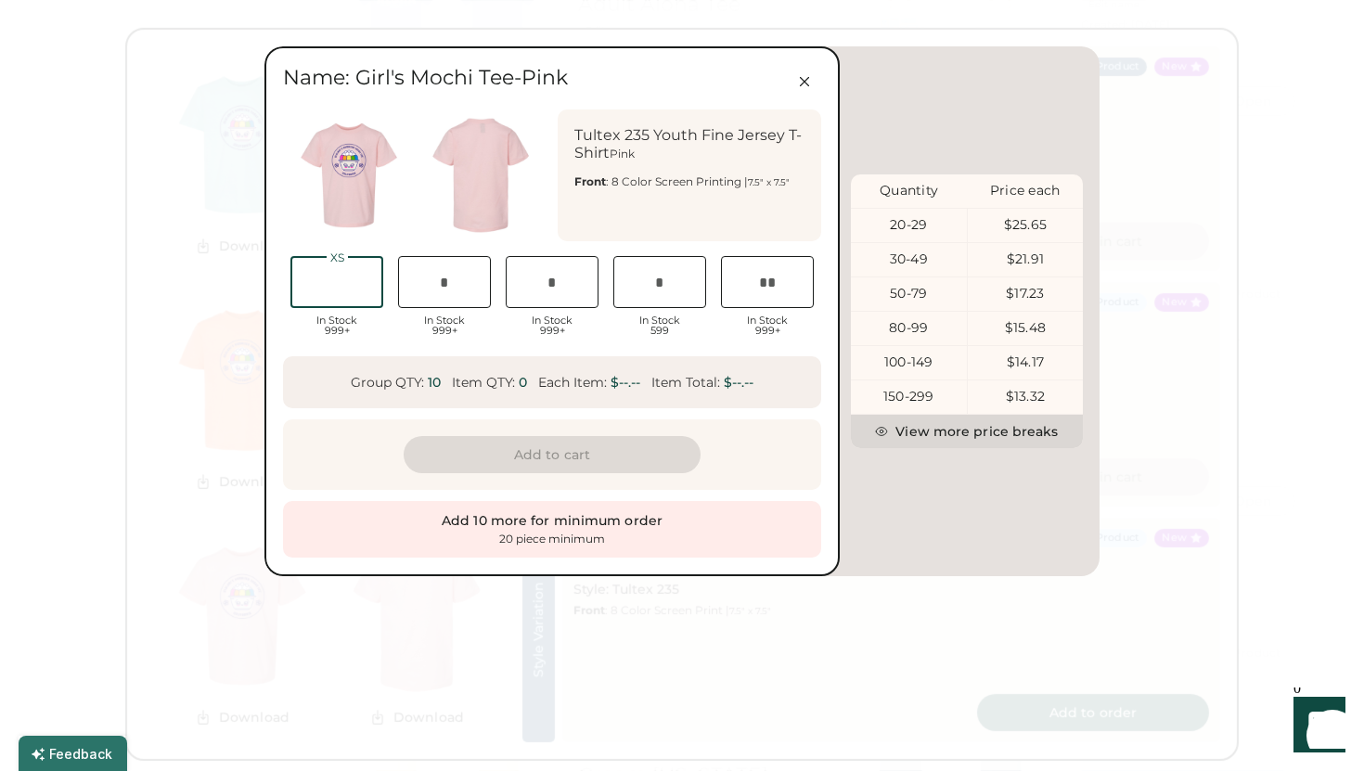
click at [348, 278] on input "input" at bounding box center [336, 282] width 93 height 52
type input "*"
click at [448, 283] on input "input" at bounding box center [444, 282] width 93 height 52
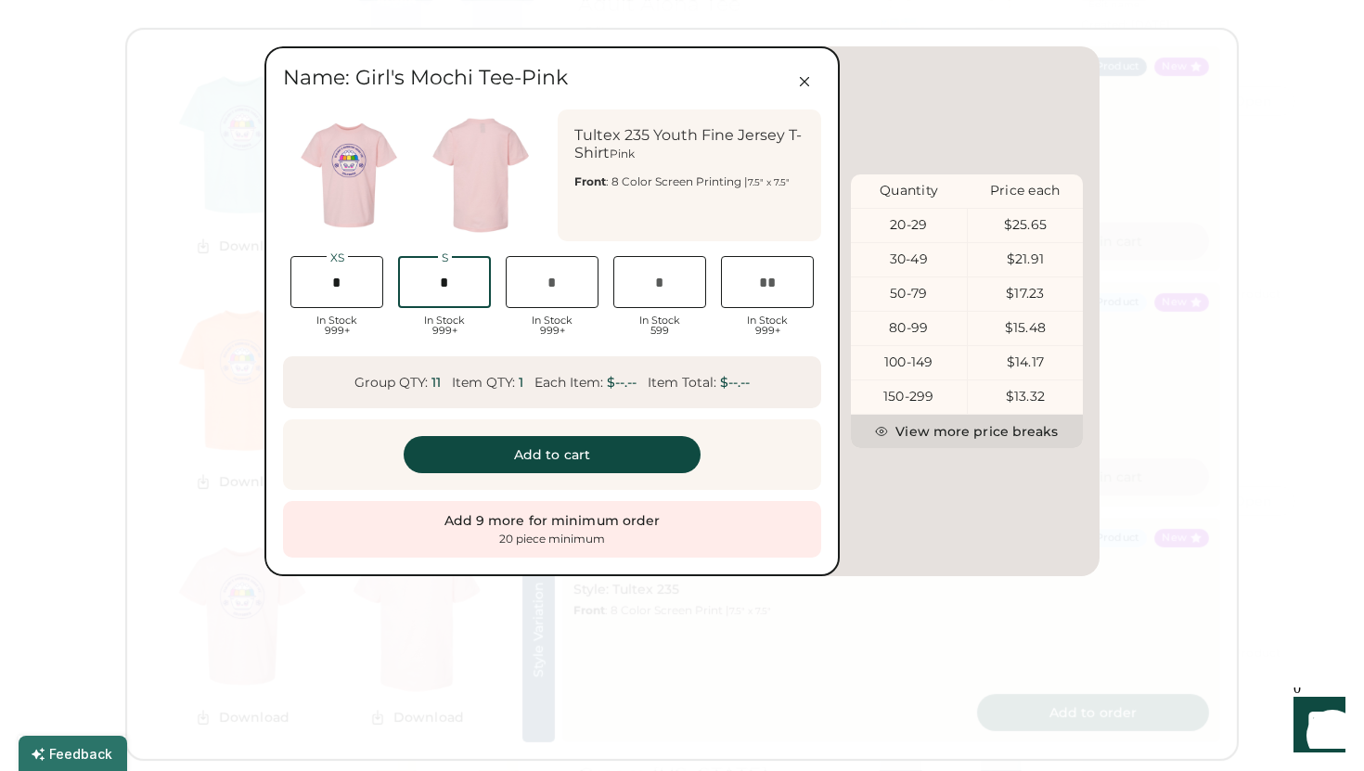
scroll to position [0, 45]
type input "*"
click at [524, 289] on input "input" at bounding box center [552, 282] width 93 height 52
type input "*"
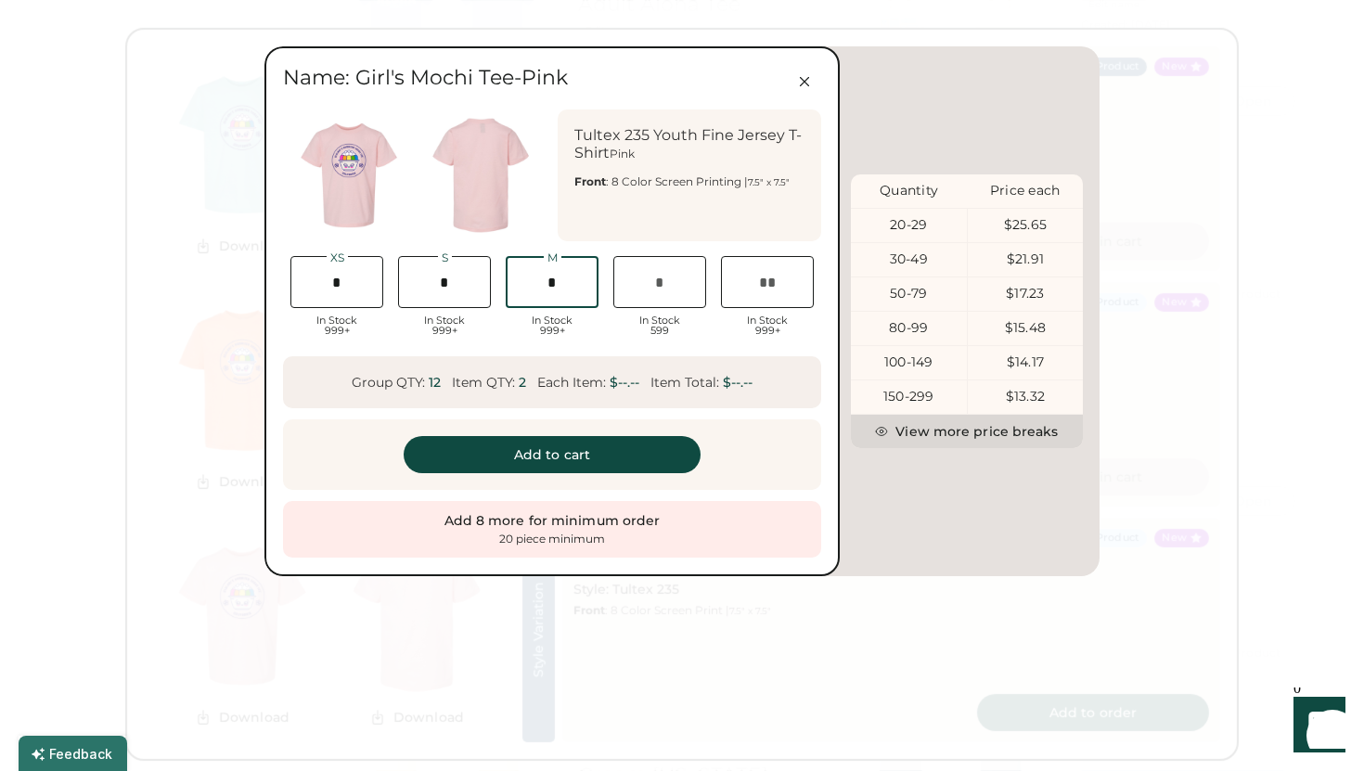
click at [672, 289] on input "input" at bounding box center [659, 282] width 93 height 52
type input "*"
click at [766, 287] on input "input" at bounding box center [767, 282] width 93 height 52
type input "*"
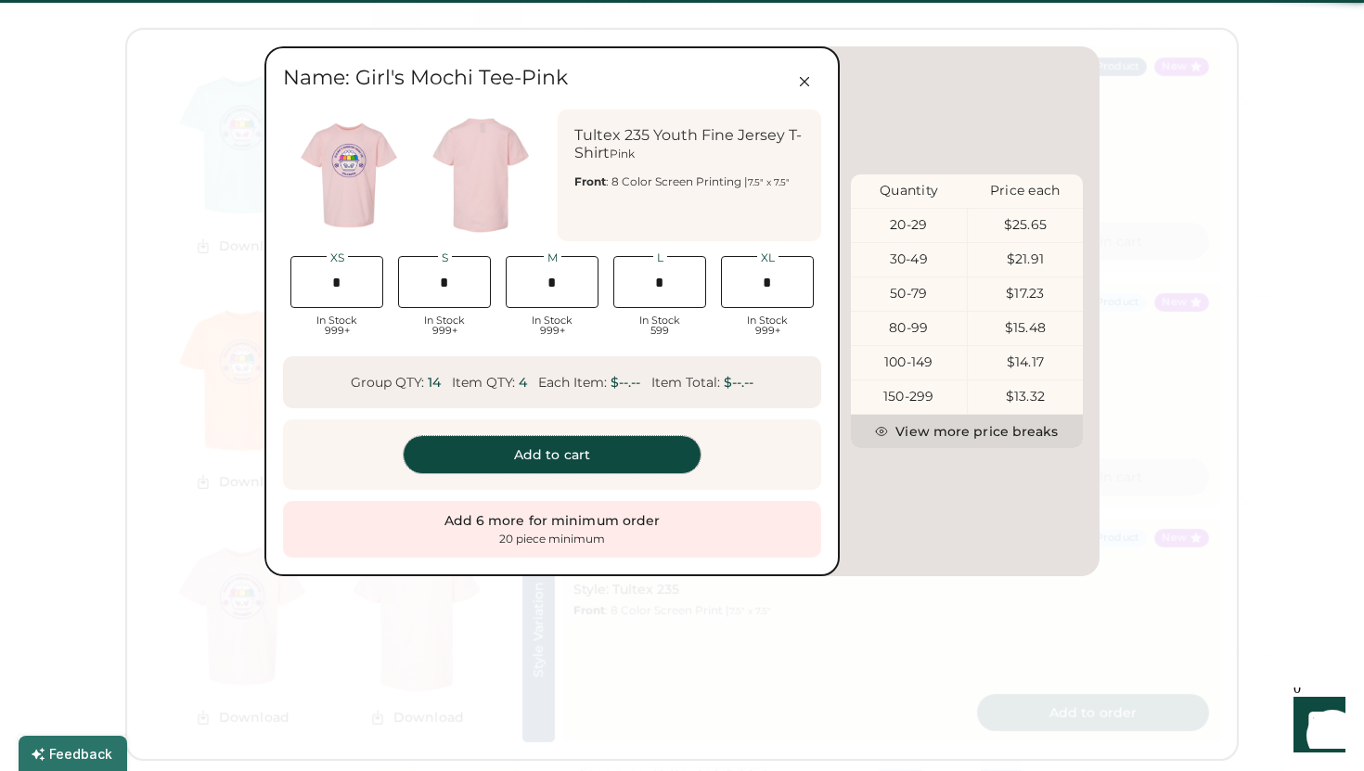
click at [579, 445] on button "Add to cart" at bounding box center [552, 454] width 297 height 37
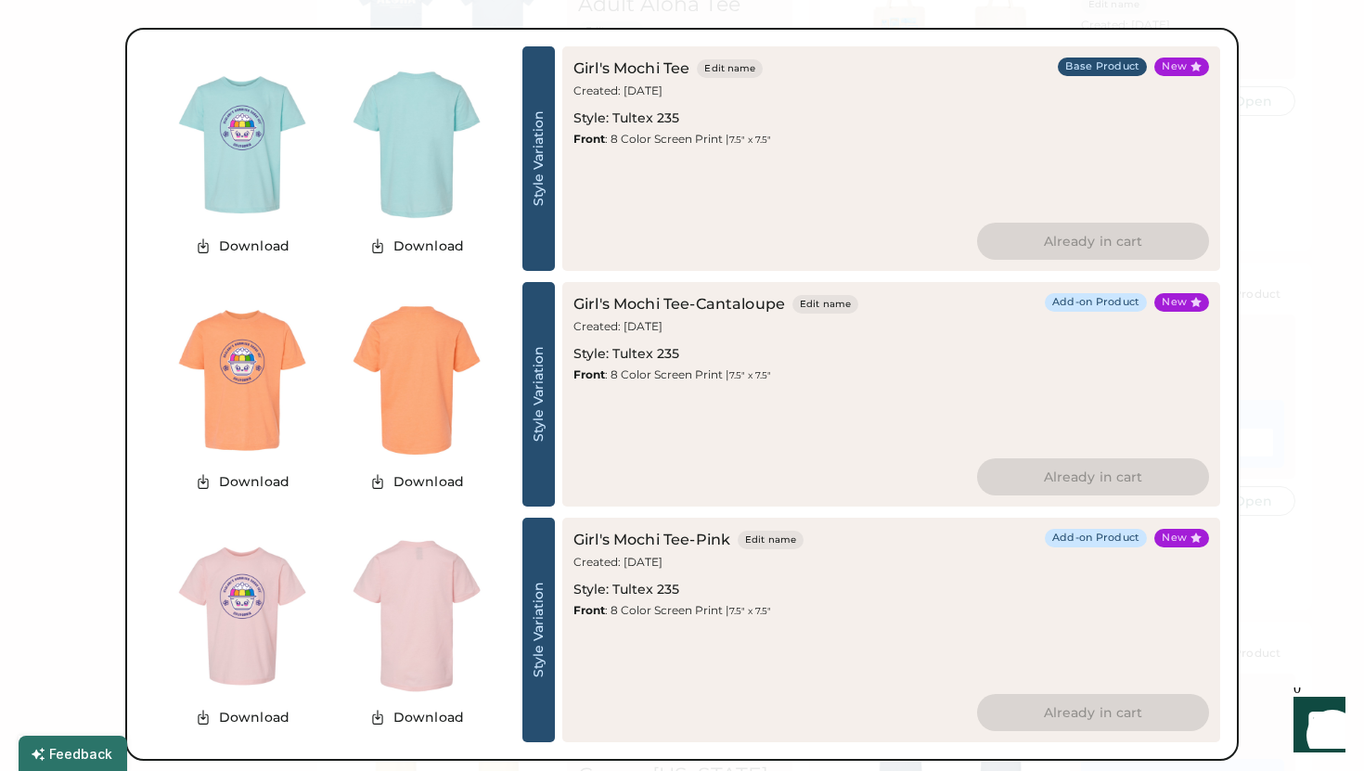
click at [458, 376] on img at bounding box center [416, 380] width 174 height 174
click at [1299, 158] on div at bounding box center [682, 385] width 1364 height 771
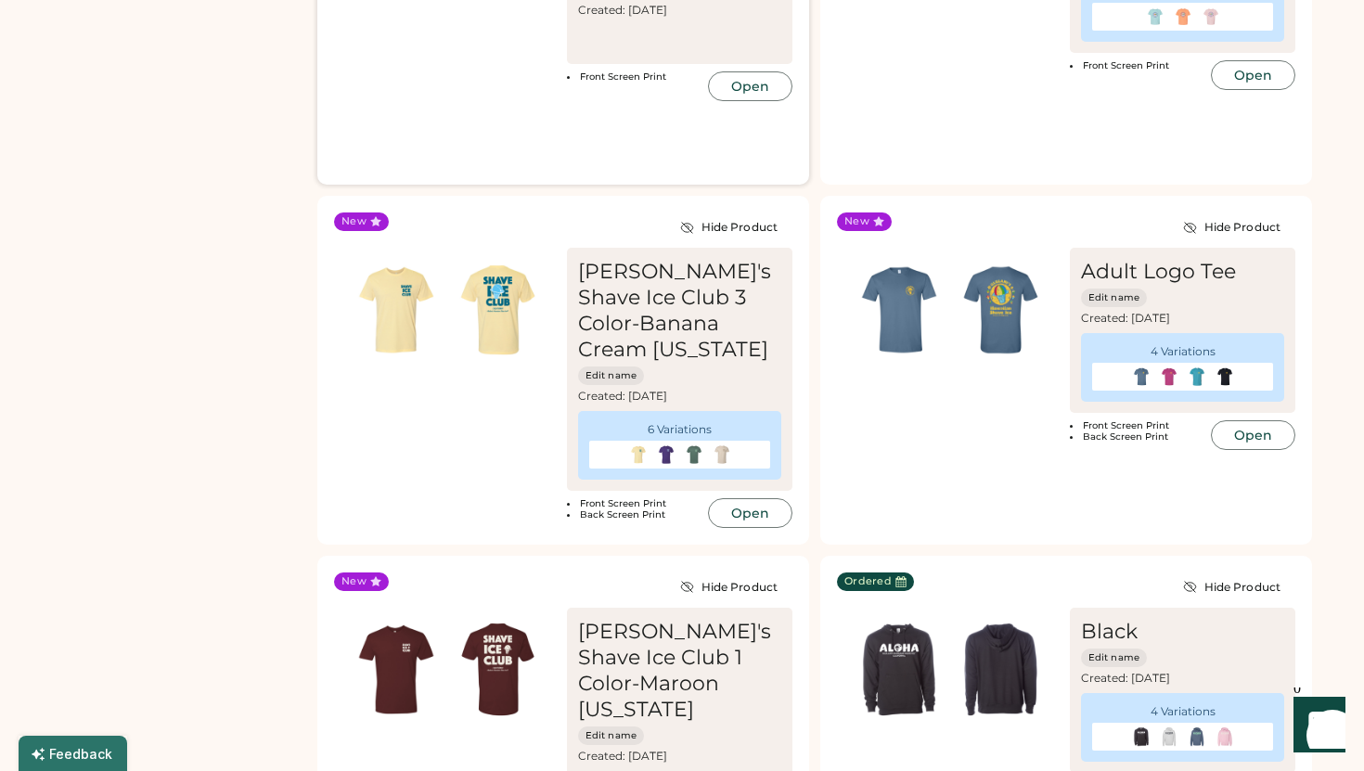
scroll to position [1913, 0]
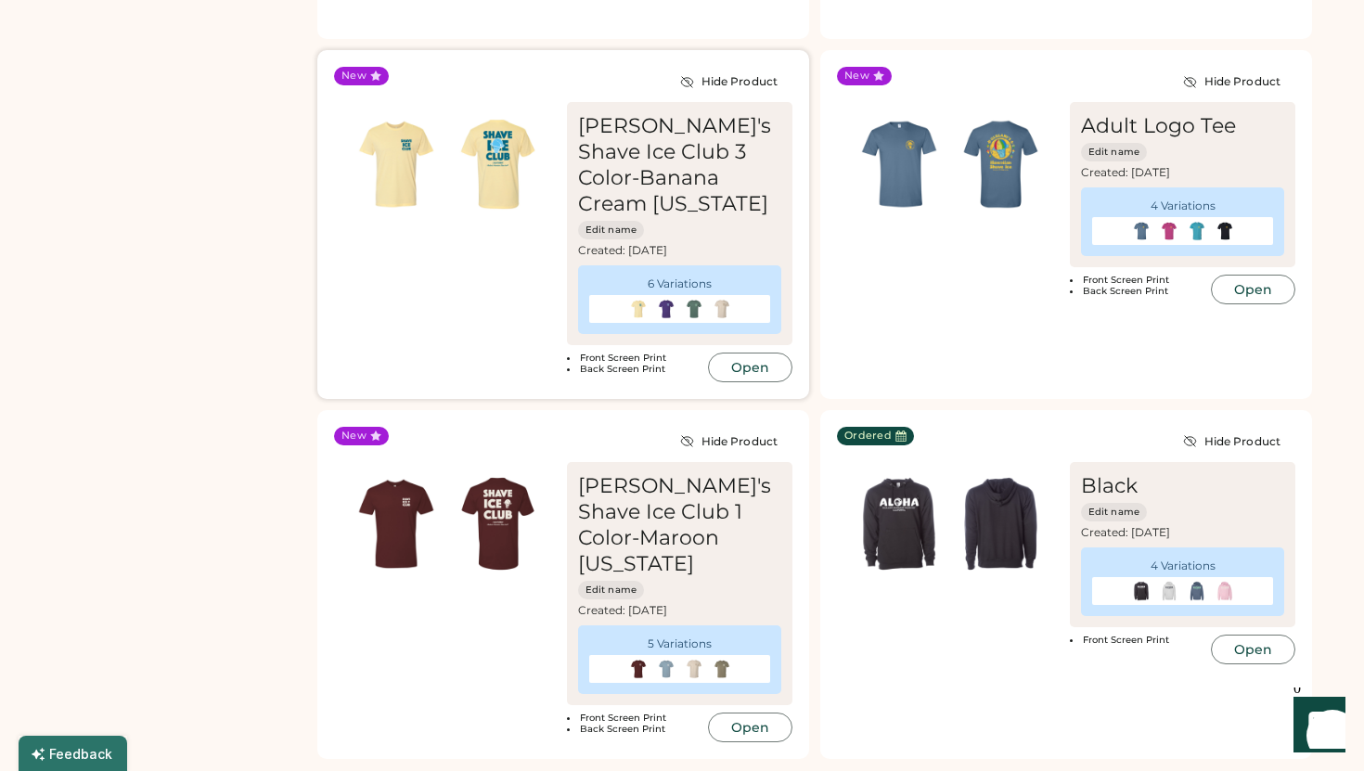
click at [667, 167] on div "[PERSON_NAME]'s Shave Ice Club 3 Color-Banana Cream [US_STATE]" at bounding box center [679, 165] width 203 height 104
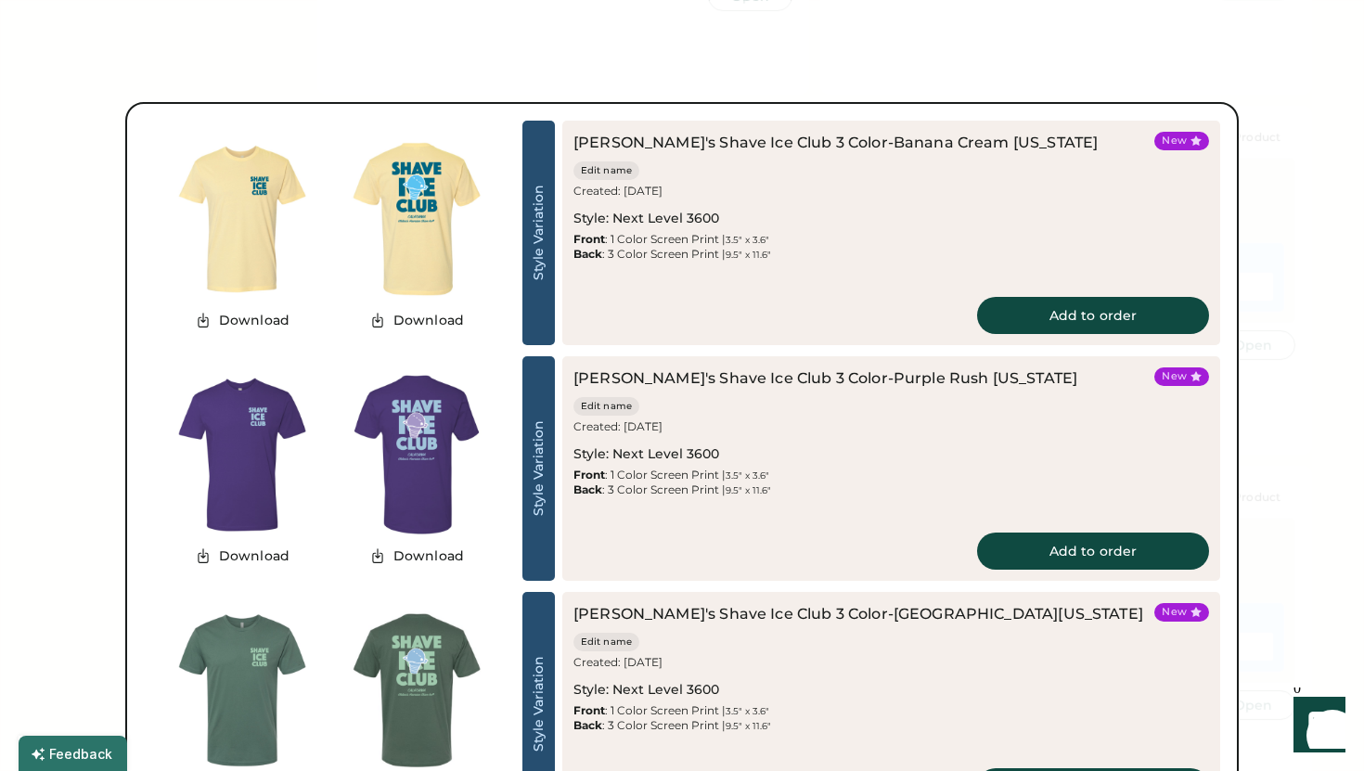
scroll to position [1893, 0]
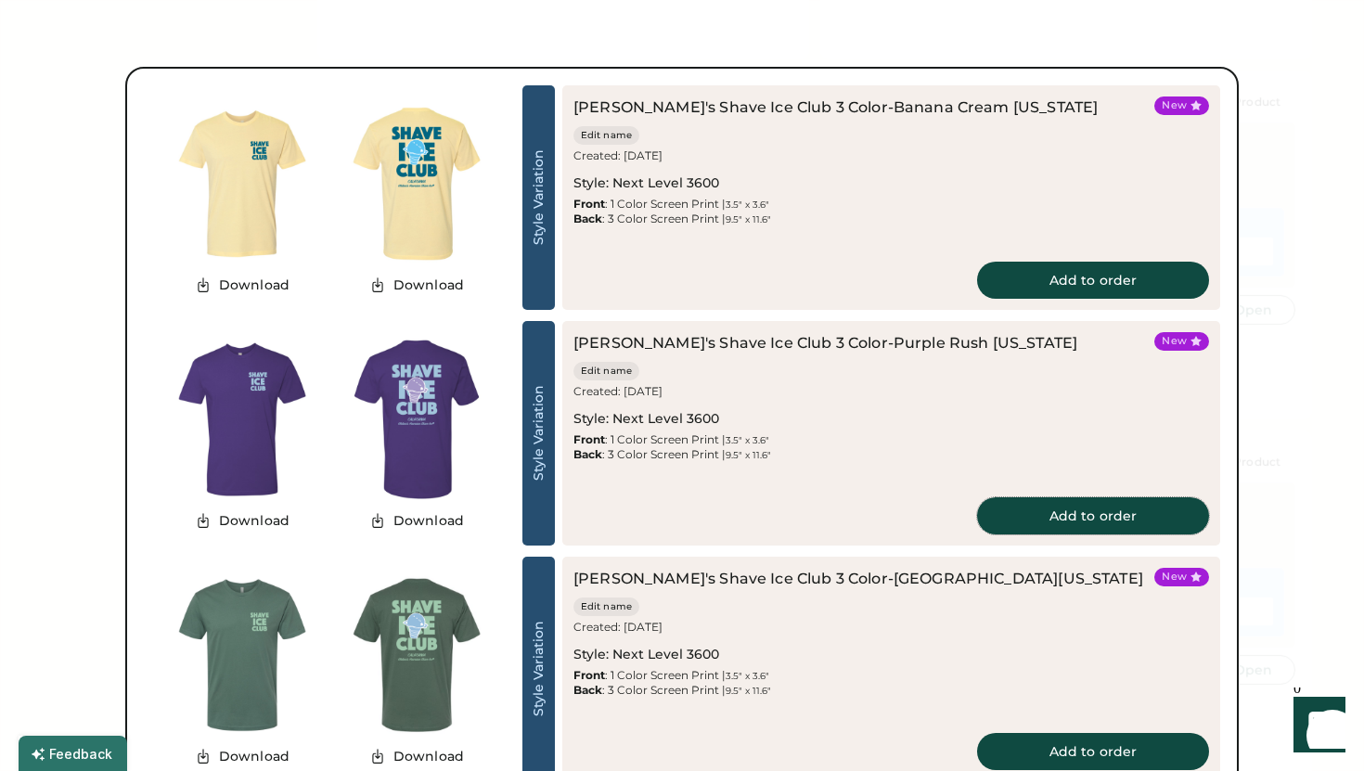
click at [1134, 518] on button "Add to order" at bounding box center [1093, 515] width 232 height 37
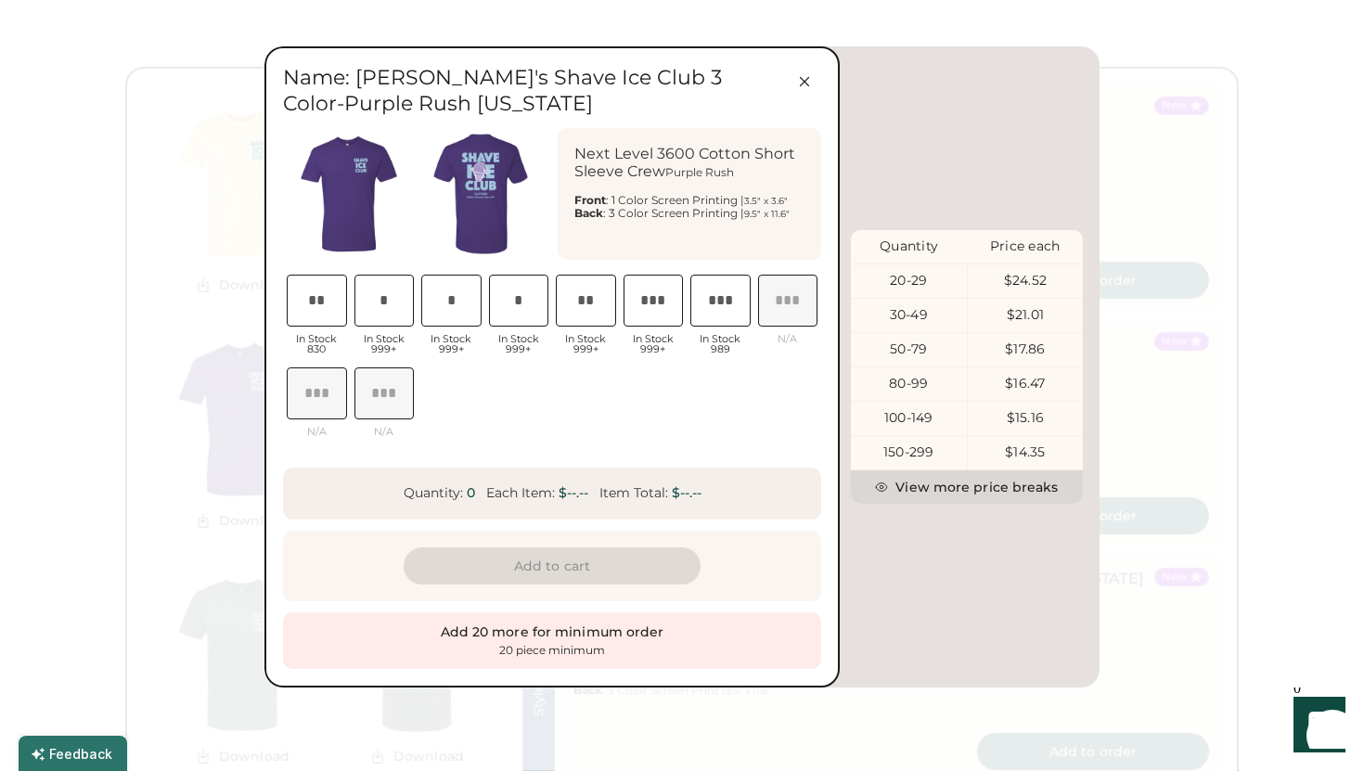
scroll to position [0, 36]
click at [399, 312] on input "input" at bounding box center [384, 301] width 60 height 52
type input "*"
click at [441, 312] on input "input" at bounding box center [451, 301] width 60 height 52
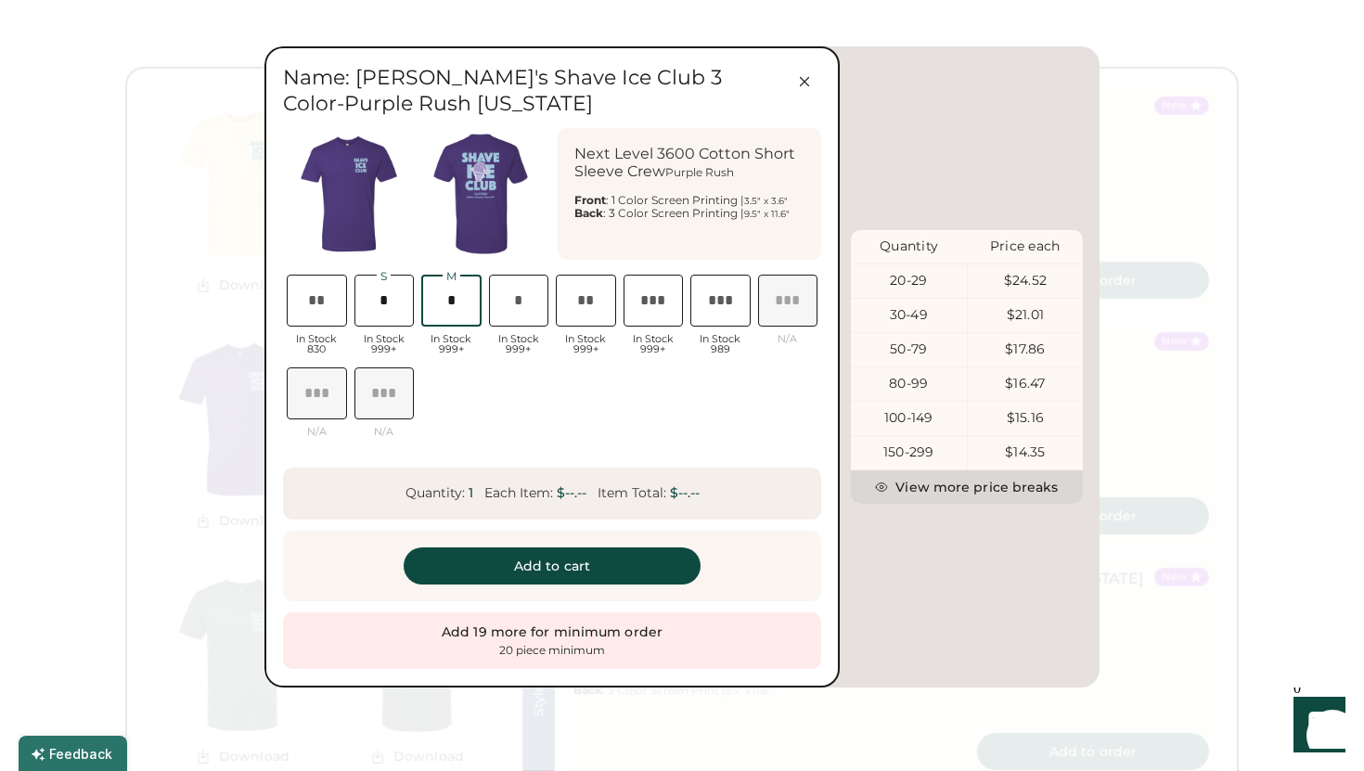
click at [517, 307] on input "input" at bounding box center [519, 301] width 60 height 52
click at [460, 296] on input "input" at bounding box center [451, 301] width 60 height 52
type input "*"
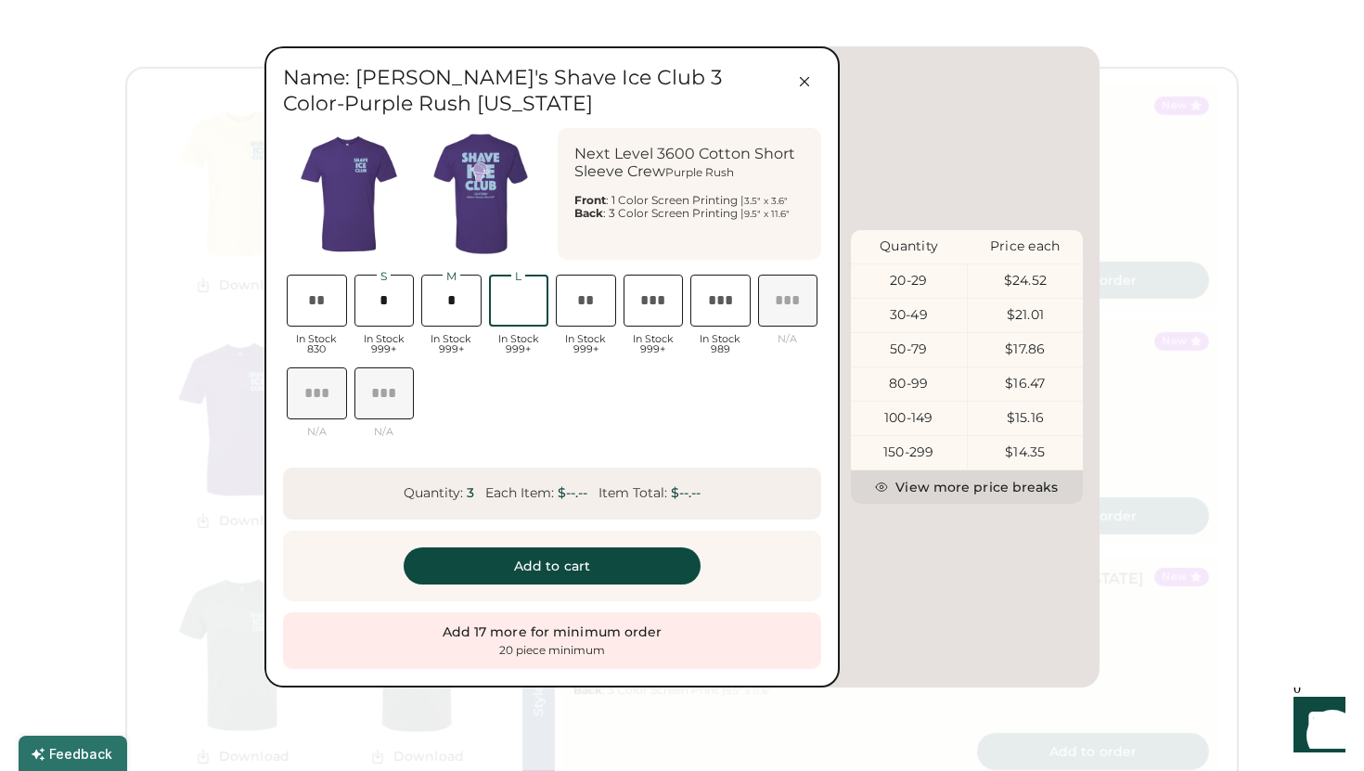
click at [531, 303] on input "input" at bounding box center [519, 301] width 60 height 52
type input "*"
click at [597, 300] on input "input" at bounding box center [586, 301] width 60 height 52
type input "*"
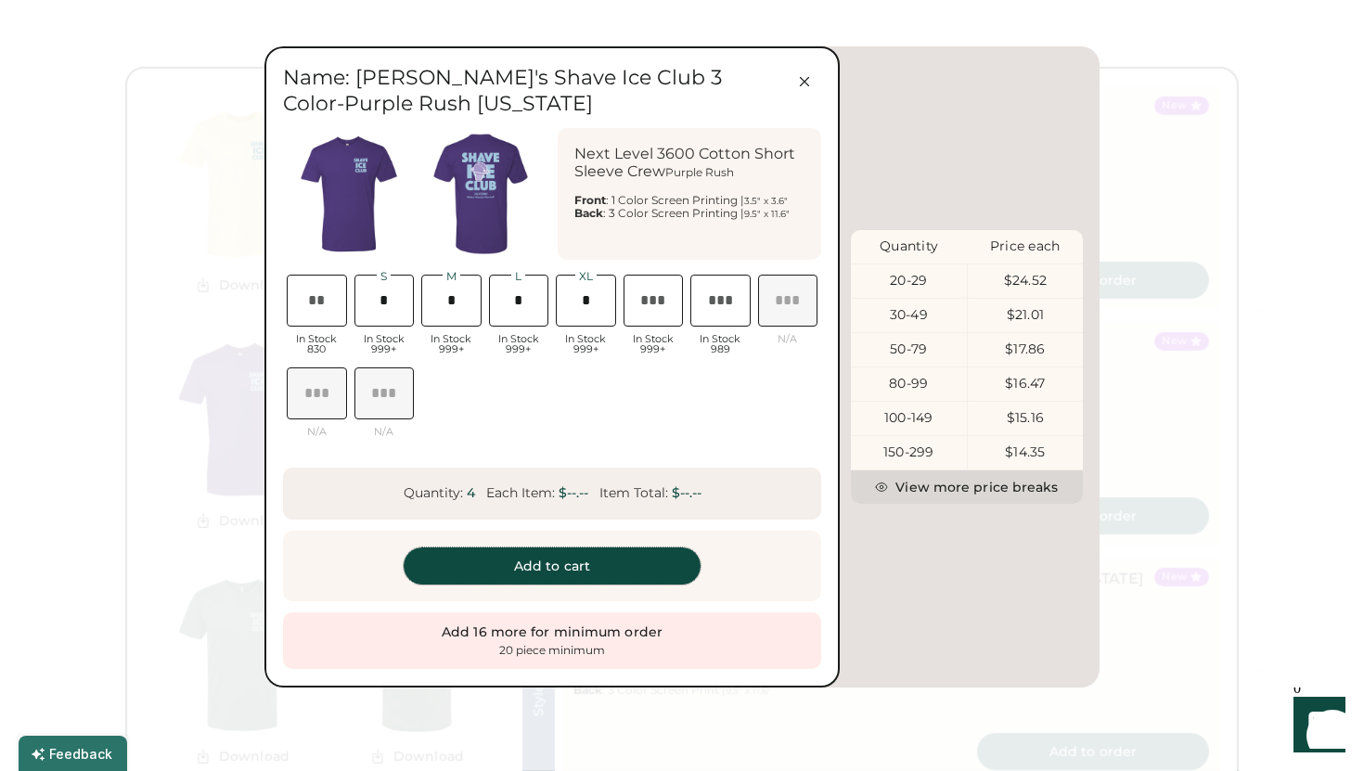
click at [575, 573] on button "Add to cart" at bounding box center [552, 565] width 297 height 37
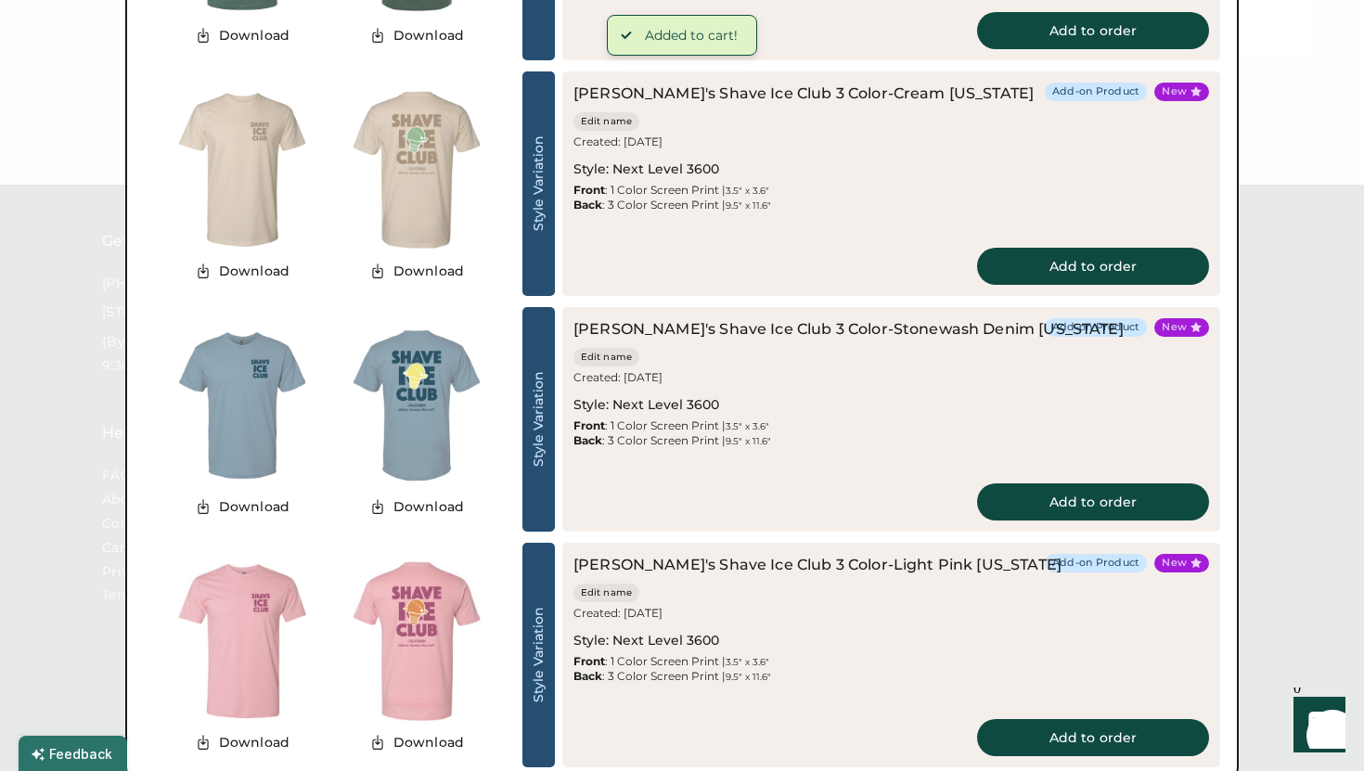
scroll to position [2682, 0]
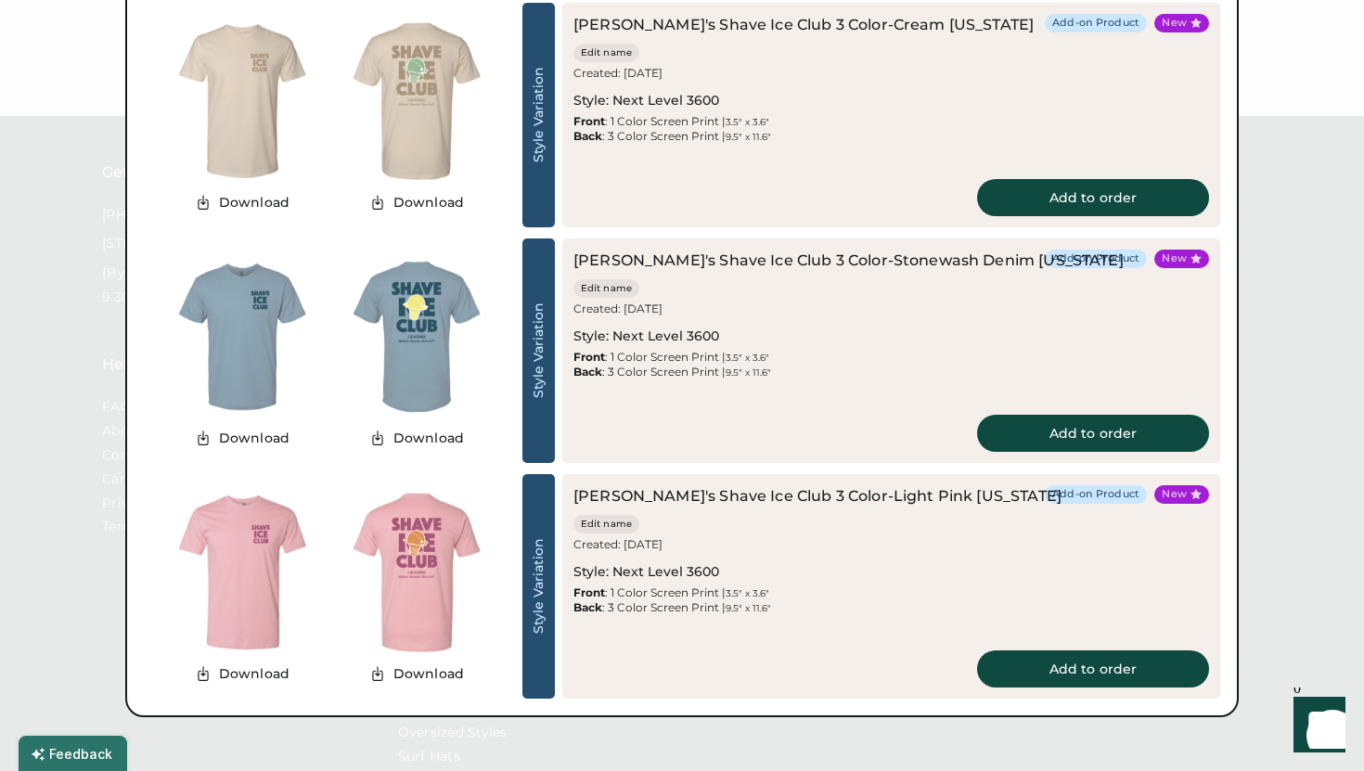
click at [1054, 695] on div "[PERSON_NAME]'s Shave Ice Club 3 Color-Light Pink [US_STATE] Edit name Created:…" at bounding box center [891, 586] width 658 height 225
click at [1043, 678] on button "Add to order" at bounding box center [1093, 668] width 232 height 37
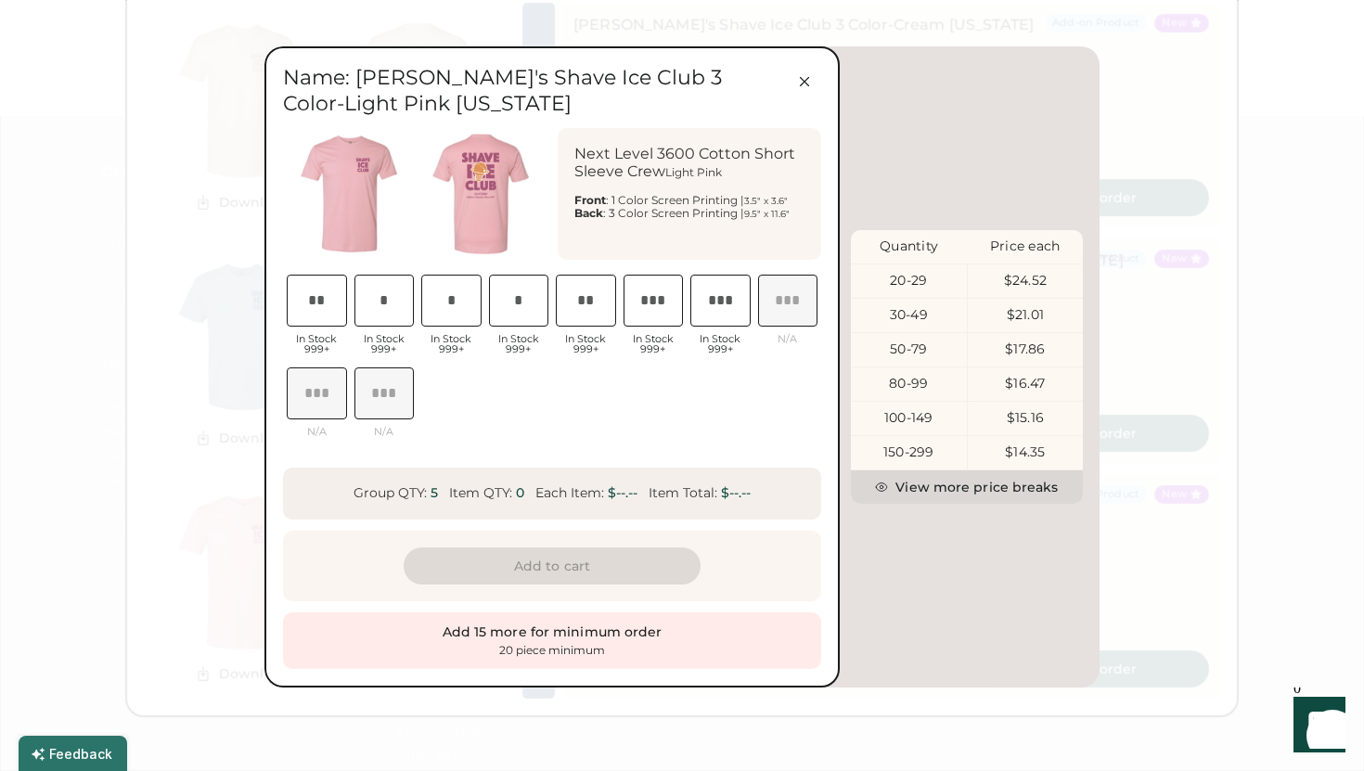
click at [387, 302] on input "input" at bounding box center [384, 301] width 60 height 52
type input "*"
click at [449, 302] on input "input" at bounding box center [451, 301] width 60 height 52
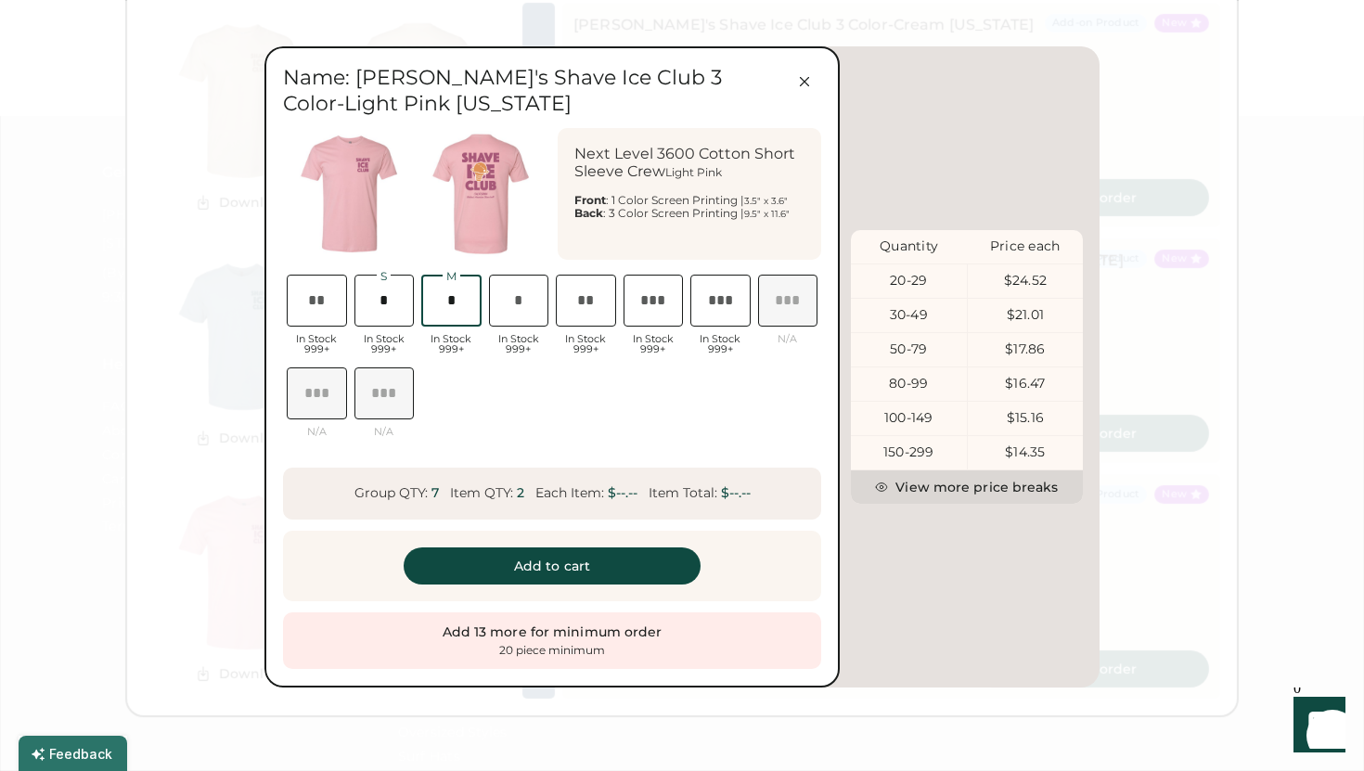
type input "*"
click at [522, 300] on input "input" at bounding box center [519, 301] width 60 height 52
type input "*"
click at [540, 556] on button "Add to cart" at bounding box center [552, 565] width 297 height 37
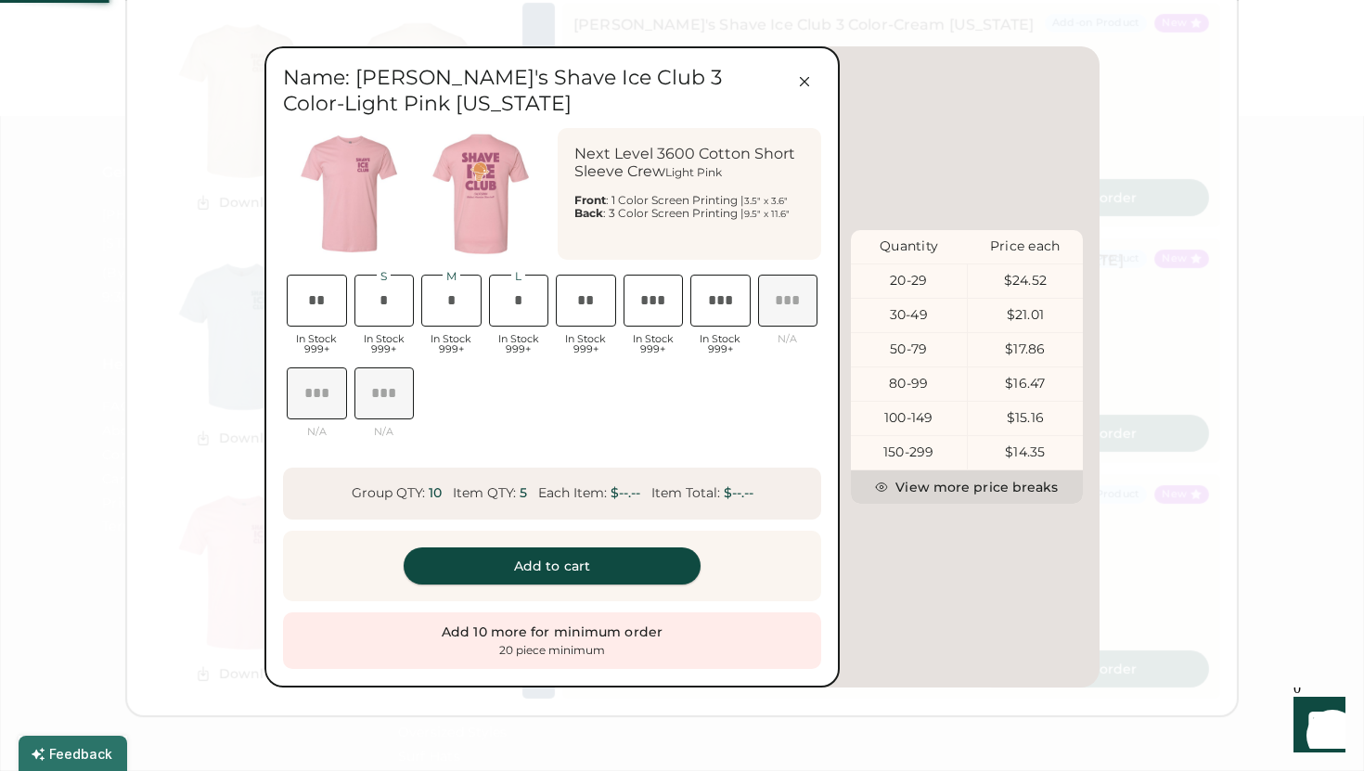
scroll to position [0, 36]
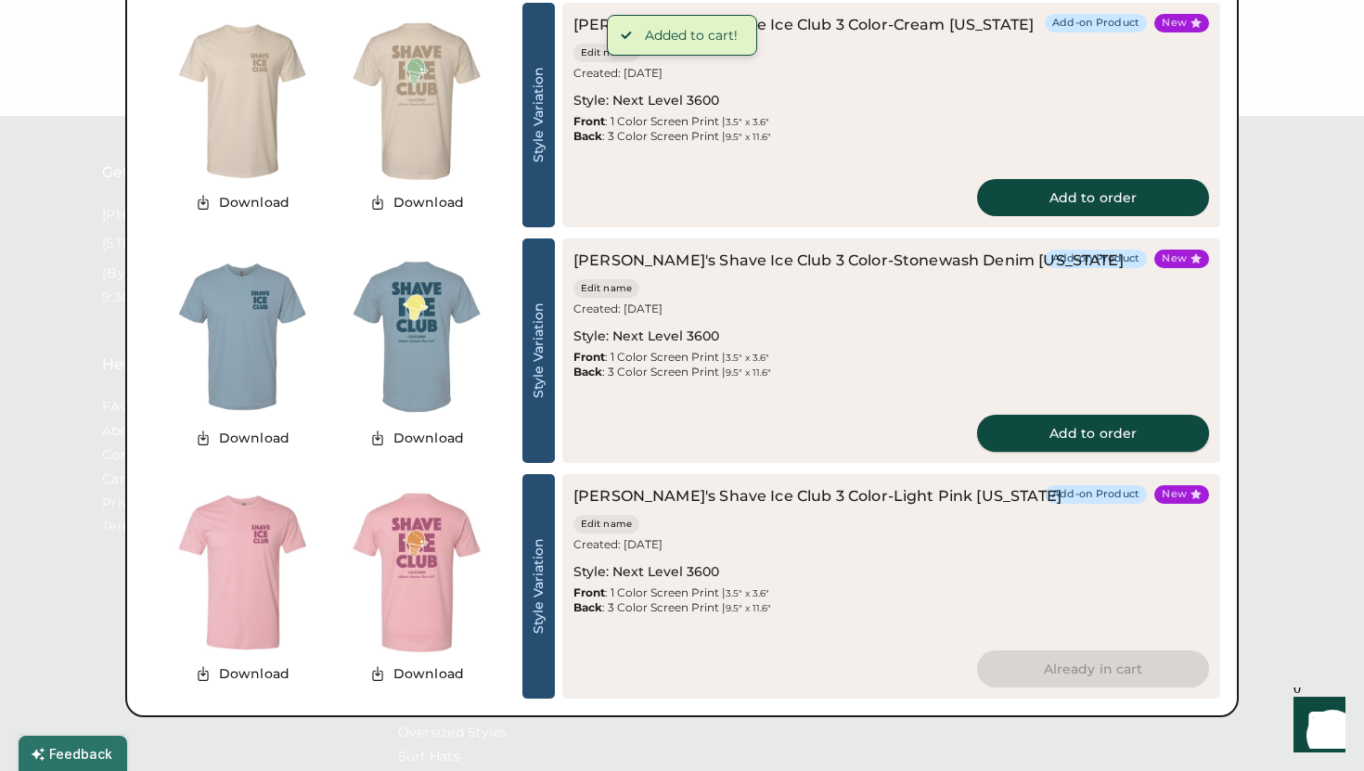
click at [1011, 431] on button "Add to order" at bounding box center [1093, 433] width 232 height 37
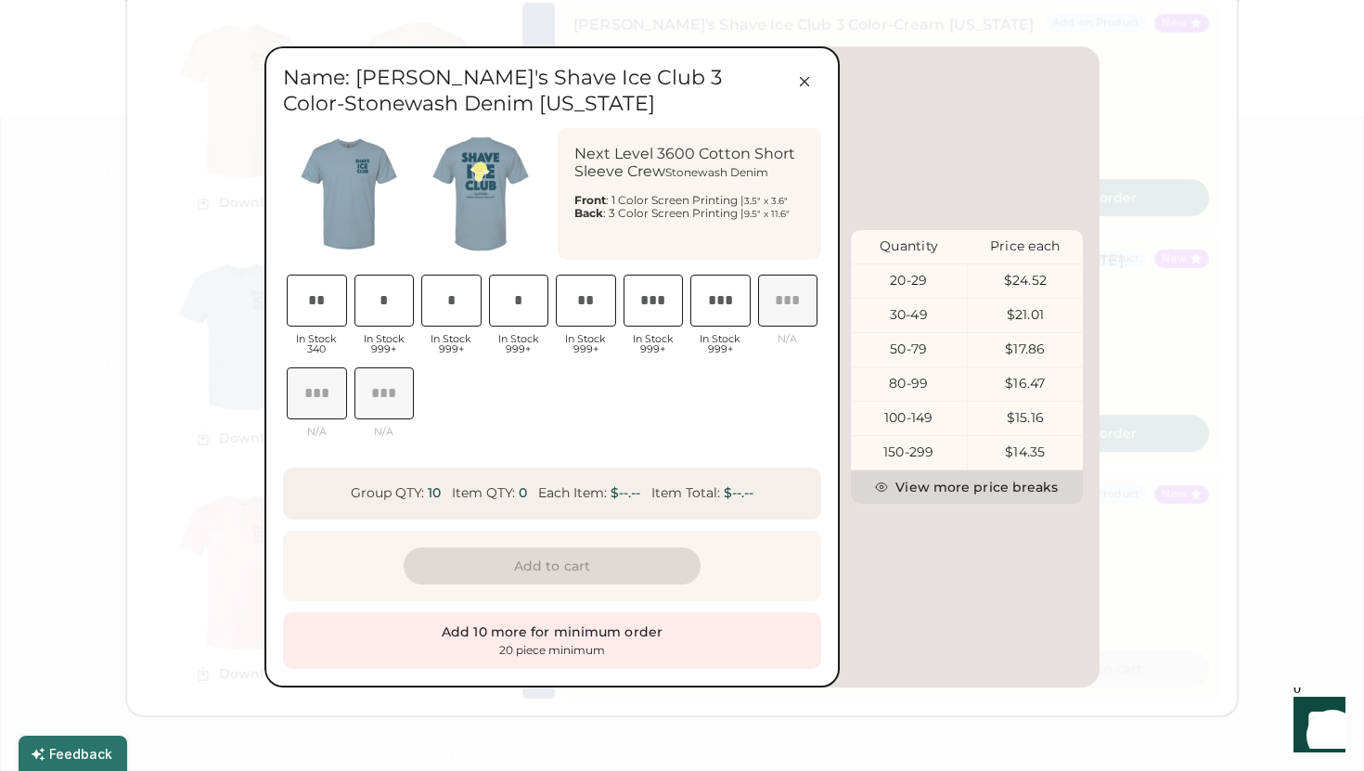
click at [398, 302] on input "input" at bounding box center [384, 301] width 60 height 52
type input "*"
click at [449, 302] on input "input" at bounding box center [451, 301] width 60 height 52
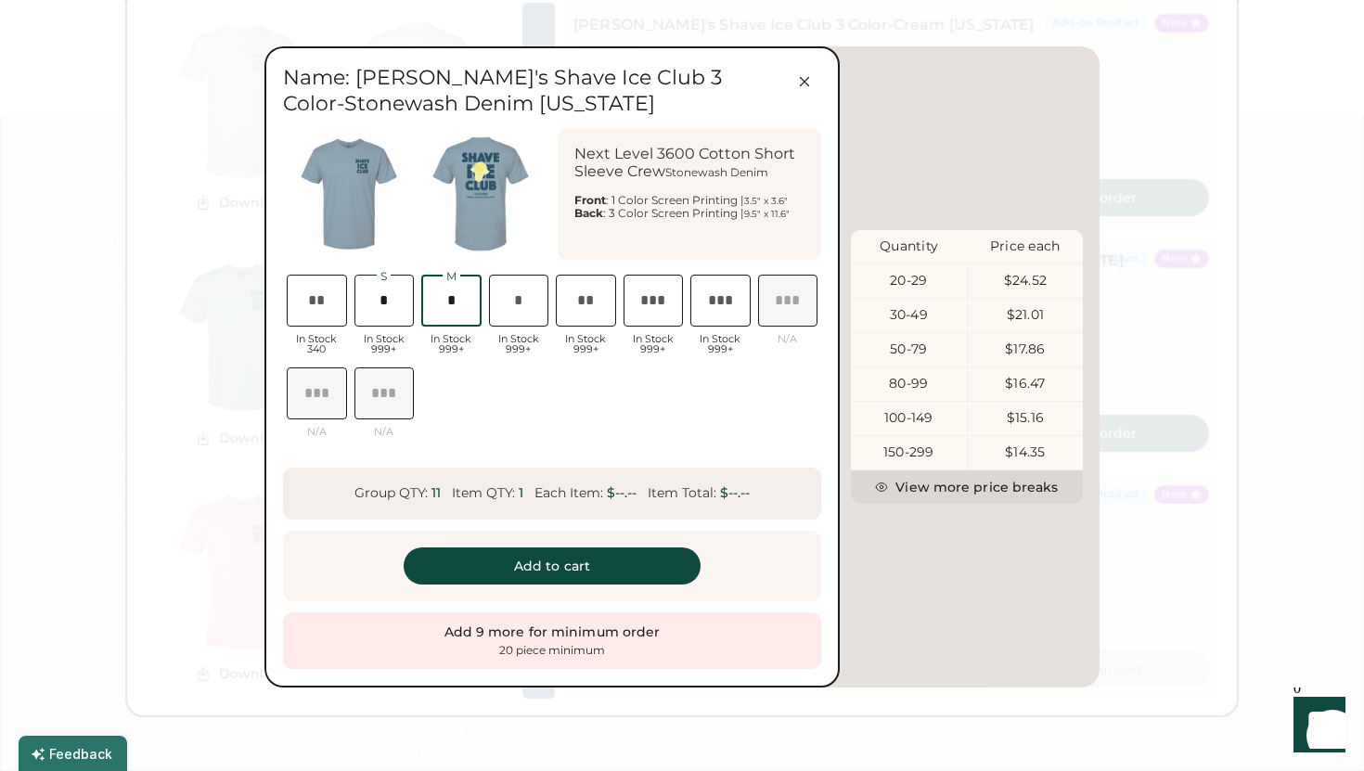
scroll to position [0, 42]
type input "*"
click at [514, 299] on input "input" at bounding box center [519, 301] width 60 height 52
click at [527, 578] on button "Add to cart" at bounding box center [552, 565] width 297 height 37
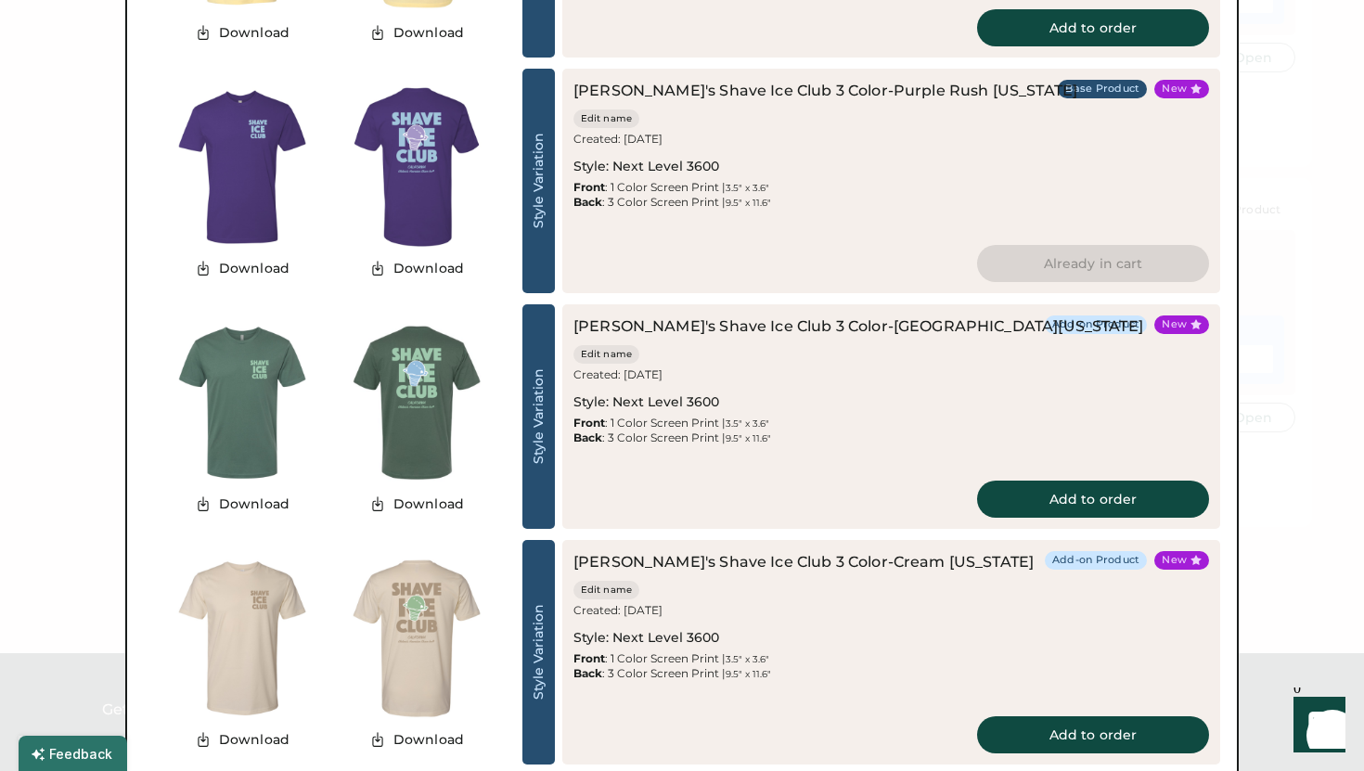
scroll to position [2190, 0]
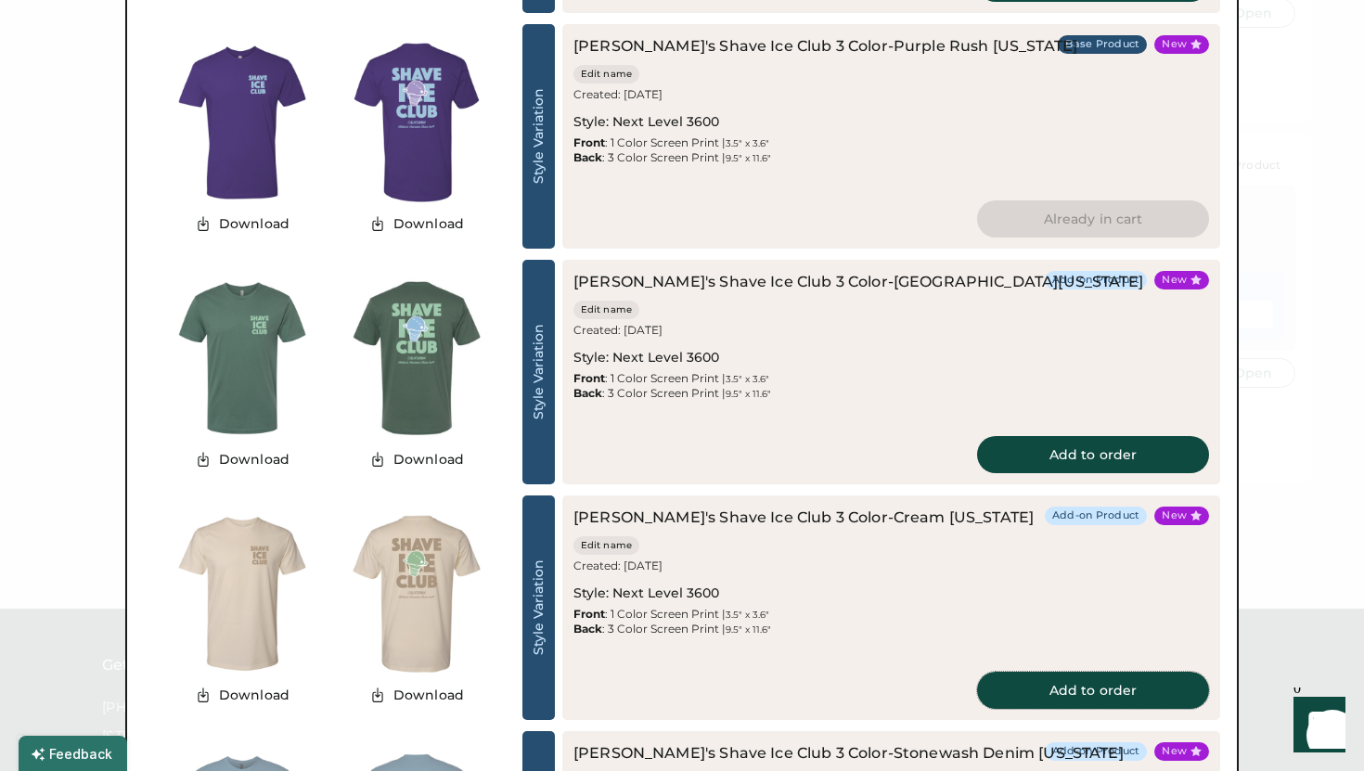
click at [1082, 690] on button "Add to order" at bounding box center [1093, 690] width 232 height 37
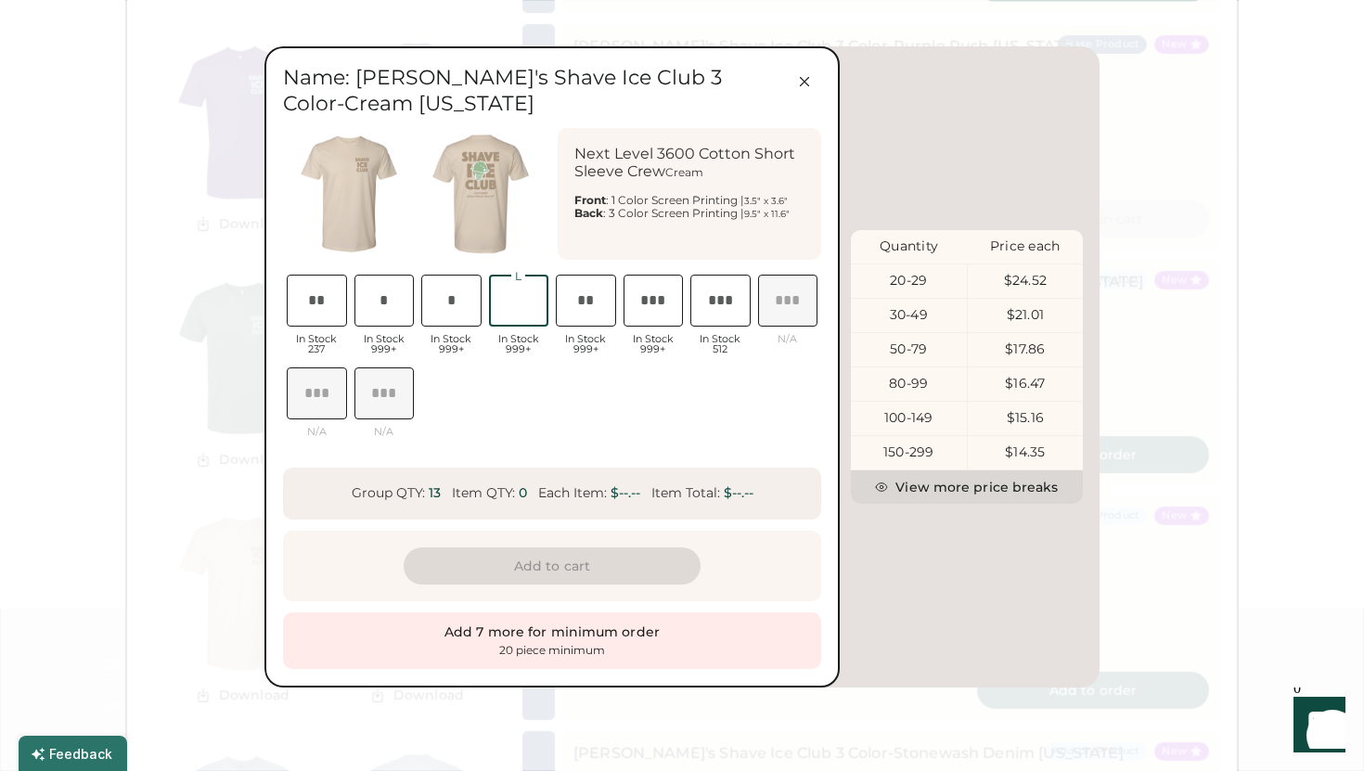
click at [539, 300] on input "input" at bounding box center [519, 301] width 60 height 52
type input "*"
click at [460, 301] on input "input" at bounding box center [451, 301] width 60 height 52
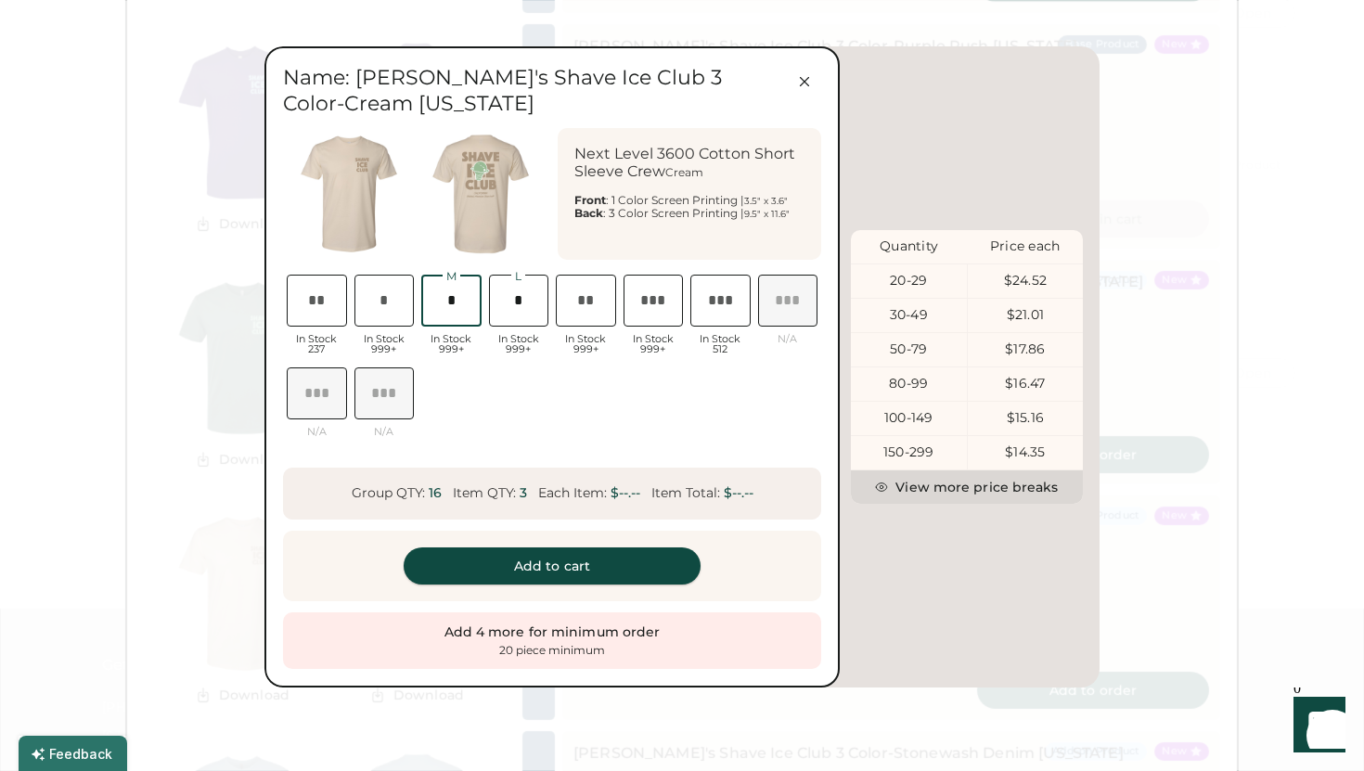
scroll to position [0, 44]
type input "*"
click at [538, 559] on button "Add to cart" at bounding box center [552, 565] width 297 height 37
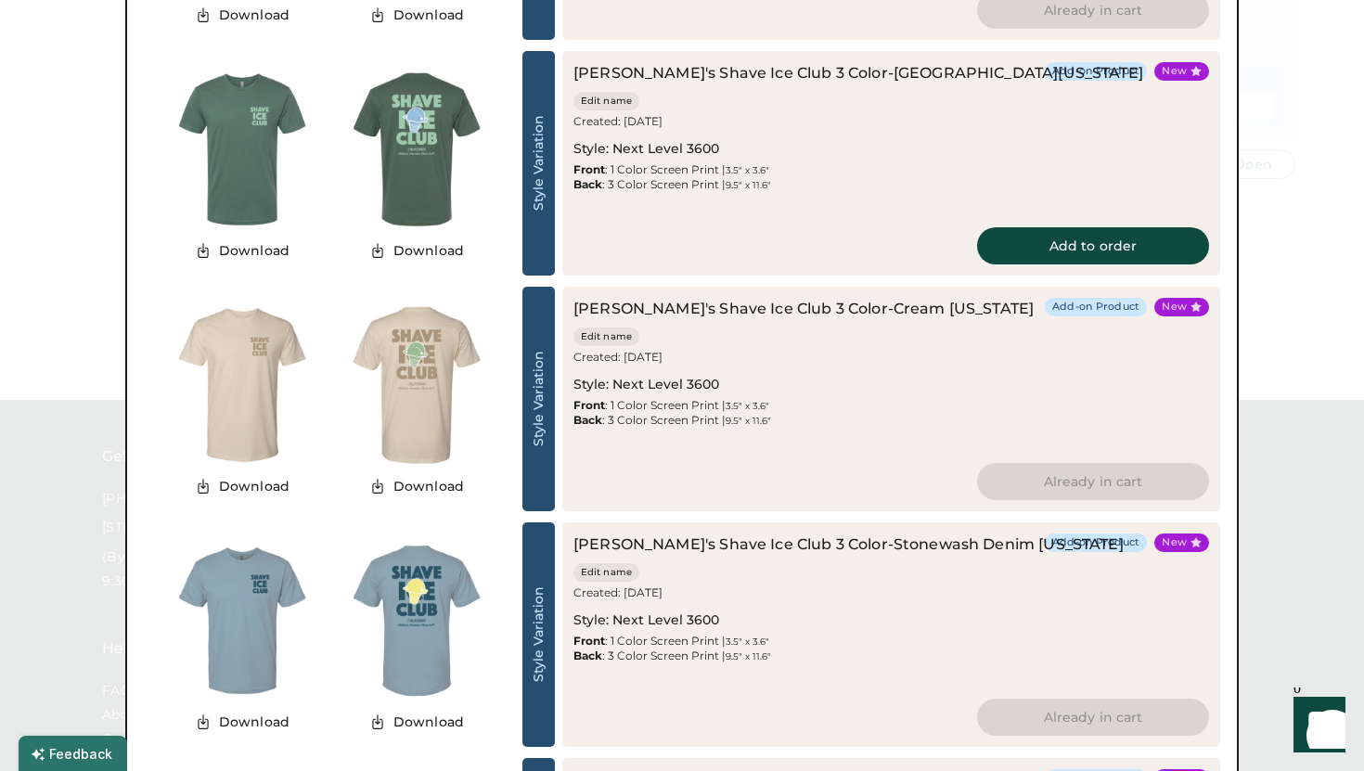
scroll to position [2362, 0]
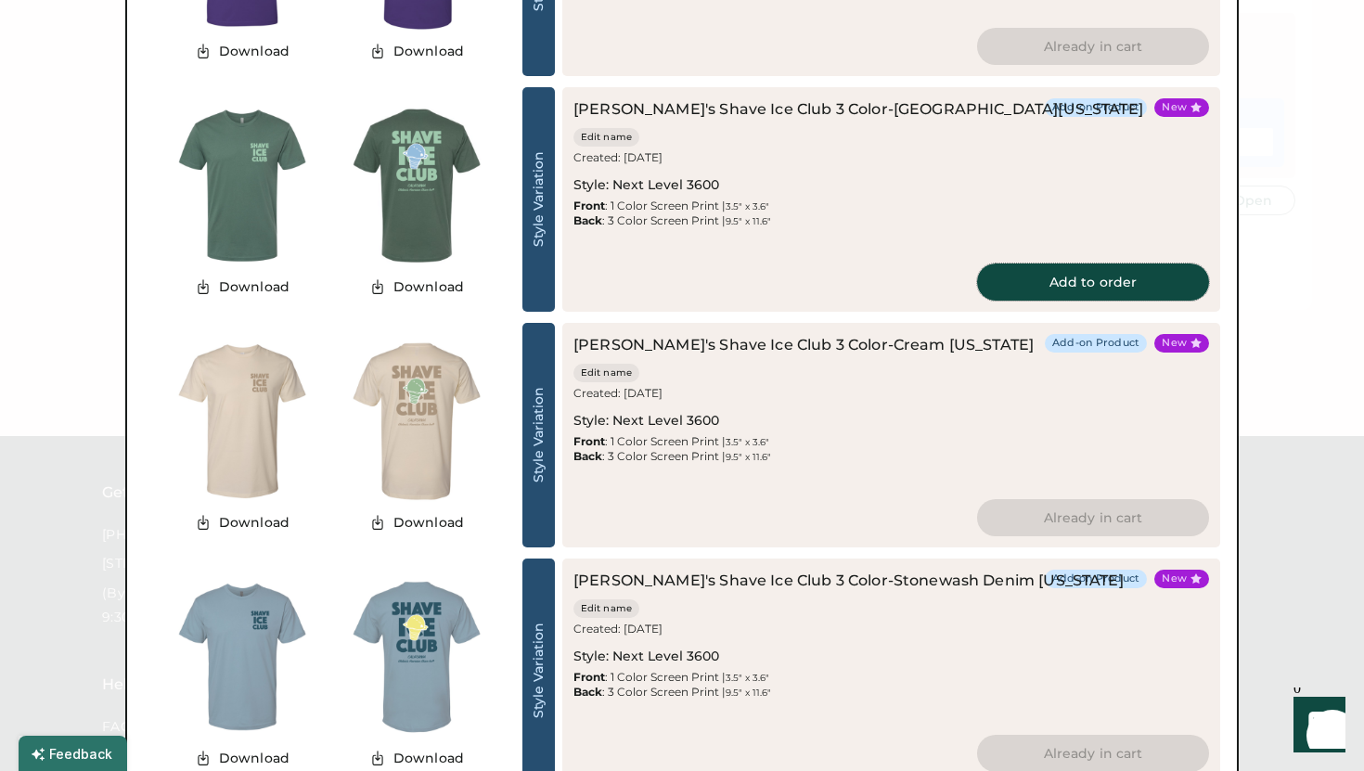
click at [1088, 271] on button "Add to order" at bounding box center [1093, 281] width 232 height 37
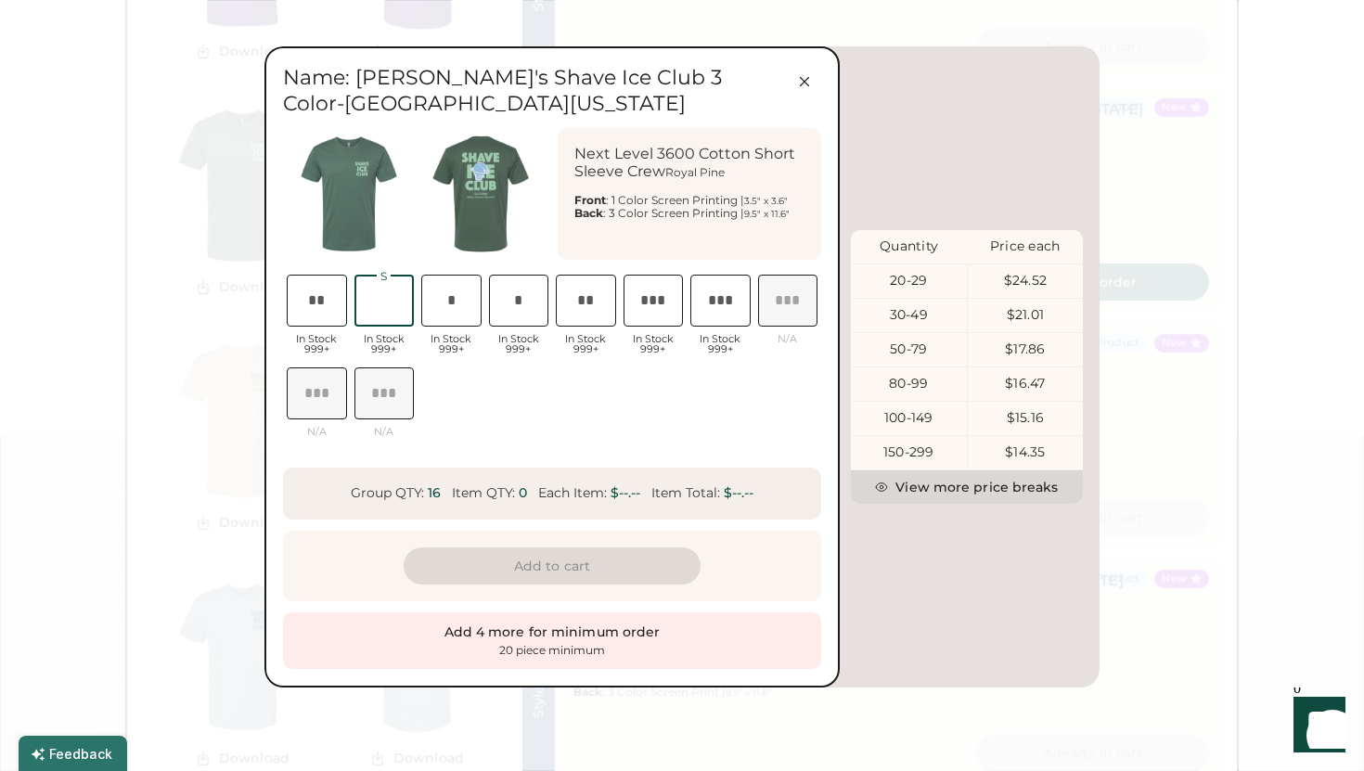
click at [388, 314] on input "input" at bounding box center [384, 301] width 60 height 52
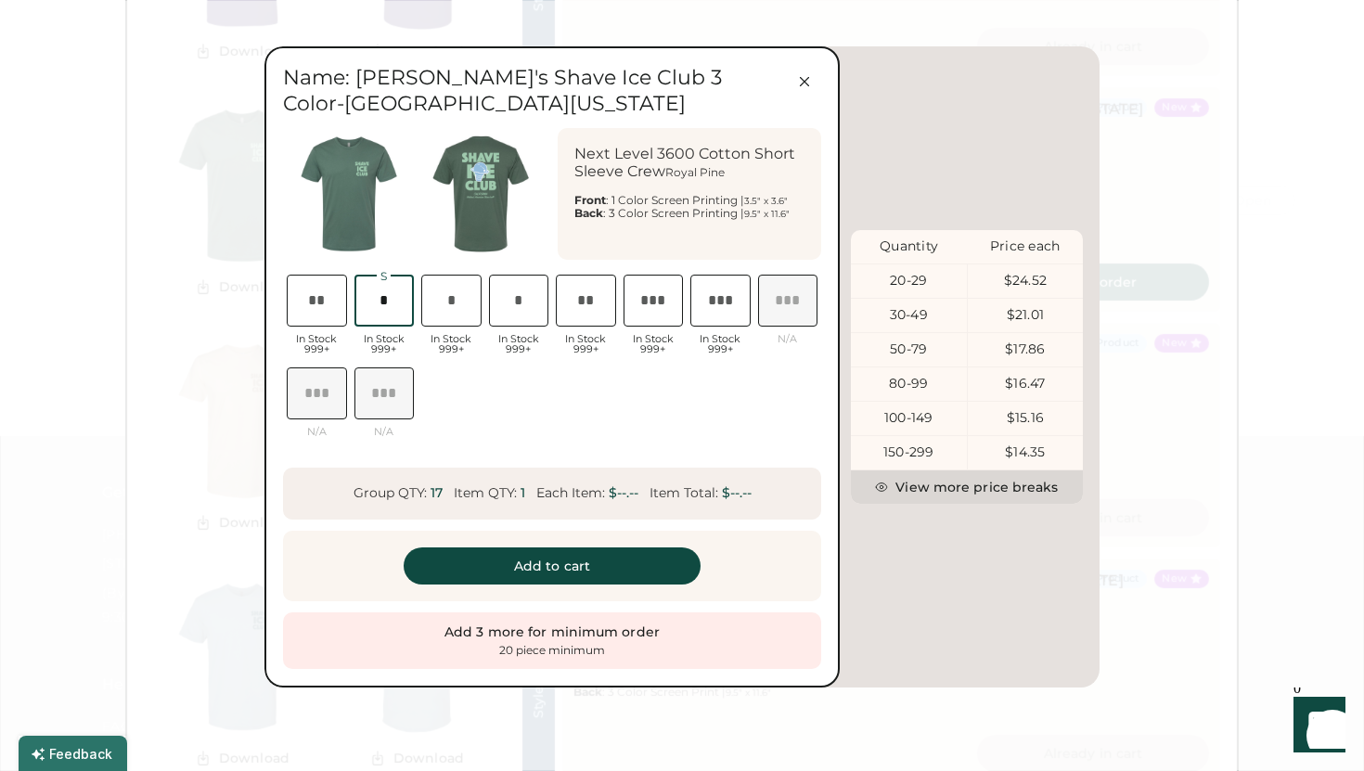
type input "*"
click at [440, 310] on input "input" at bounding box center [451, 301] width 60 height 52
type input "*"
click at [511, 313] on input "input" at bounding box center [519, 301] width 60 height 52
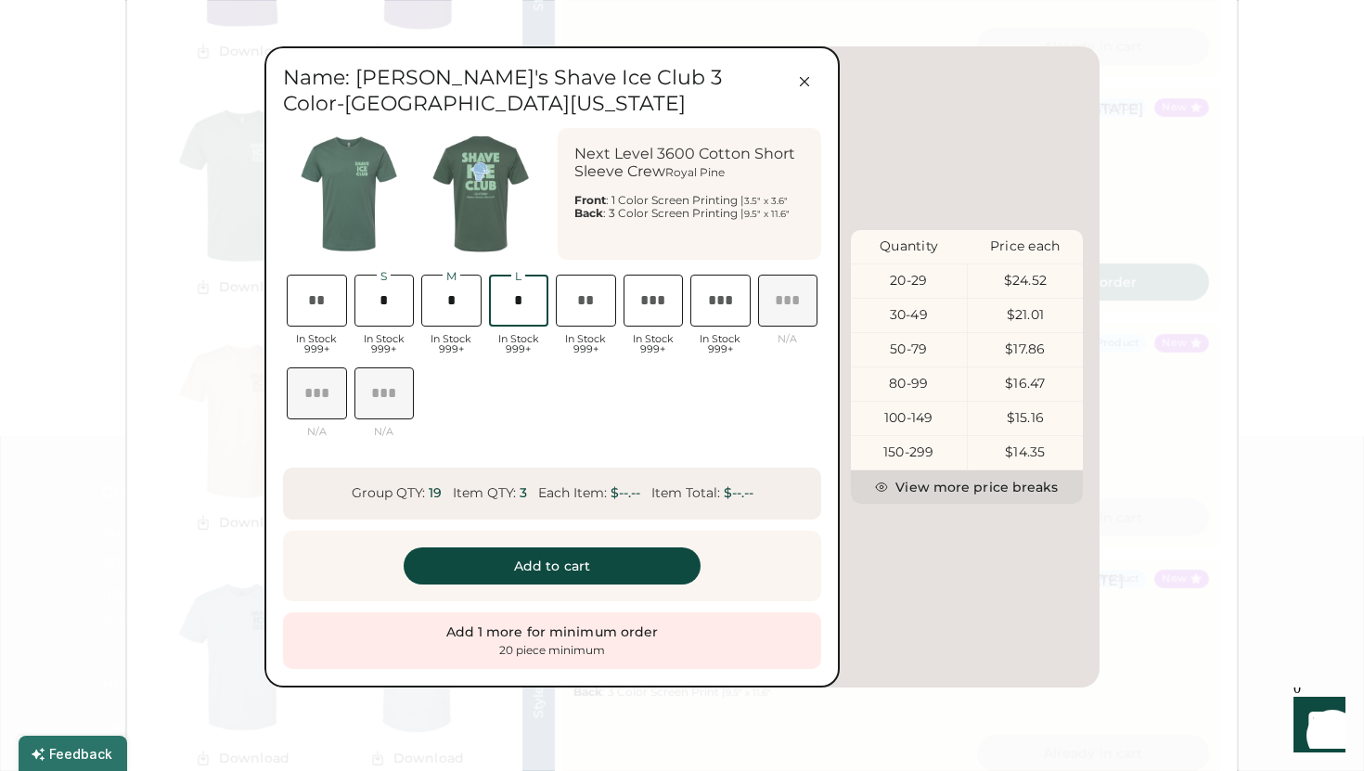
scroll to position [0, 44]
type input "*"
click at [568, 559] on button "Add to cart" at bounding box center [552, 565] width 297 height 37
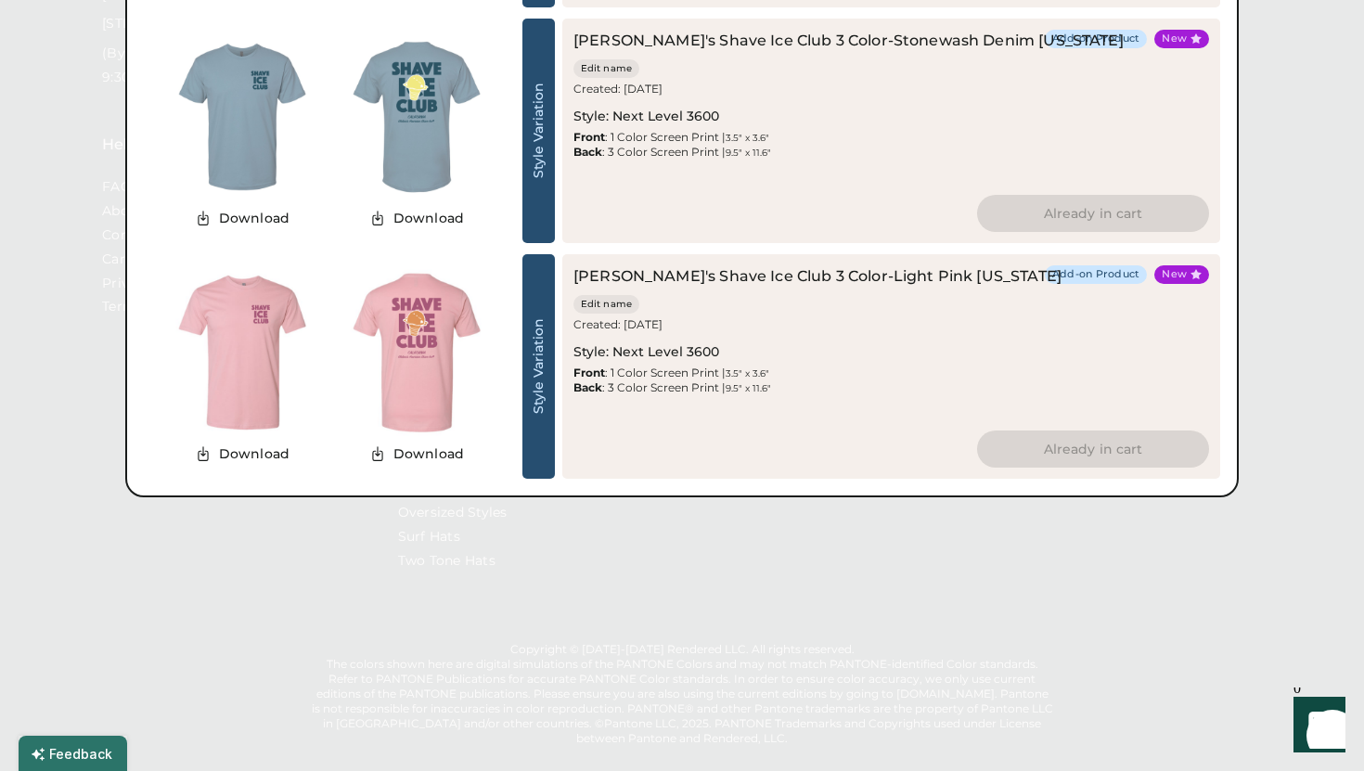
scroll to position [2949, 0]
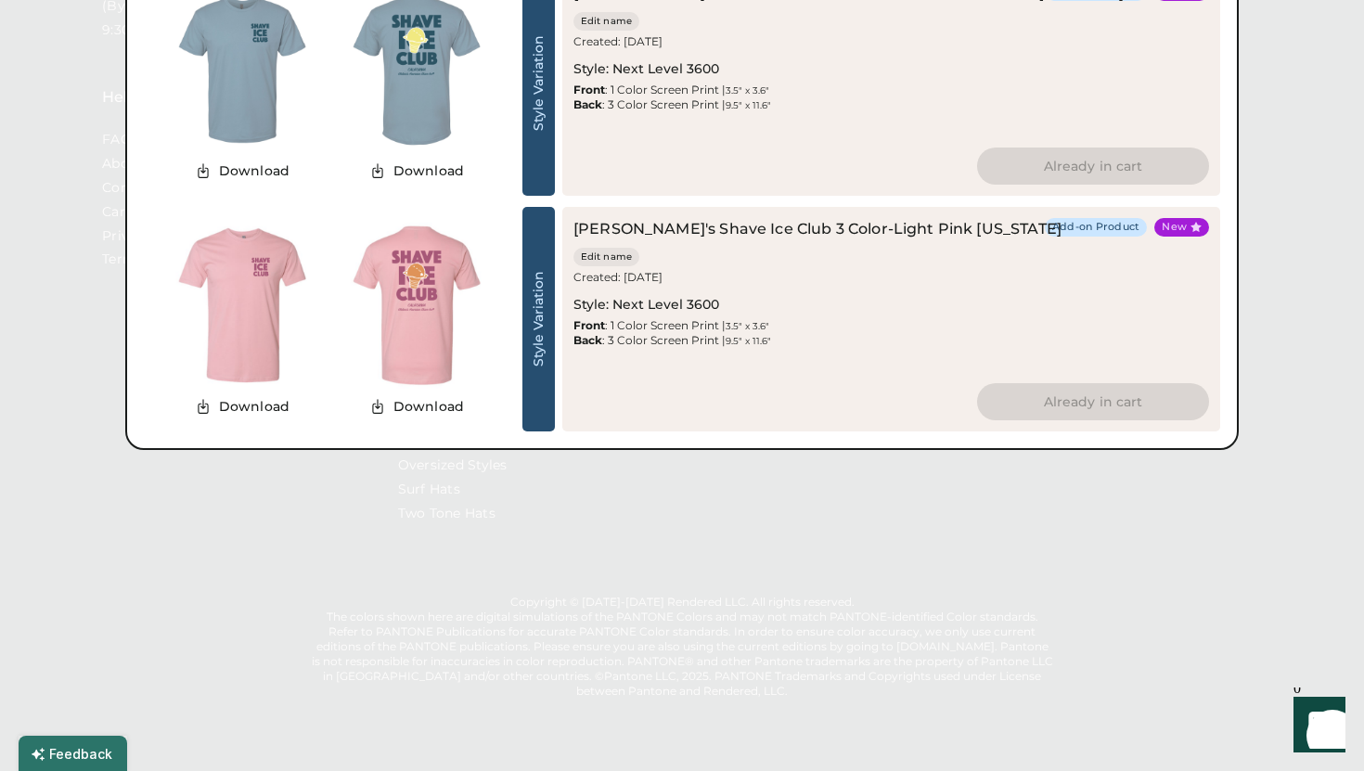
click at [914, 633] on div at bounding box center [682, 385] width 1364 height 771
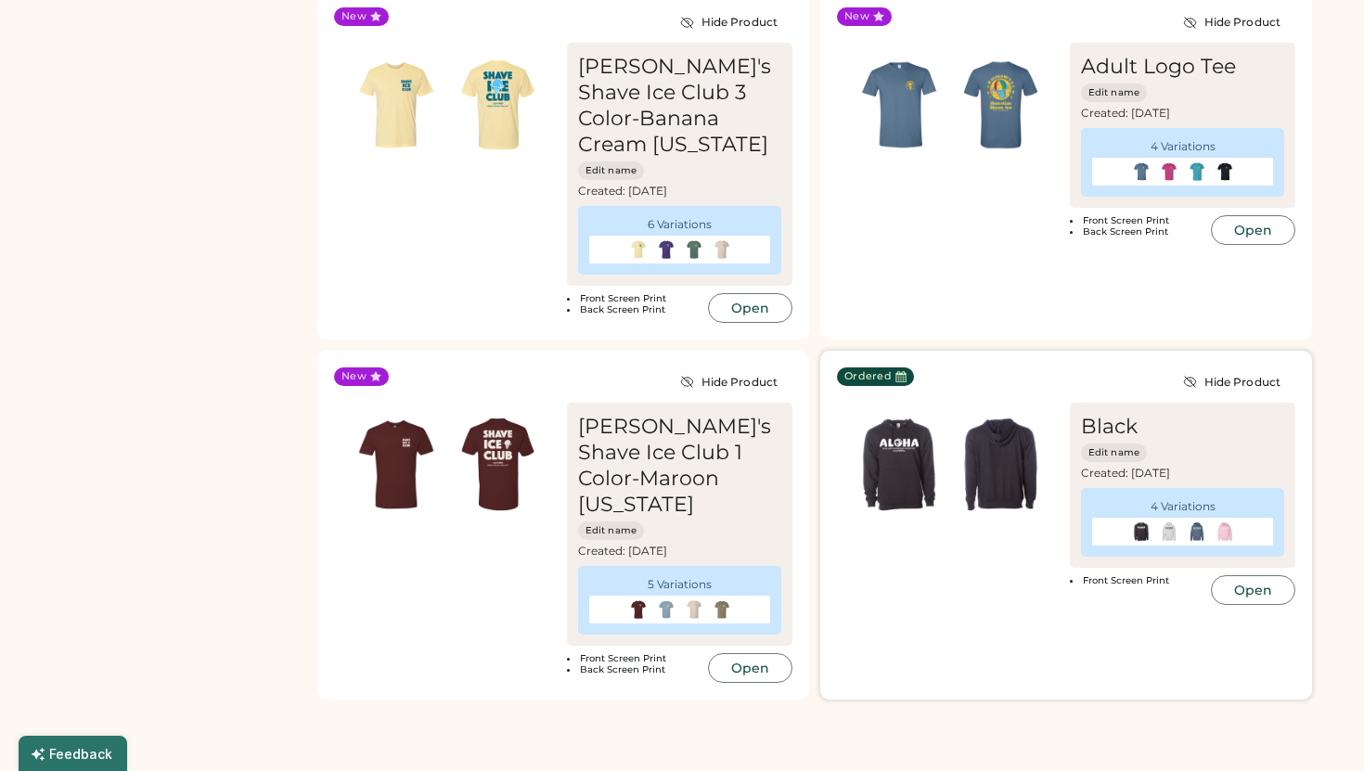
scroll to position [1931, 0]
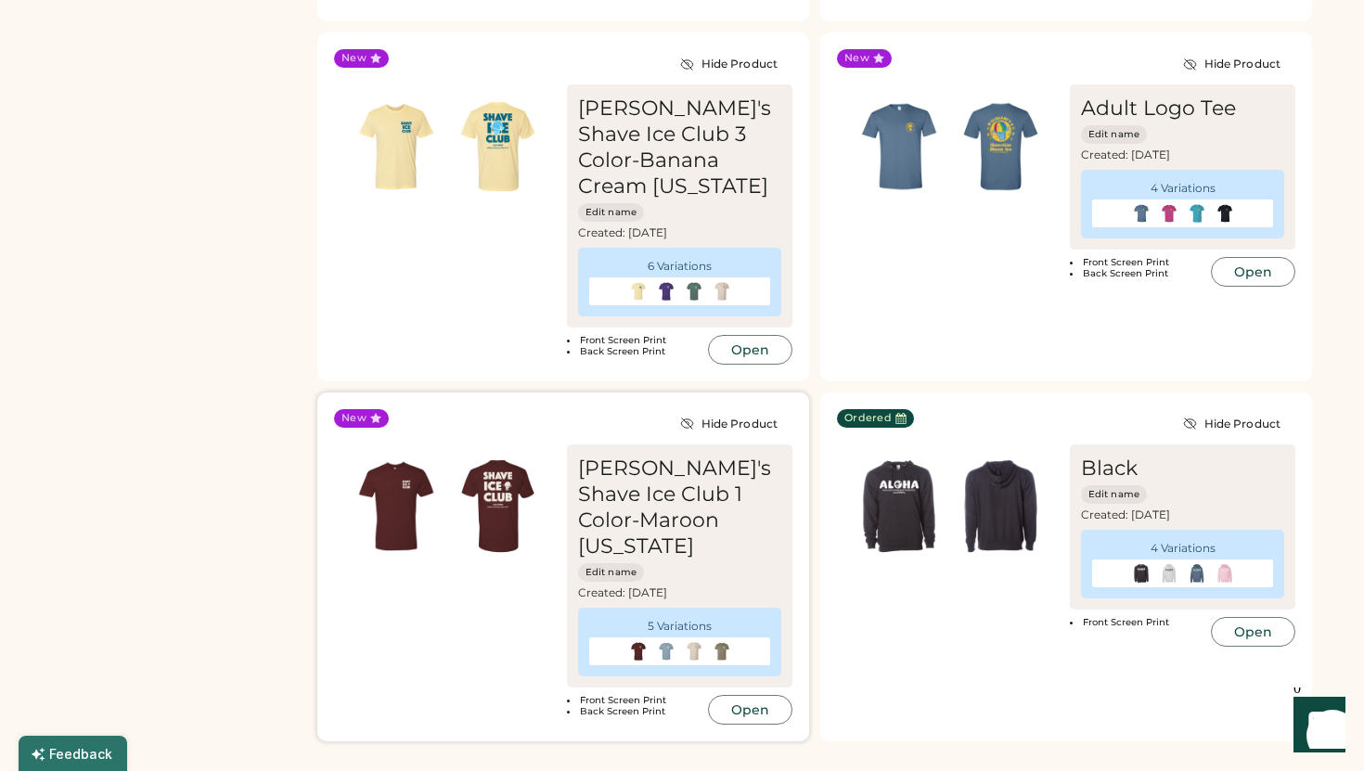
click at [679, 469] on div "[PERSON_NAME]'s Shave Ice Club 1 Color-Maroon [US_STATE]" at bounding box center [679, 508] width 203 height 104
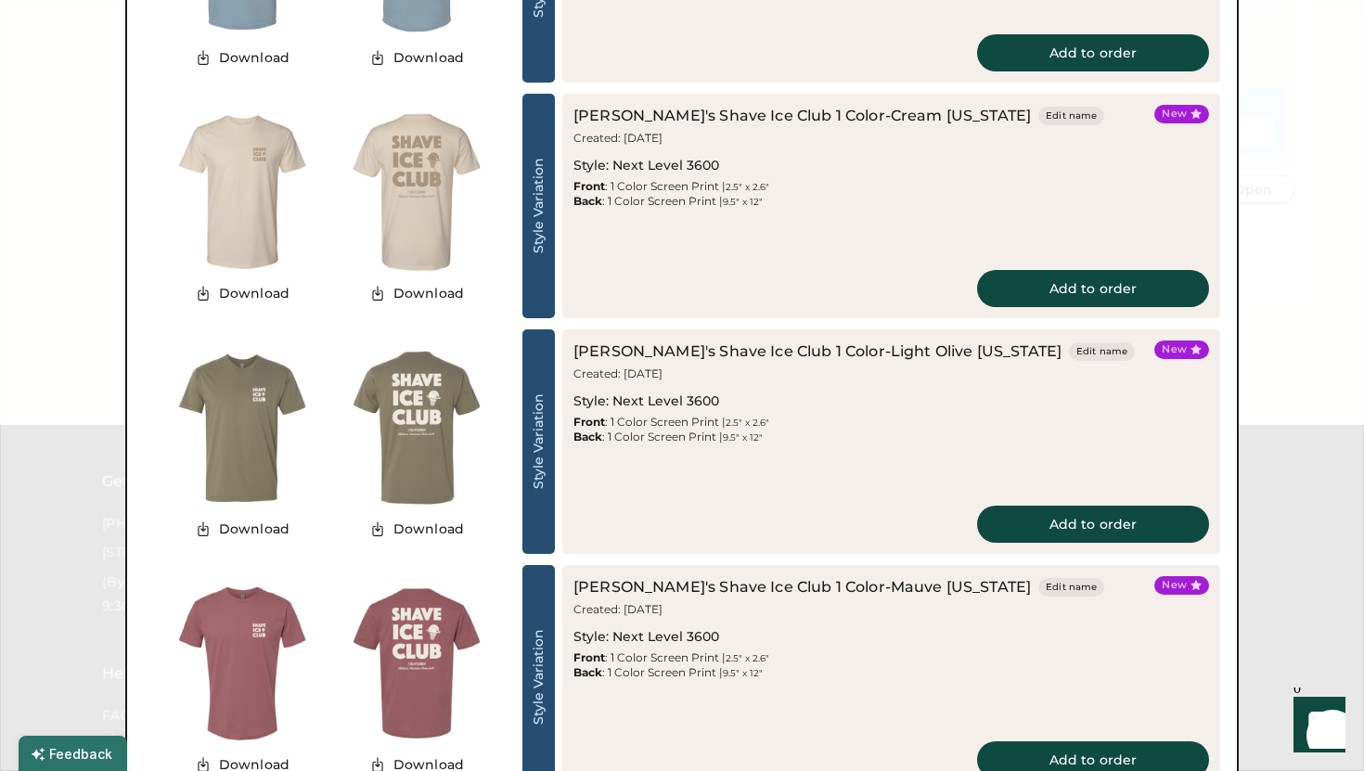
scroll to position [2542, 0]
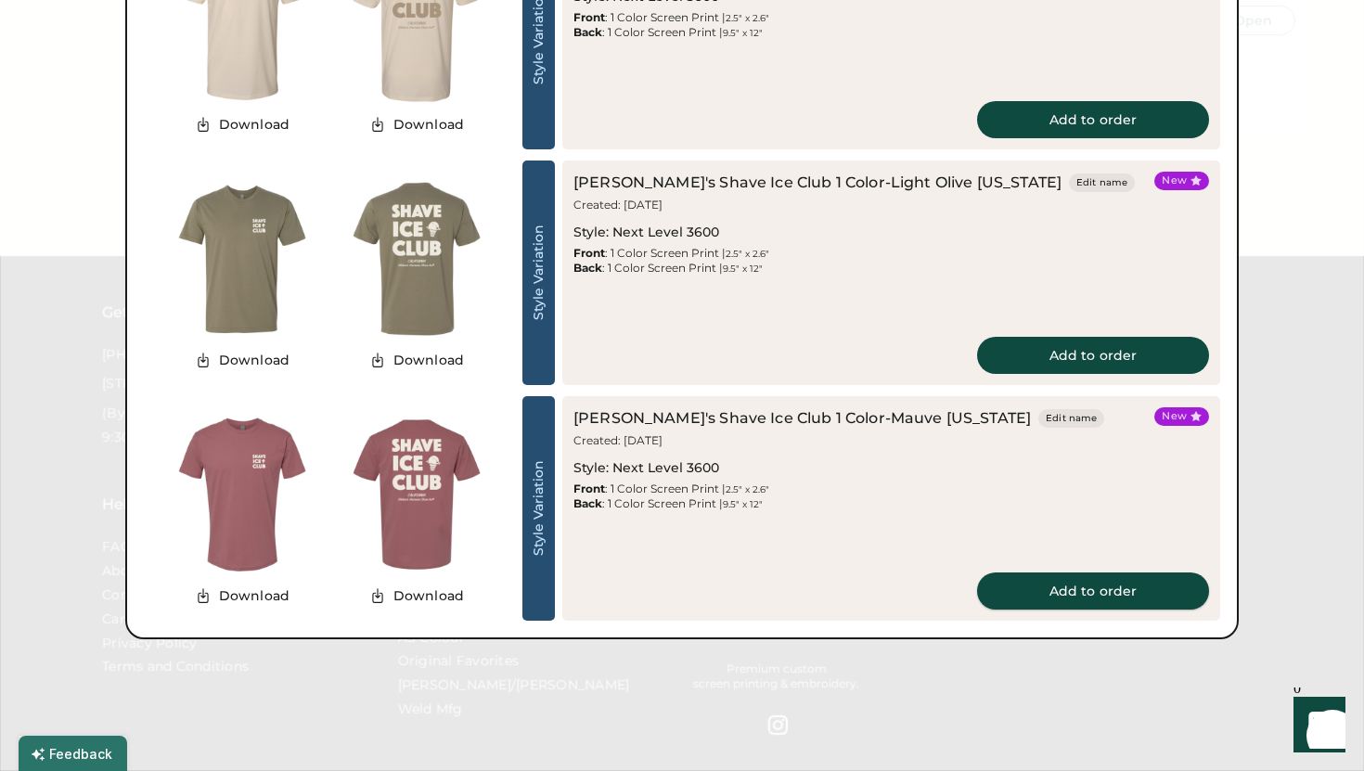
click at [1046, 596] on button "Add to order" at bounding box center [1093, 590] width 232 height 37
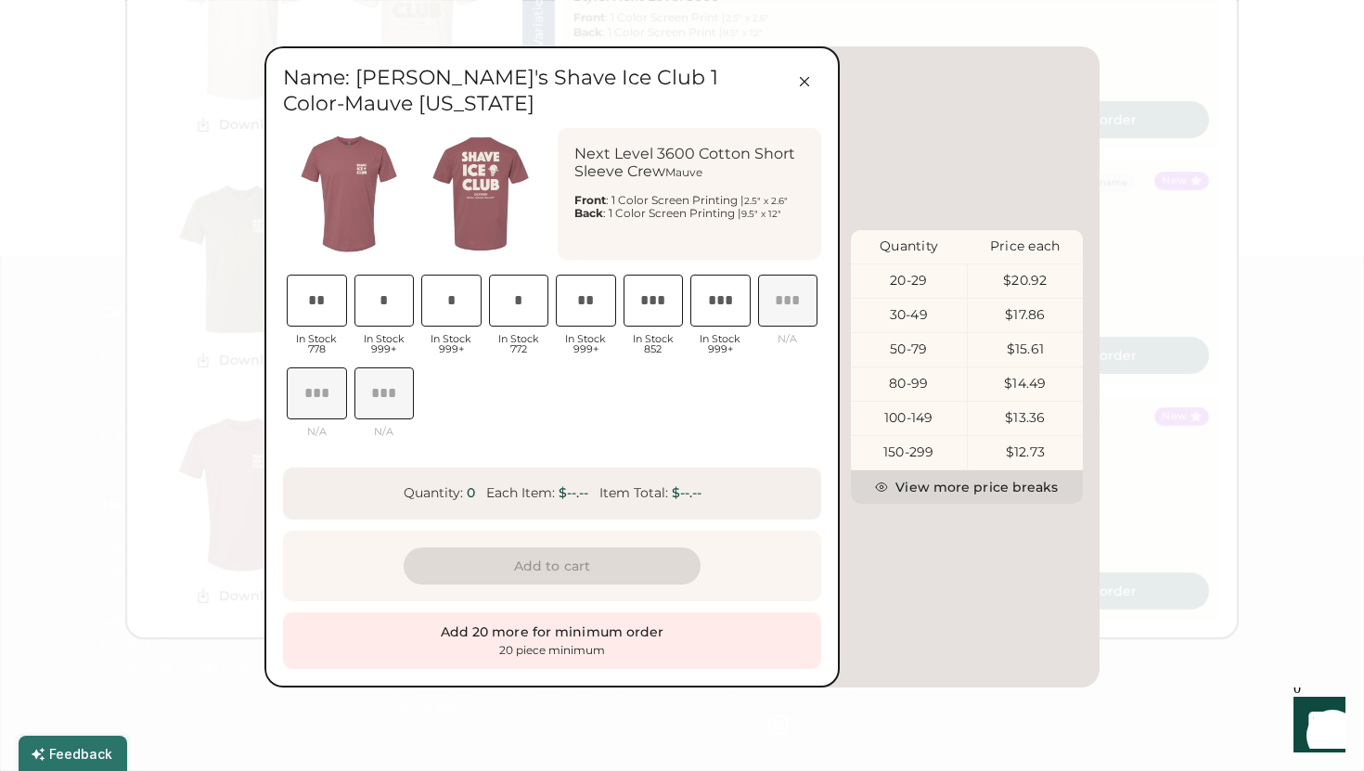
scroll to position [0, 36]
click at [801, 91] on button at bounding box center [804, 81] width 33 height 33
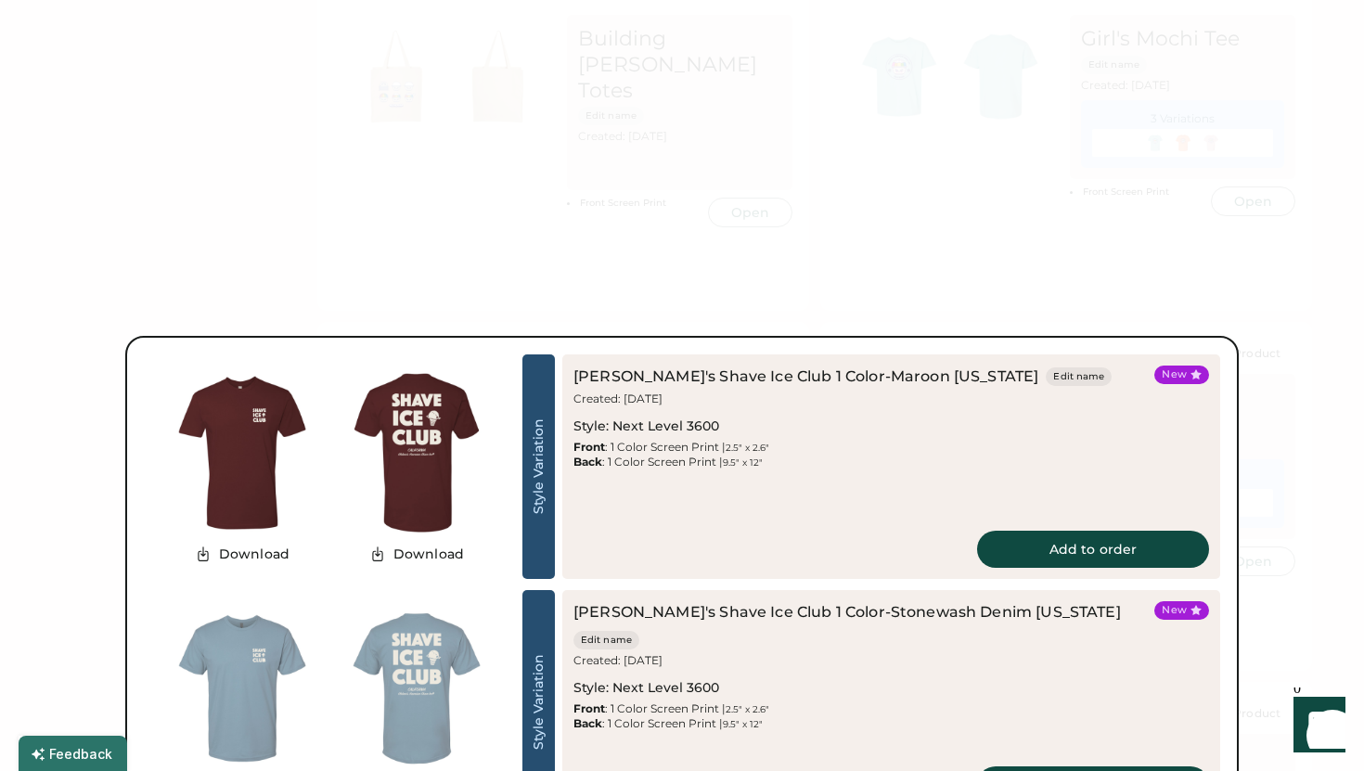
scroll to position [1465, 0]
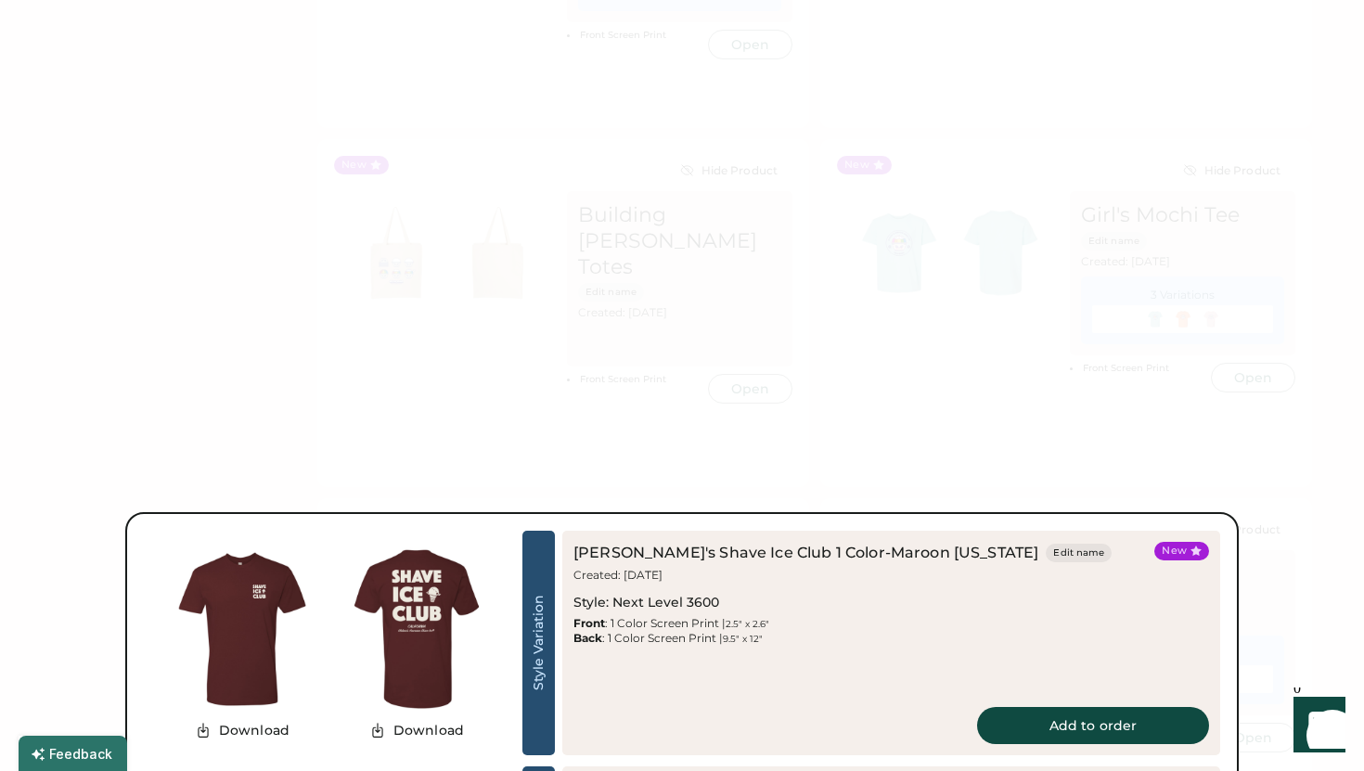
click at [787, 281] on div at bounding box center [682, 385] width 1364 height 771
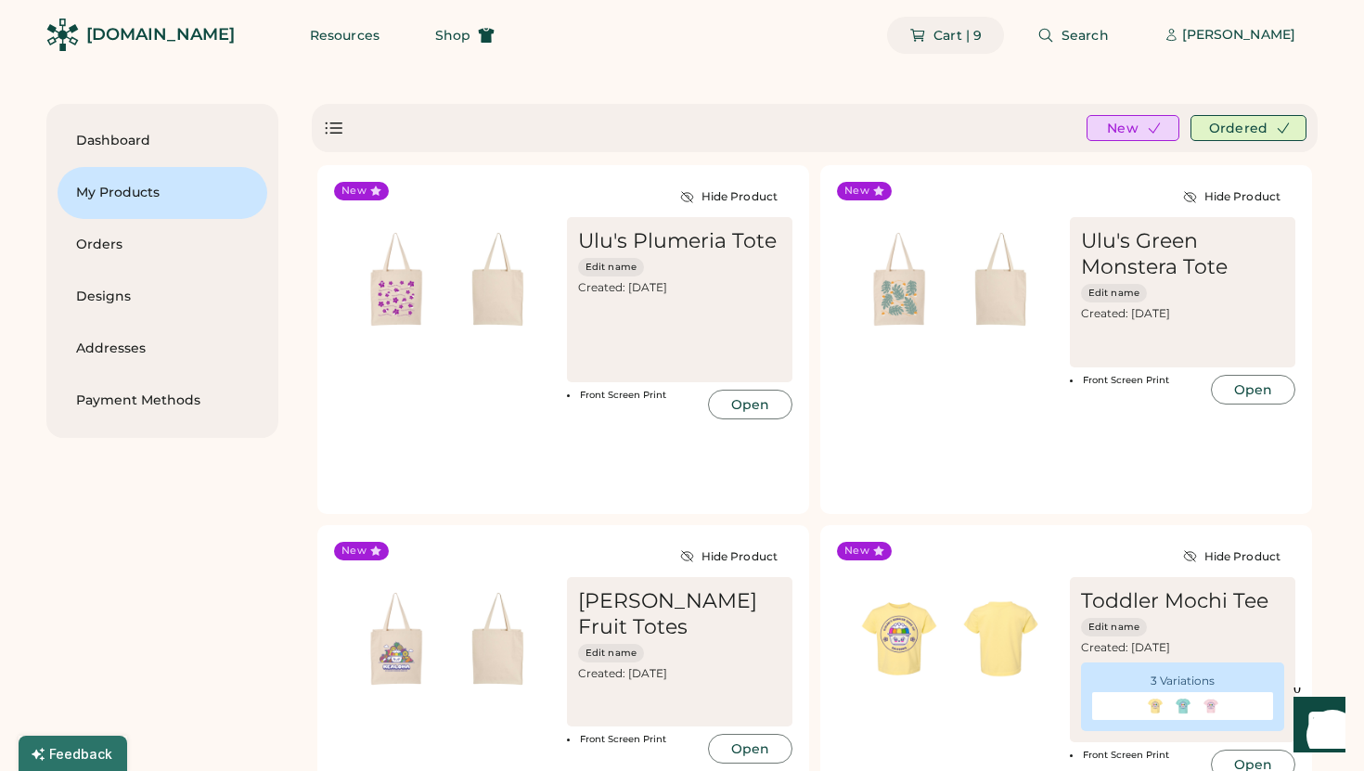
click at [969, 30] on span "Cart | 9" at bounding box center [957, 35] width 48 height 13
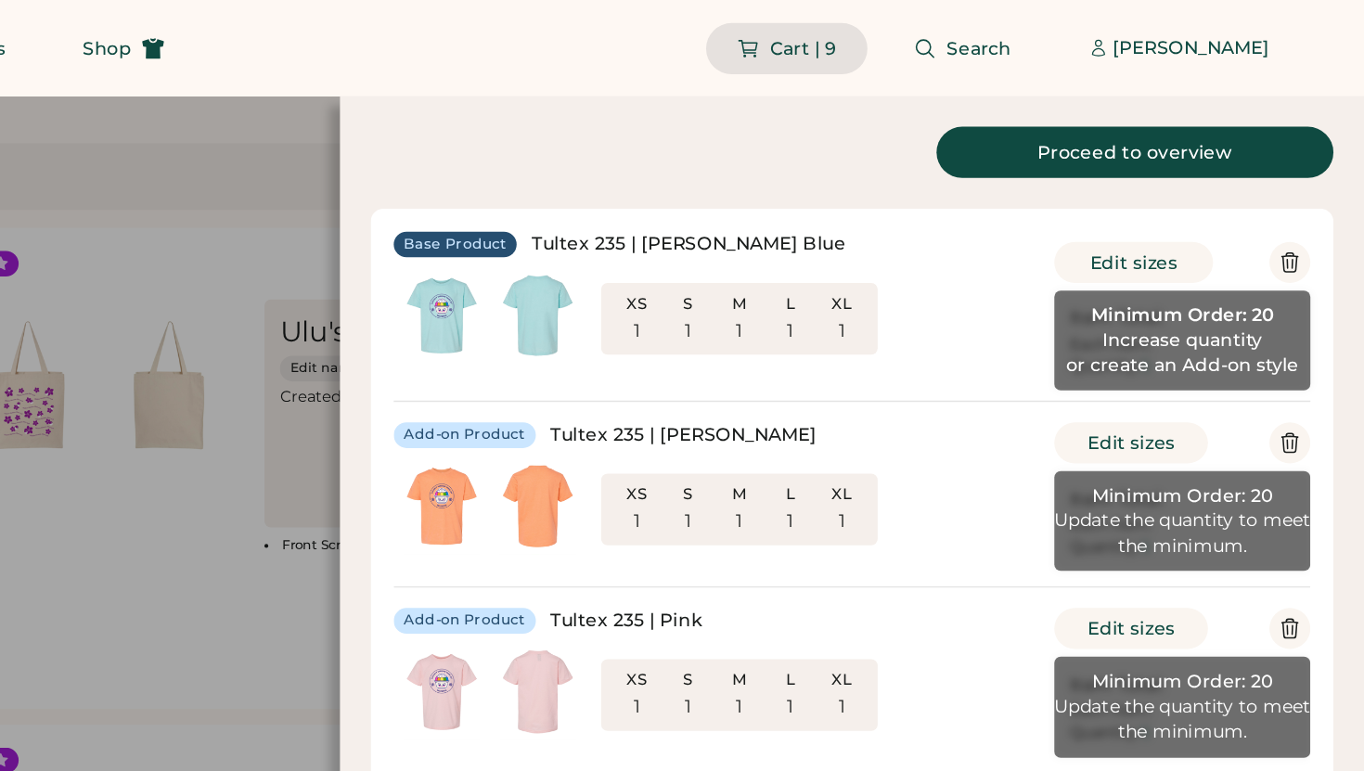
click at [520, 109] on div at bounding box center [682, 385] width 1364 height 771
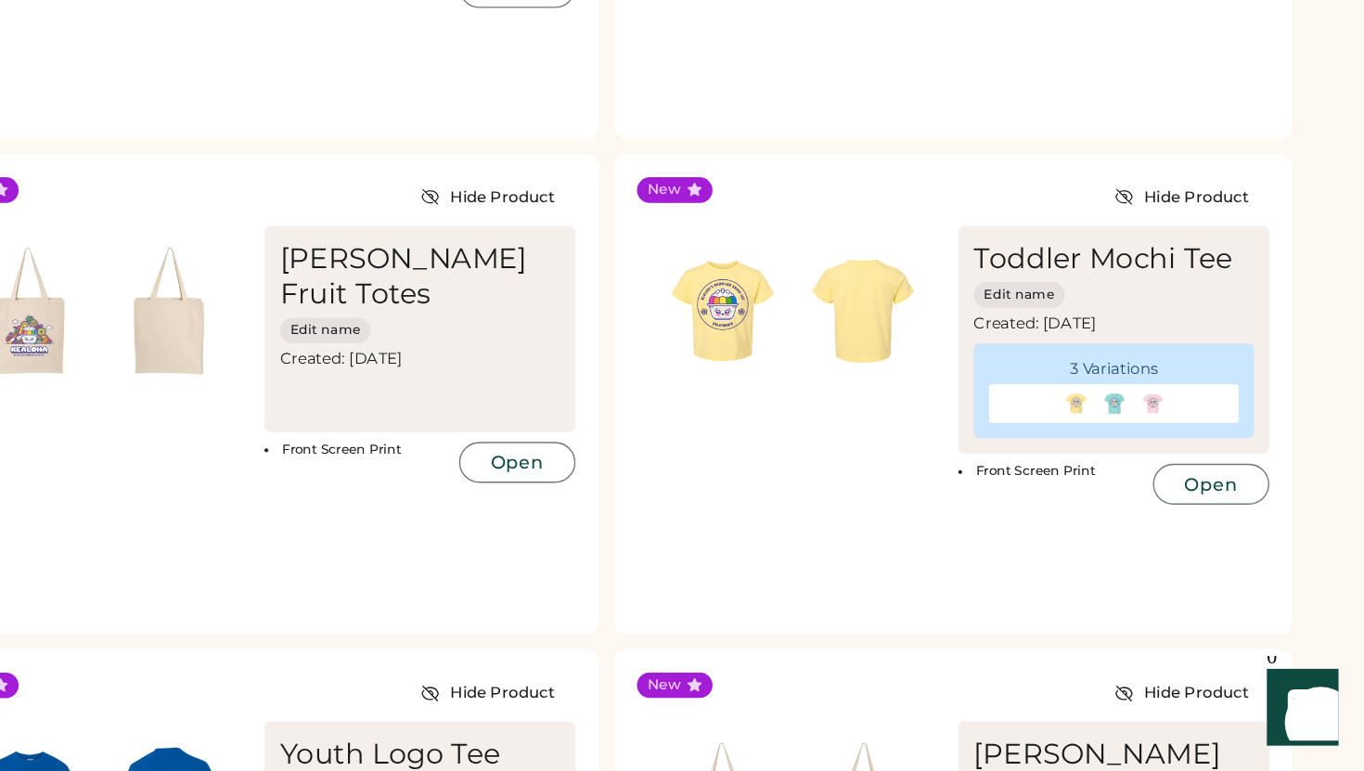
scroll to position [205, 0]
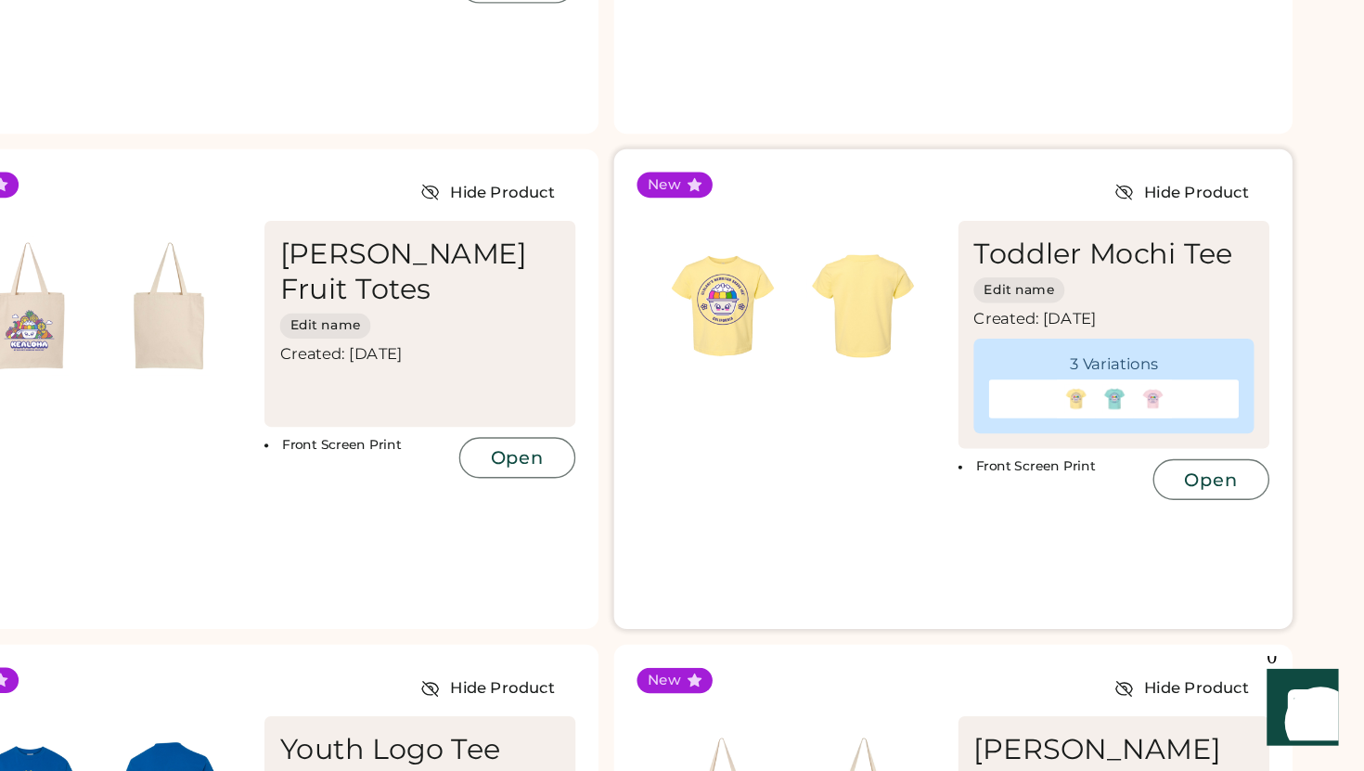
click at [1232, 558] on button "Open" at bounding box center [1253, 560] width 84 height 30
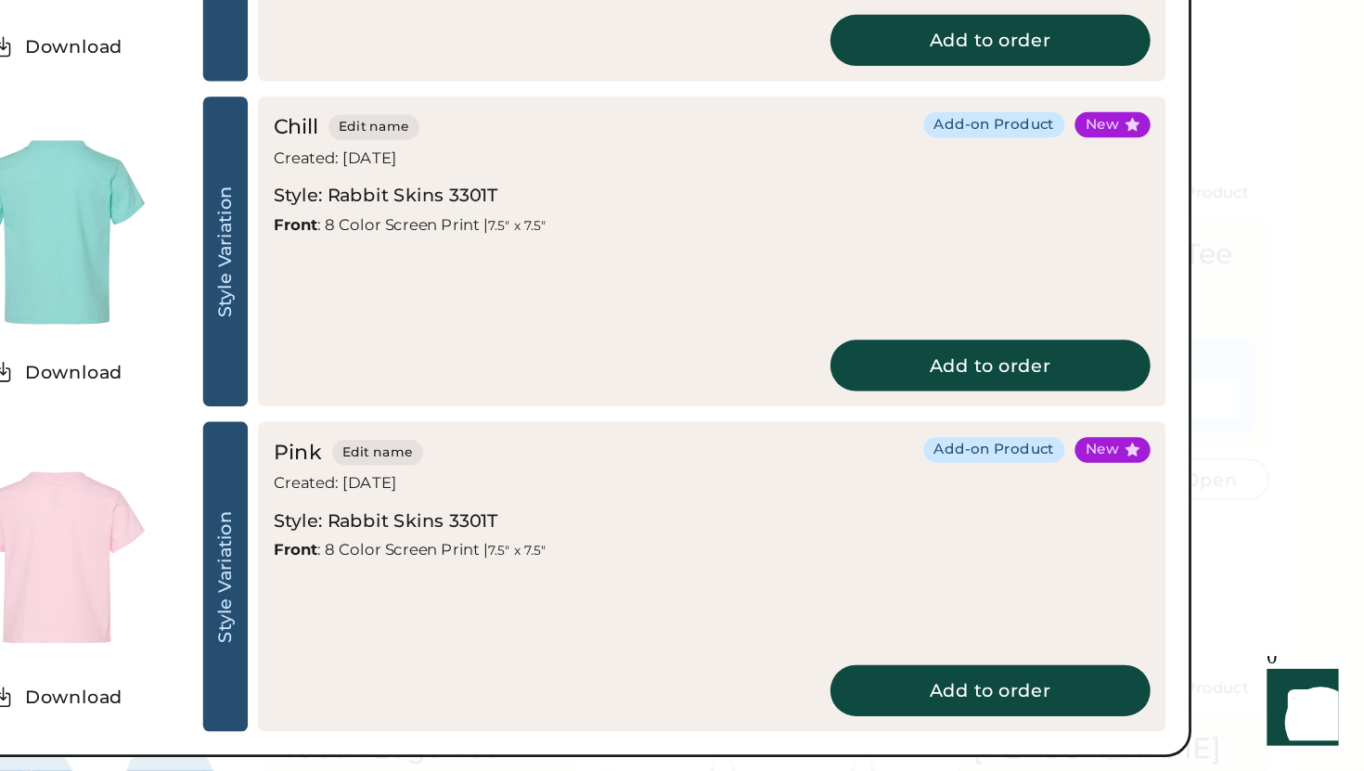
scroll to position [205, 0]
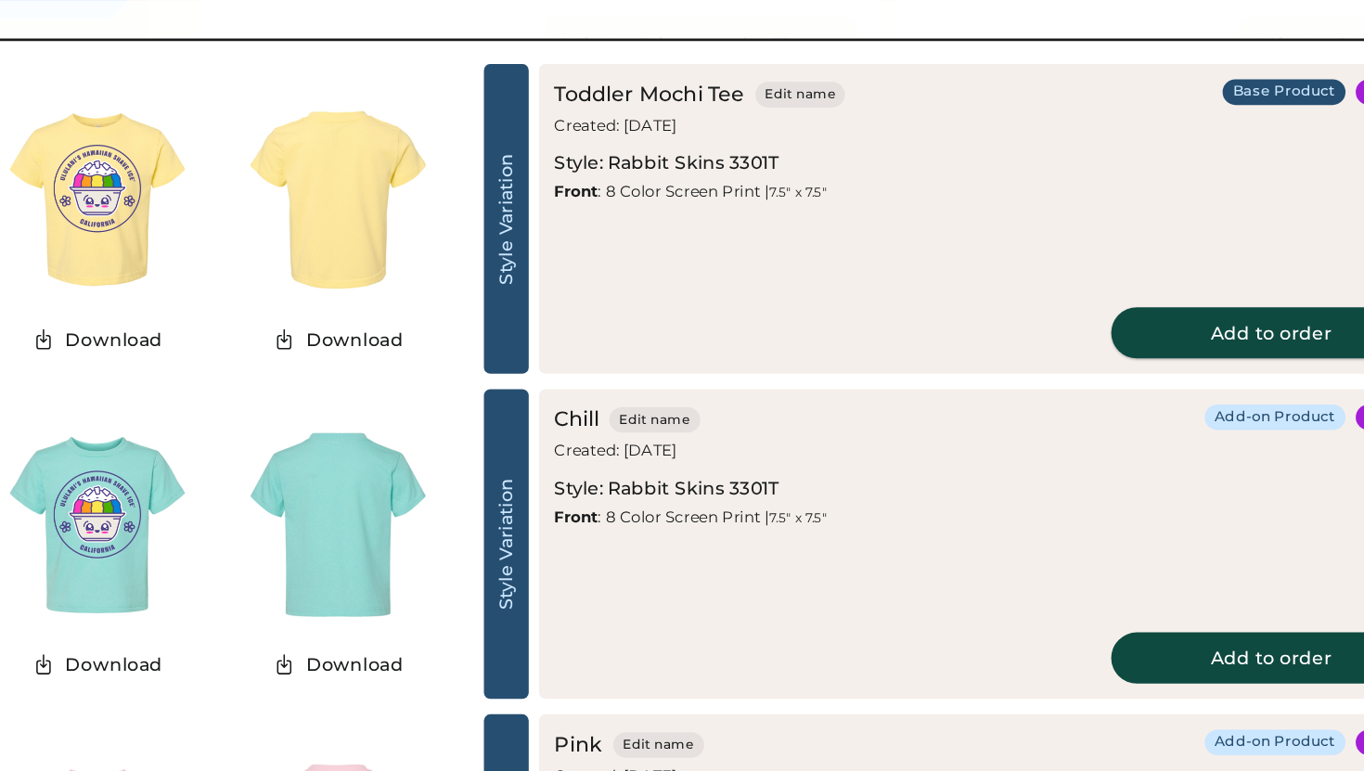
click at [1043, 249] on button "Add to order" at bounding box center [1093, 241] width 232 height 37
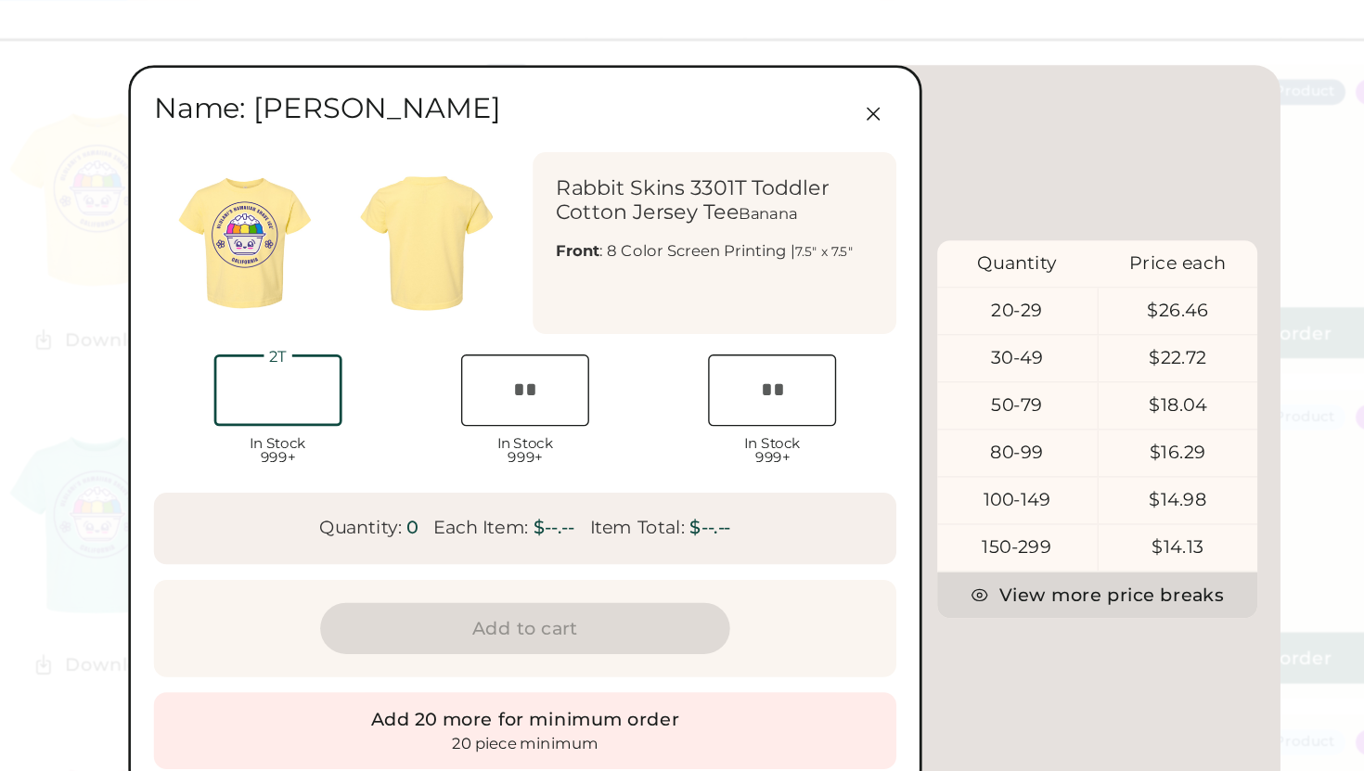
click at [383, 272] on input "input" at bounding box center [373, 283] width 93 height 52
type input "*"
click at [537, 283] on input "input" at bounding box center [552, 283] width 93 height 52
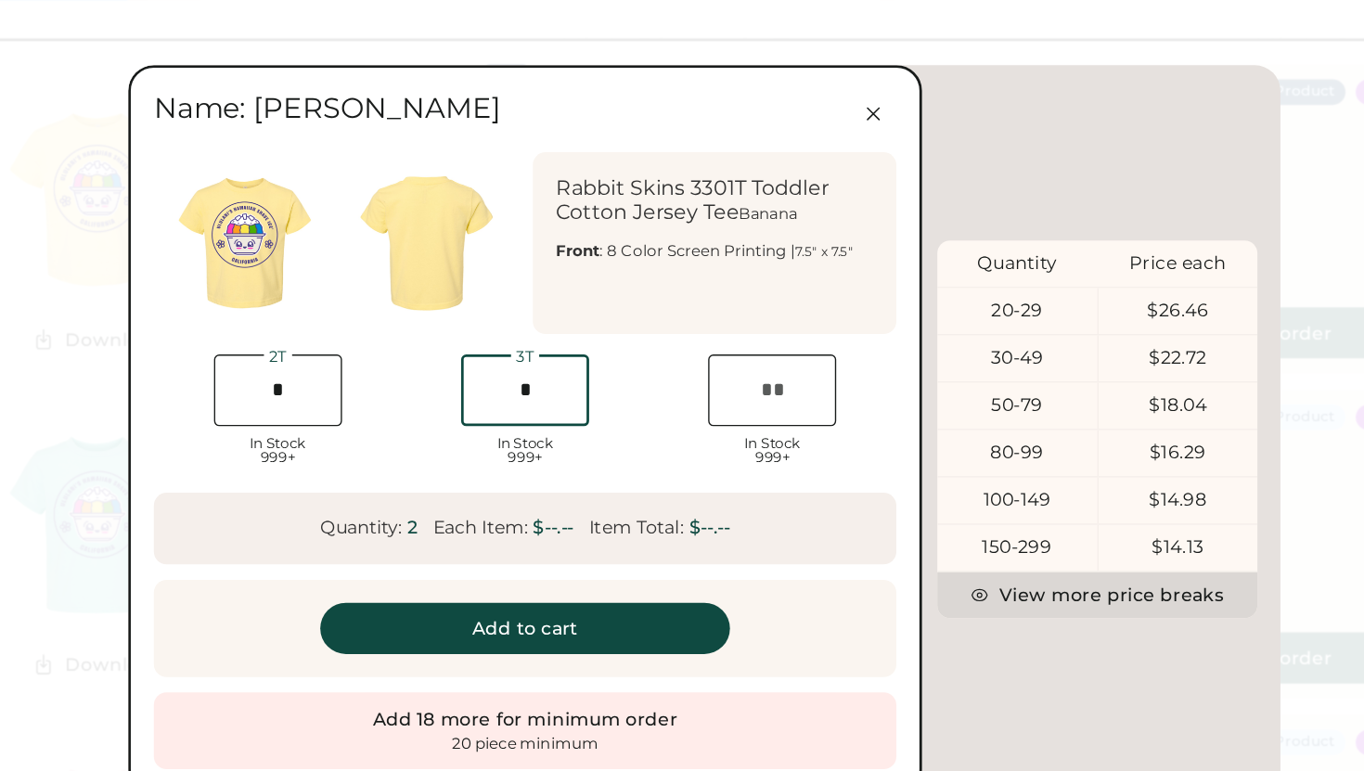
scroll to position [0, 33]
type input "*"
click at [675, 365] on div "Group QTY: 2 Quantity: 2 Each Item: $--.-- Item Total: $--.--" at bounding box center [552, 383] width 538 height 52
click at [733, 284] on input "input" at bounding box center [731, 283] width 93 height 52
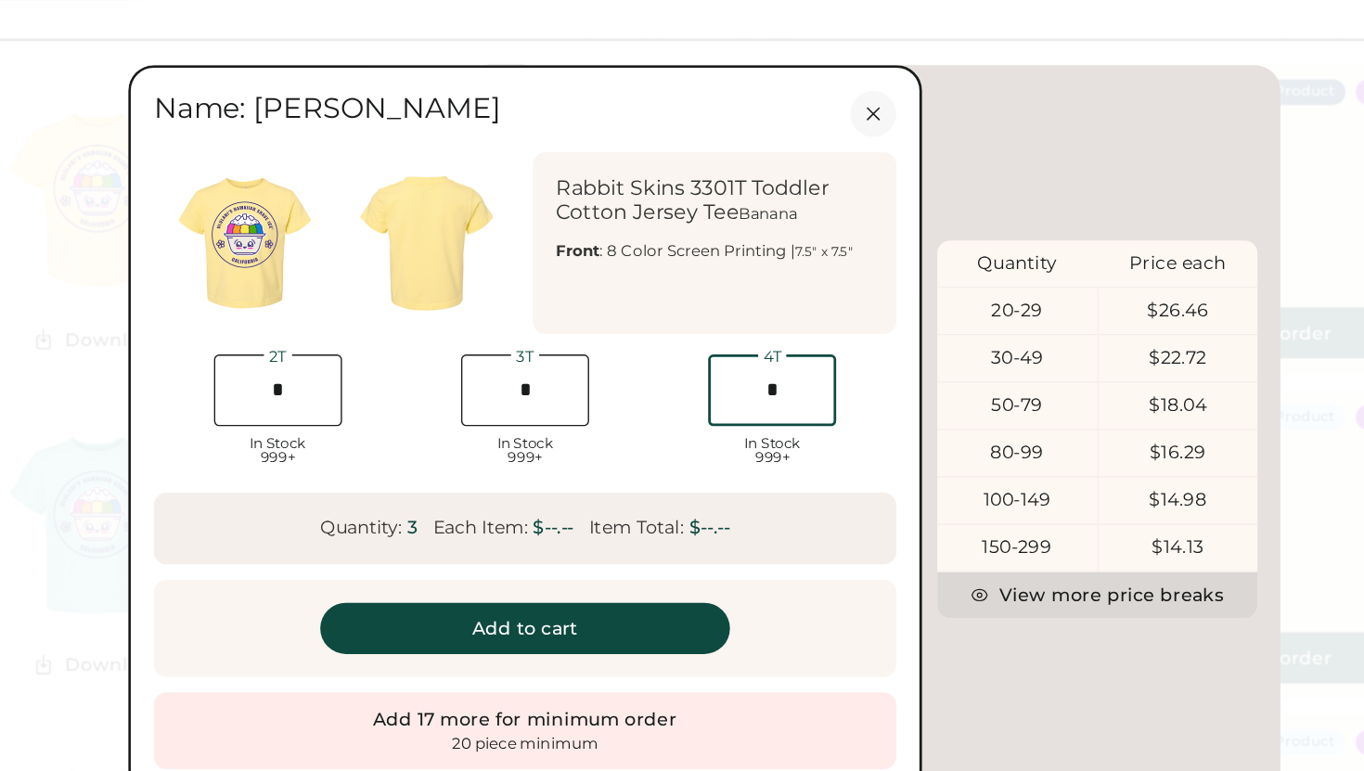
type input "*"
click at [800, 75] on icon at bounding box center [804, 82] width 17 height 17
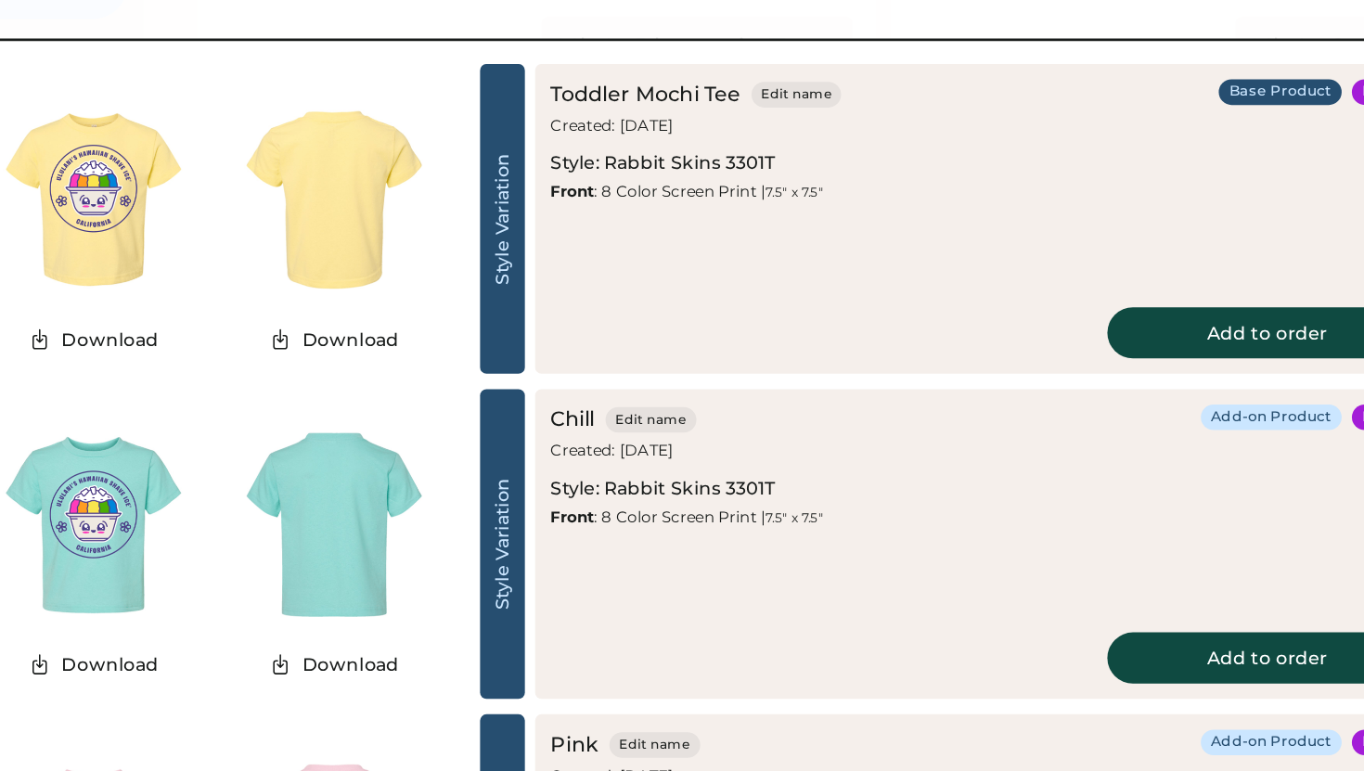
click at [803, 9] on div at bounding box center [682, 385] width 1364 height 771
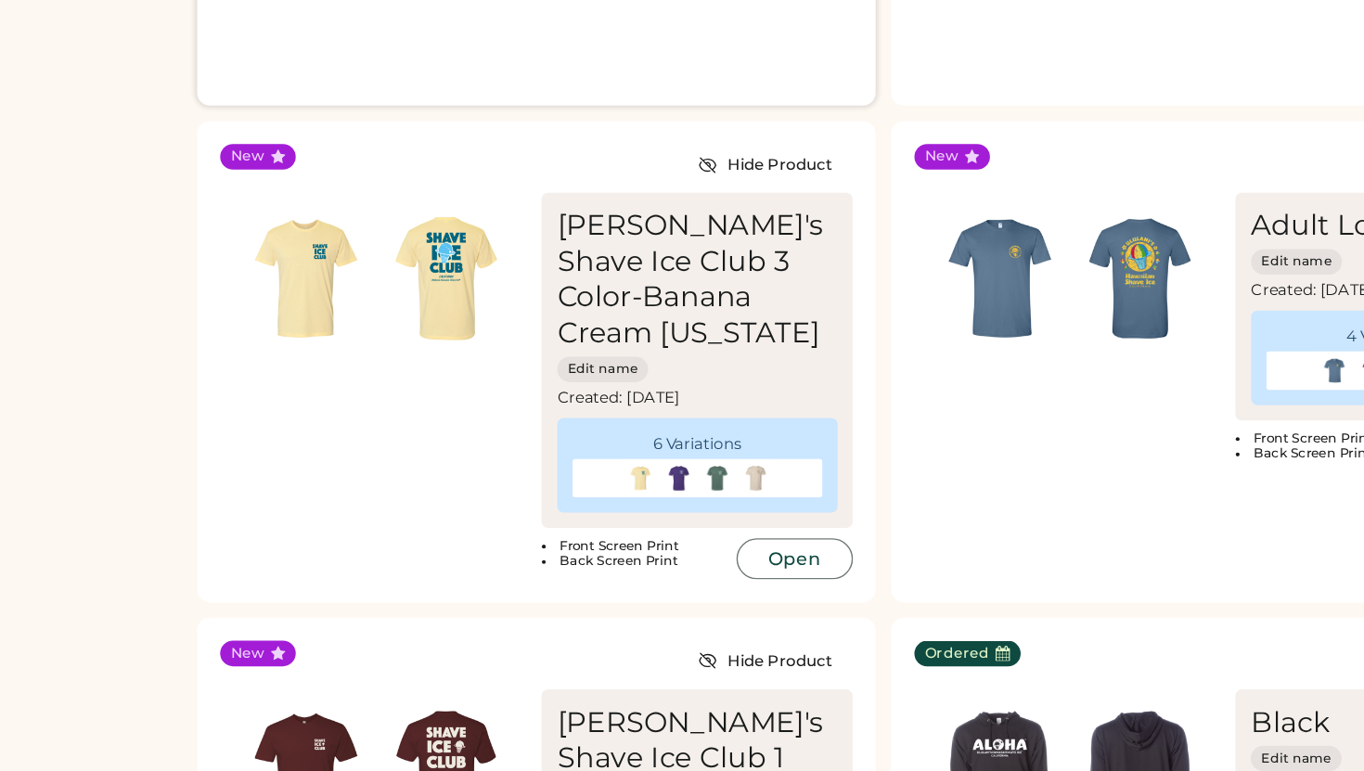
scroll to position [1781, 0]
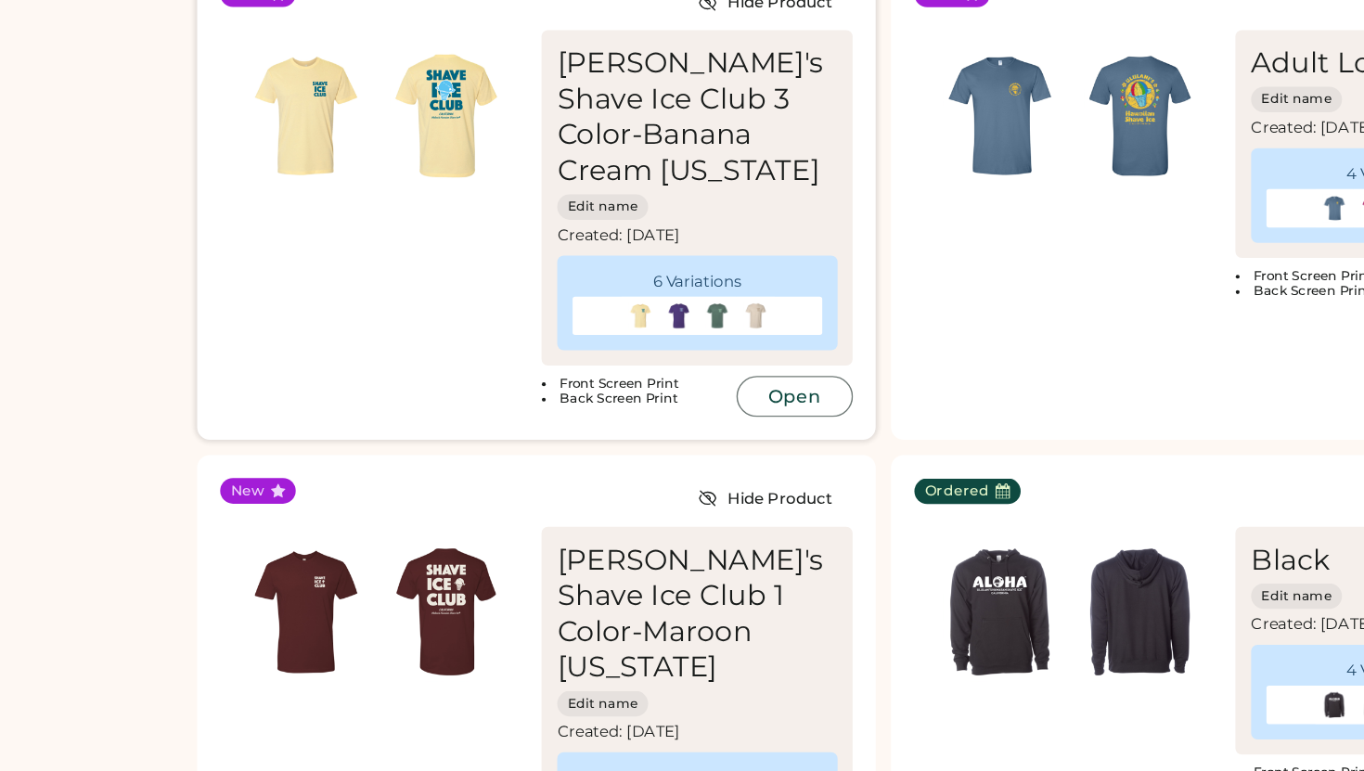
click at [496, 263] on img at bounding box center [498, 296] width 102 height 102
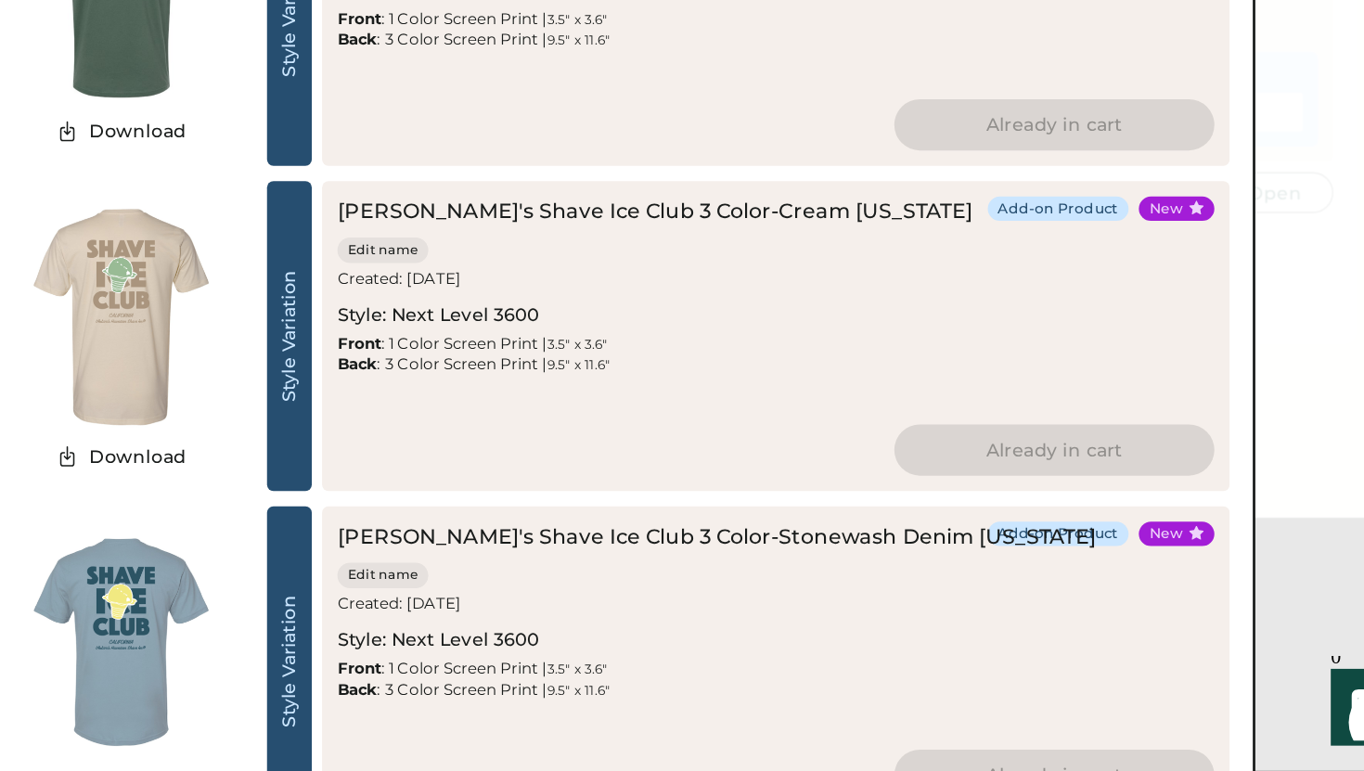
scroll to position [2276, 0]
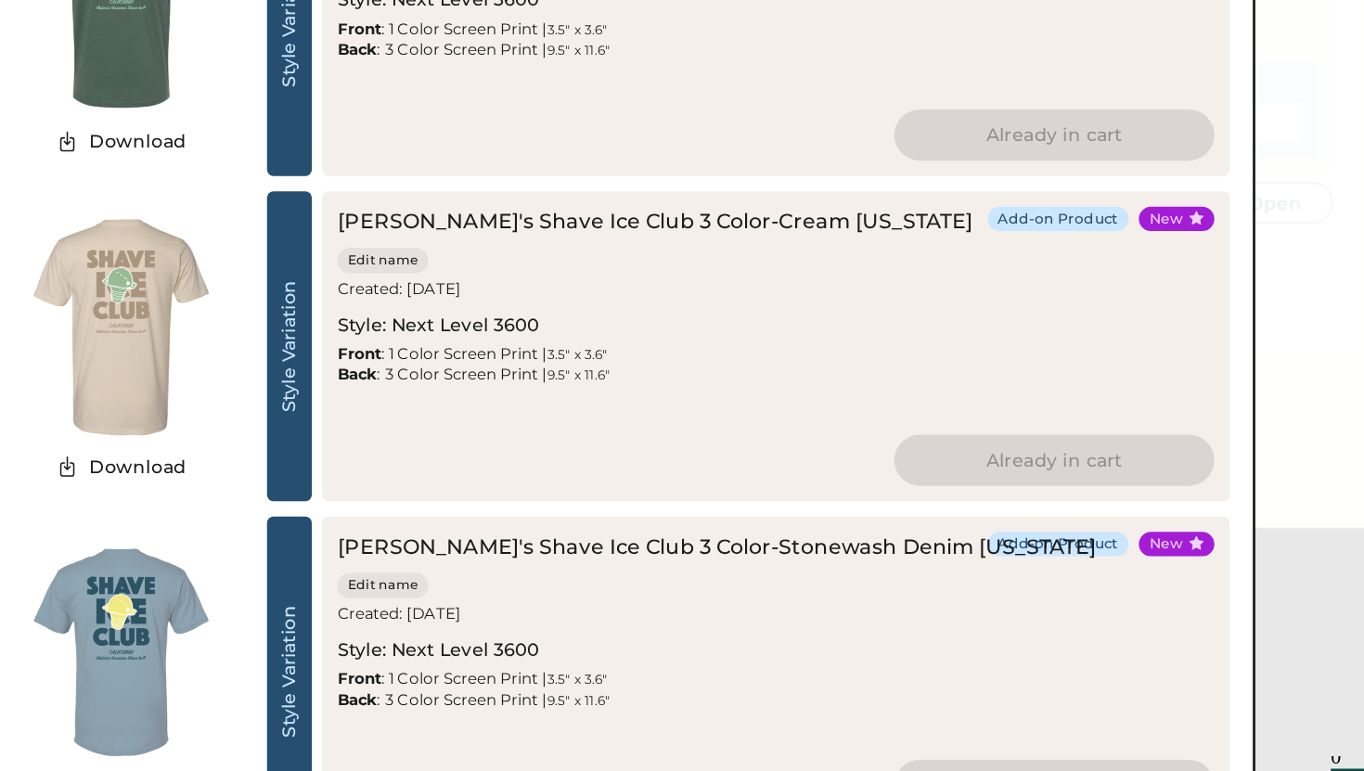
click at [445, 345] on img at bounding box center [416, 376] width 174 height 174
click at [1084, 470] on button "Already in cart" at bounding box center [1093, 473] width 232 height 37
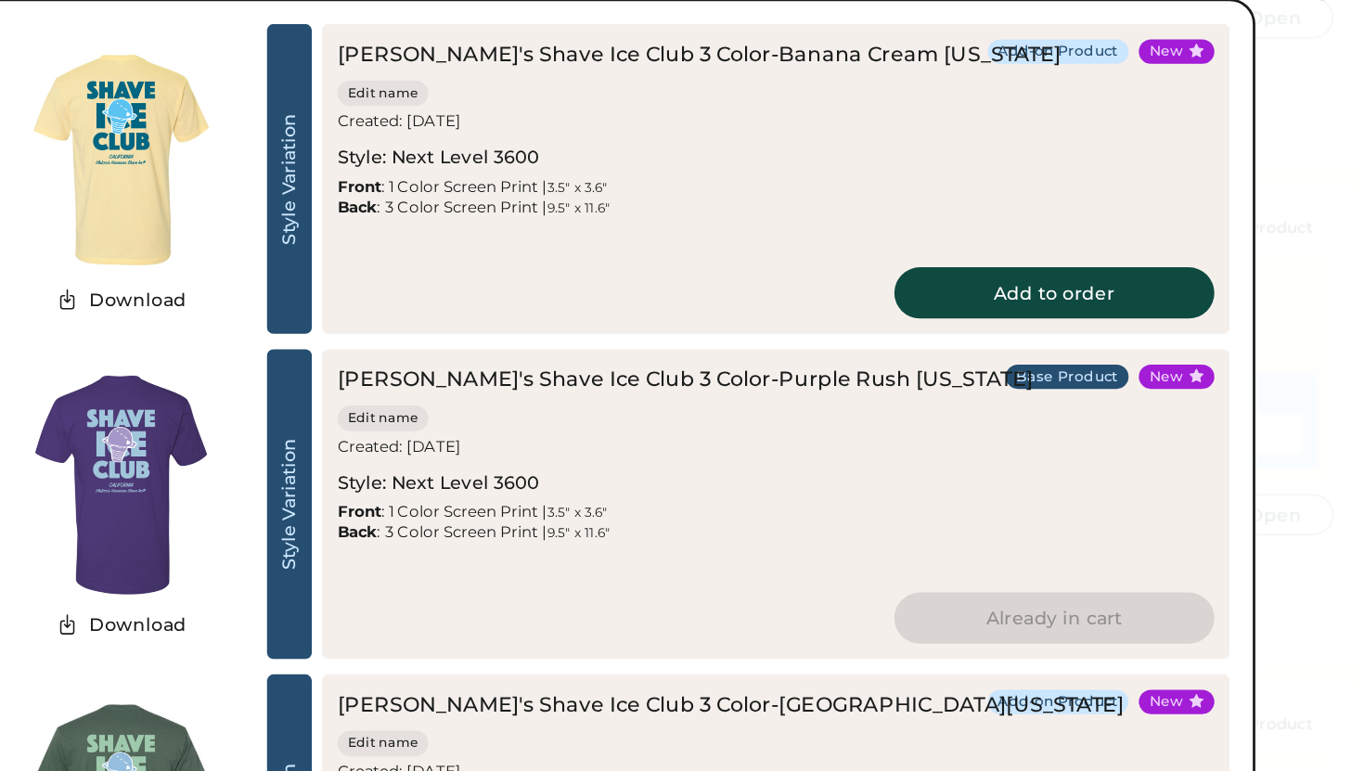
scroll to position [1740, 0]
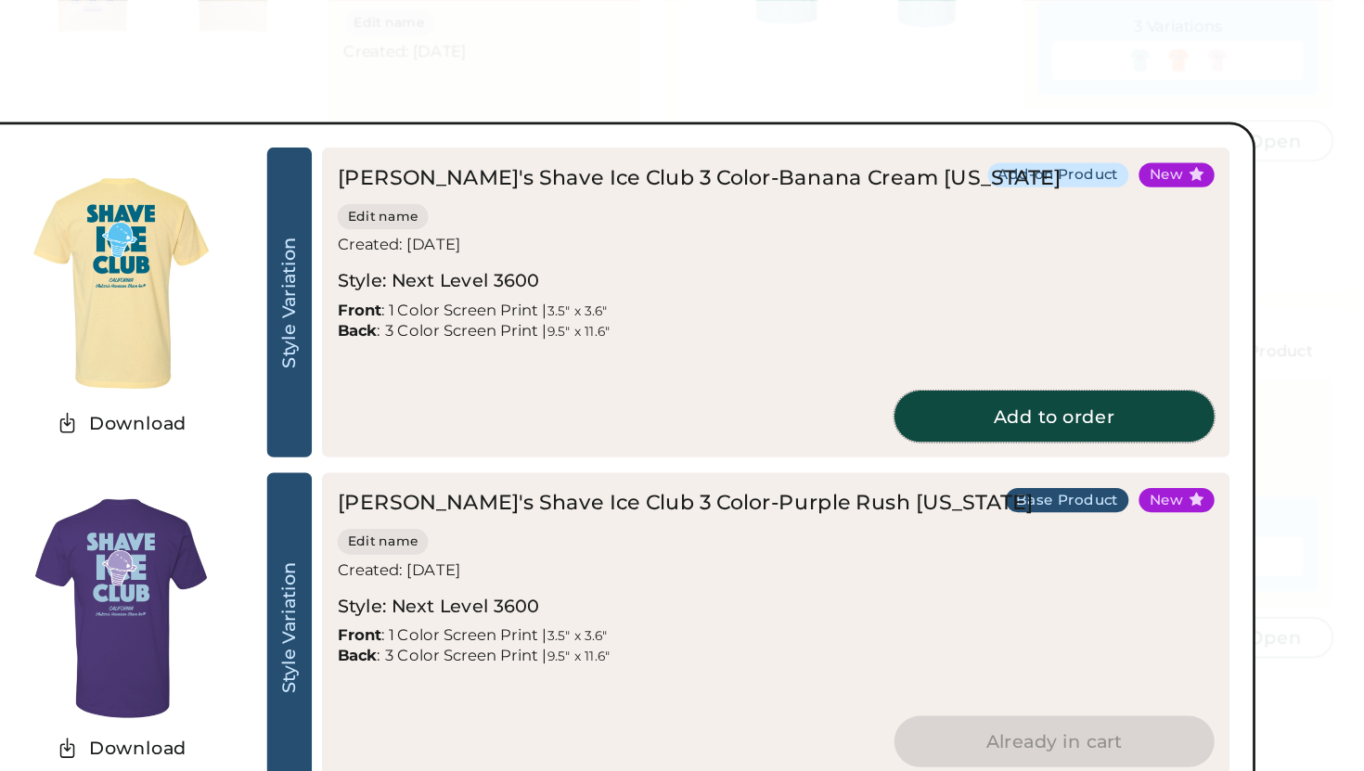
click at [1069, 293] on button "Add to order" at bounding box center [1093, 301] width 232 height 37
